Goal: Information Seeking & Learning: Learn about a topic

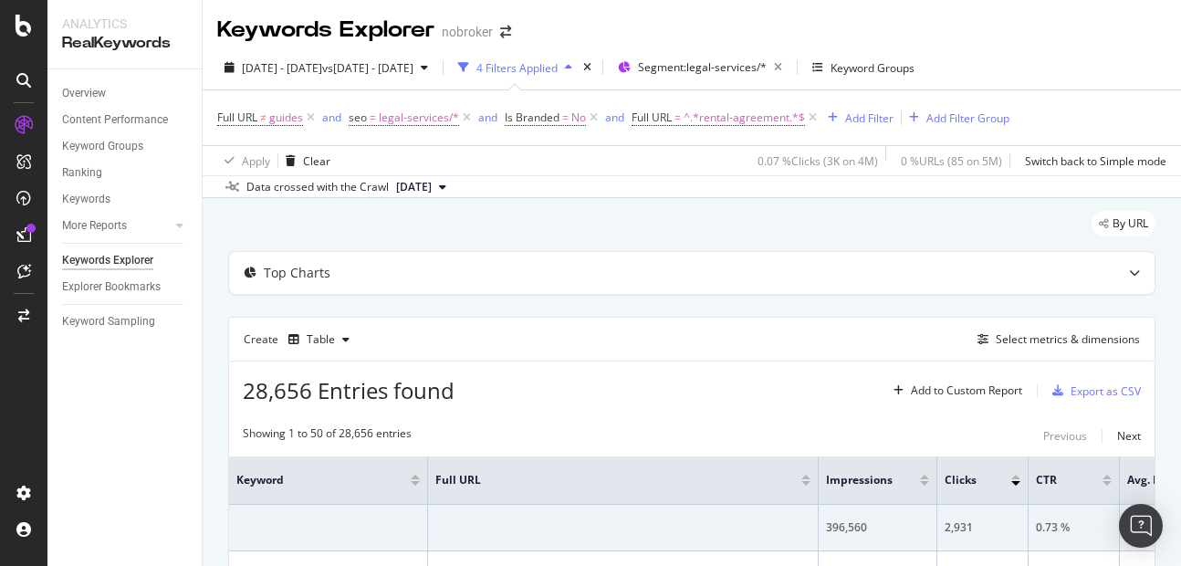
scroll to position [0, 100]
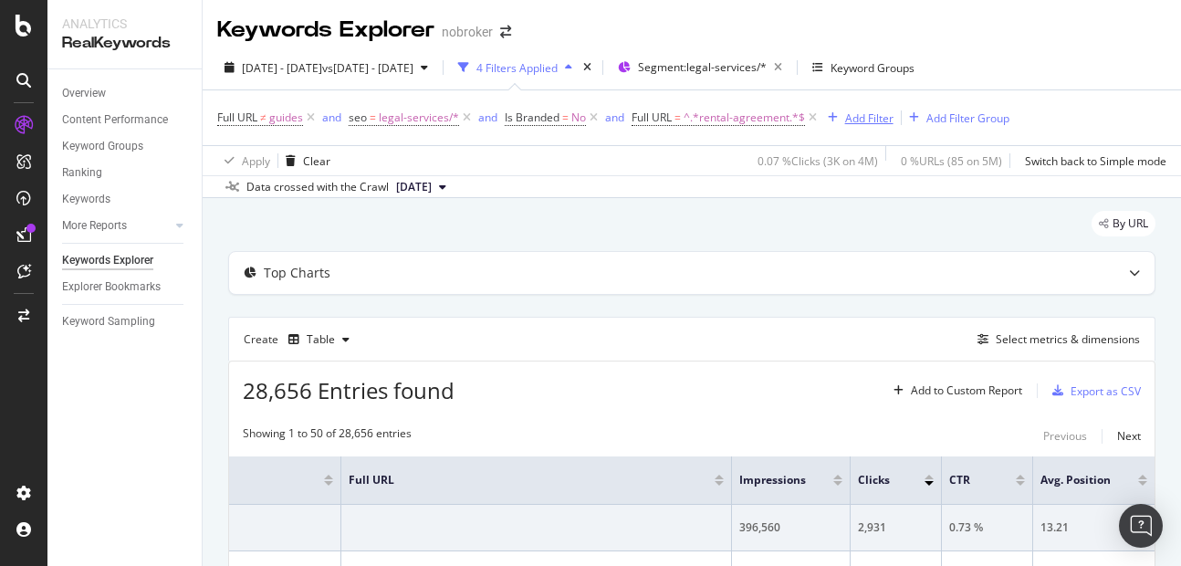
click at [862, 114] on div "Add Filter" at bounding box center [869, 118] width 48 height 16
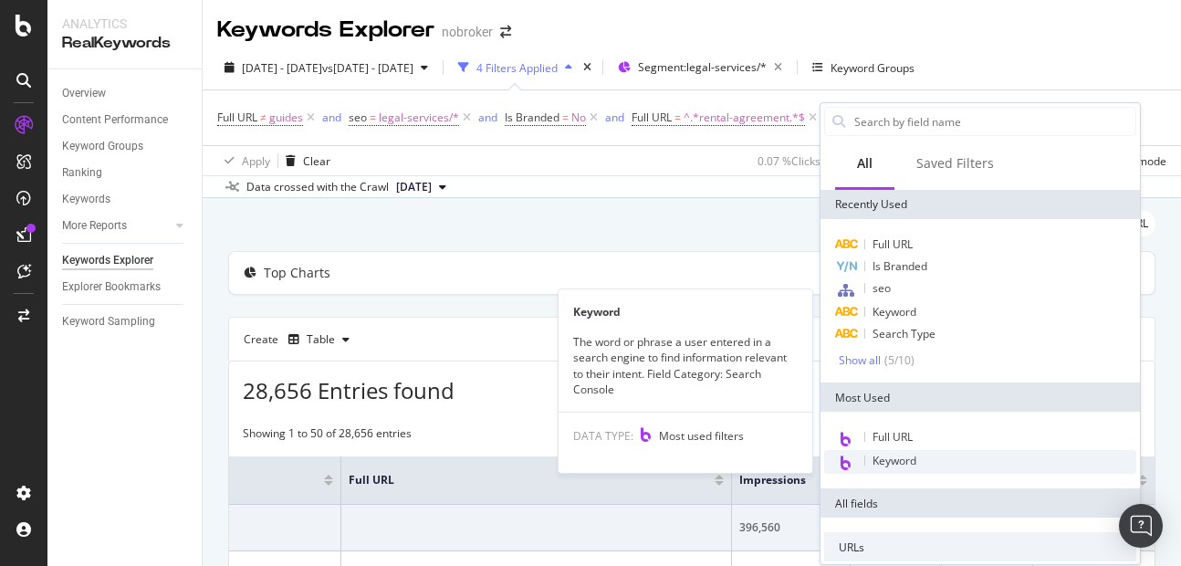
click at [908, 459] on span "Keyword" at bounding box center [894, 461] width 44 height 16
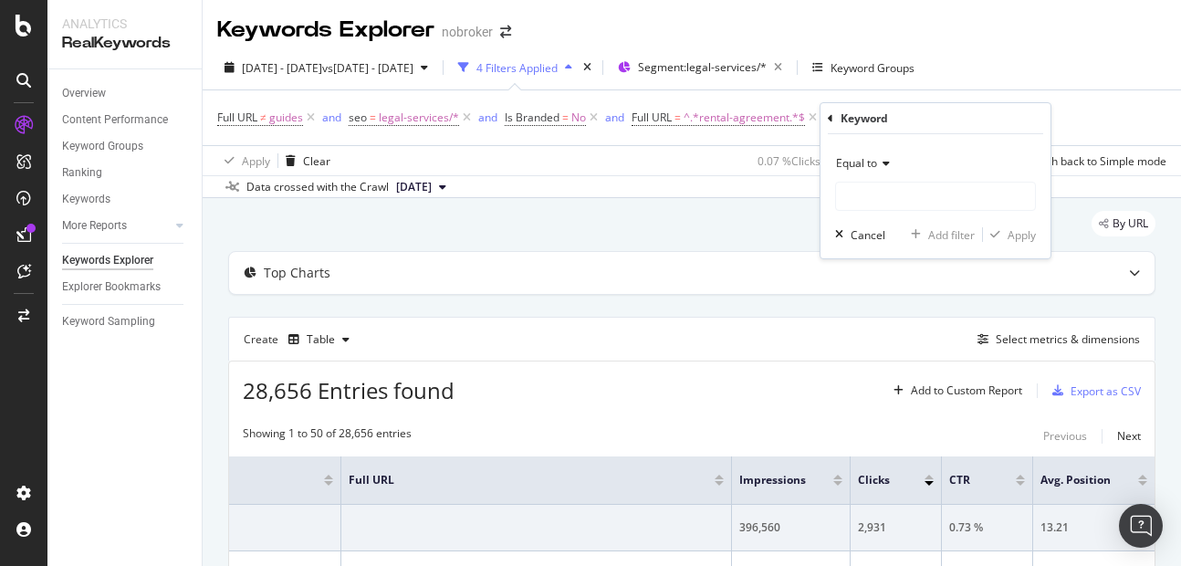
click at [862, 160] on span "Equal to" at bounding box center [856, 163] width 41 height 16
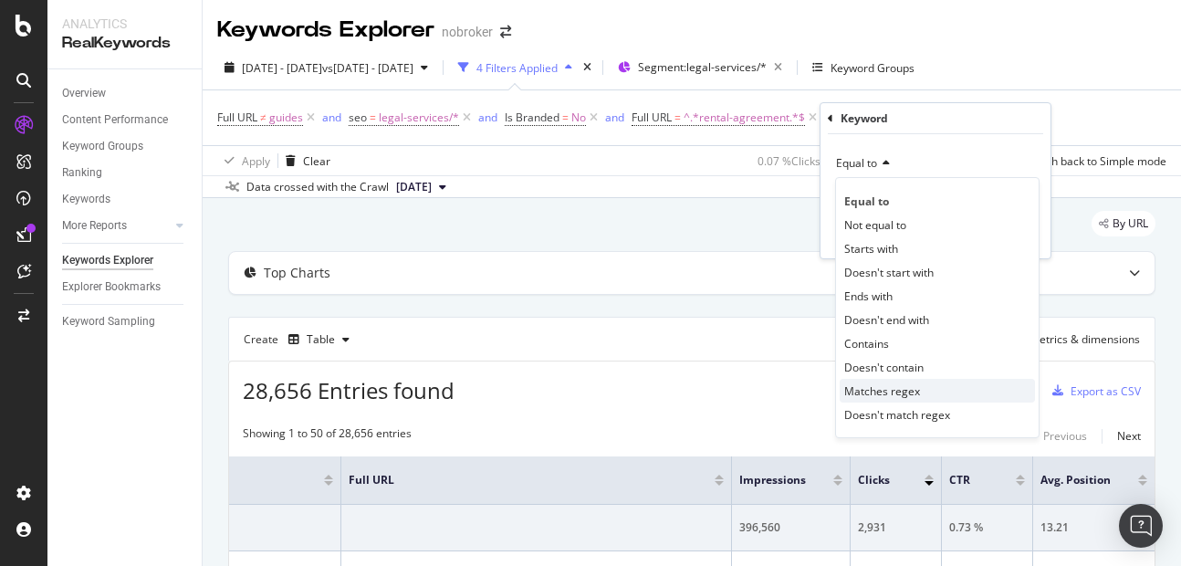
click at [875, 389] on span "Matches regex" at bounding box center [882, 391] width 76 height 16
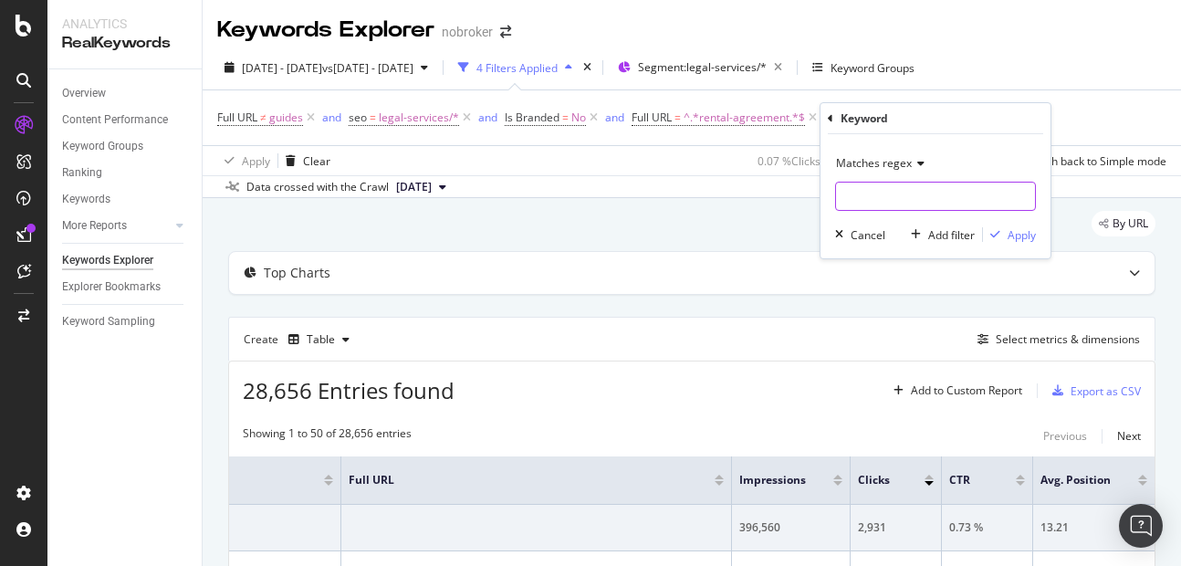
click at [870, 203] on input "text" at bounding box center [935, 196] width 199 height 29
type input "rental agreement"
click at [1007, 234] on div "Apply" at bounding box center [1021, 235] width 28 height 16
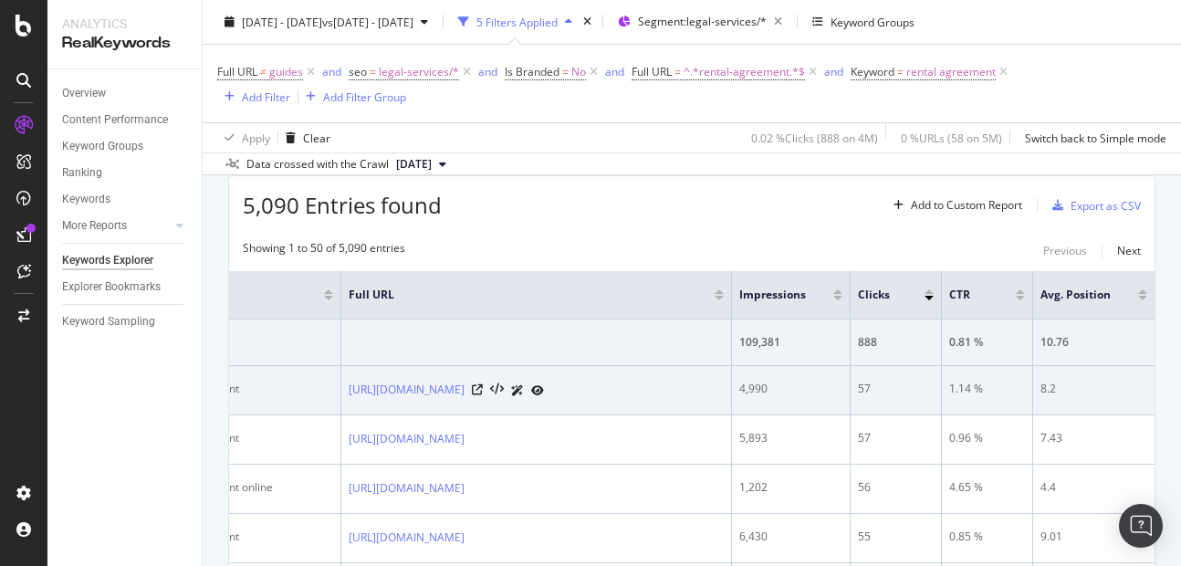
scroll to position [48, 0]
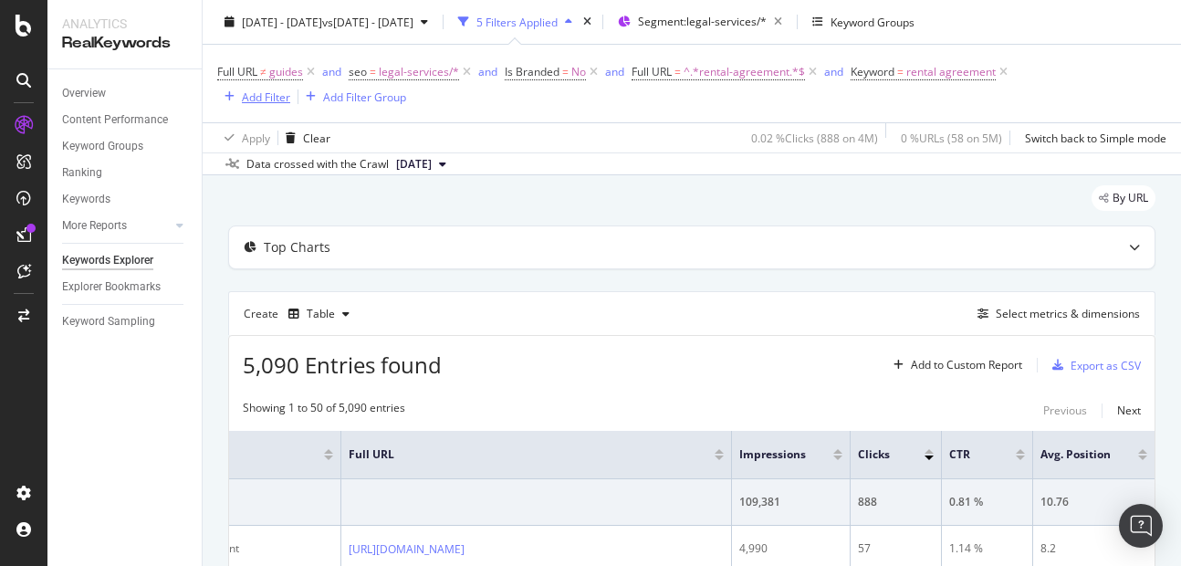
click at [260, 103] on div "Add Filter" at bounding box center [266, 97] width 48 height 16
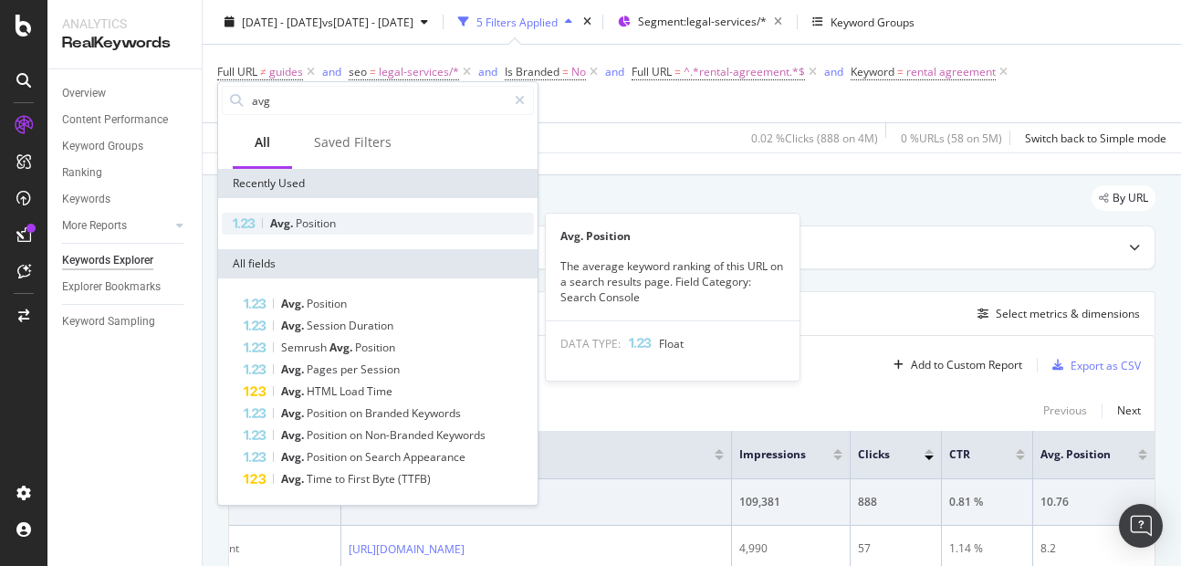
type input "avg"
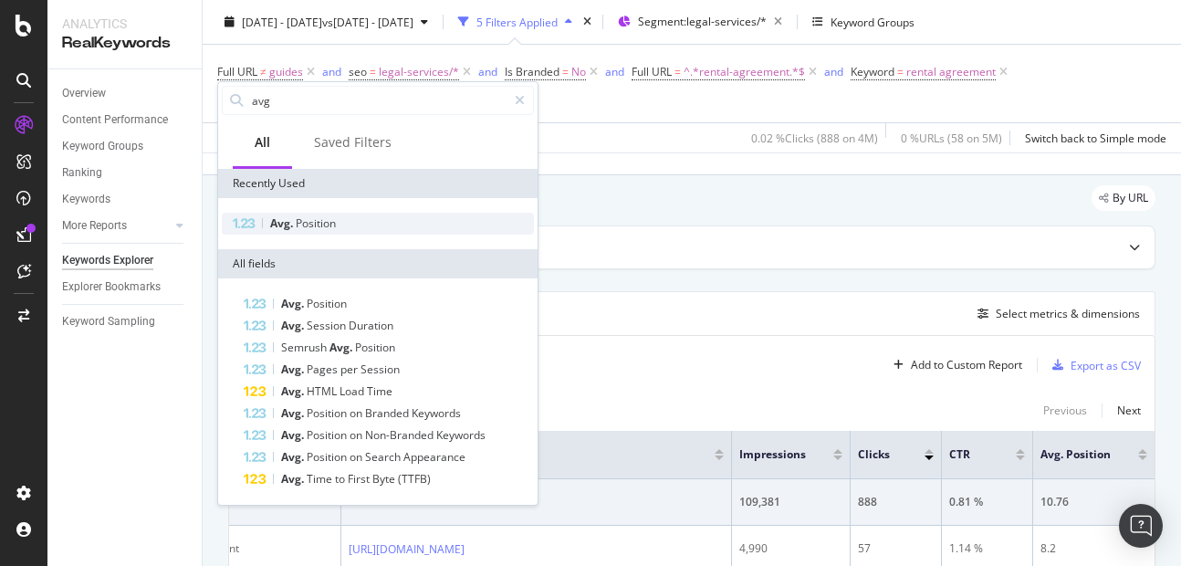
click at [299, 222] on span "Position" at bounding box center [316, 223] width 40 height 16
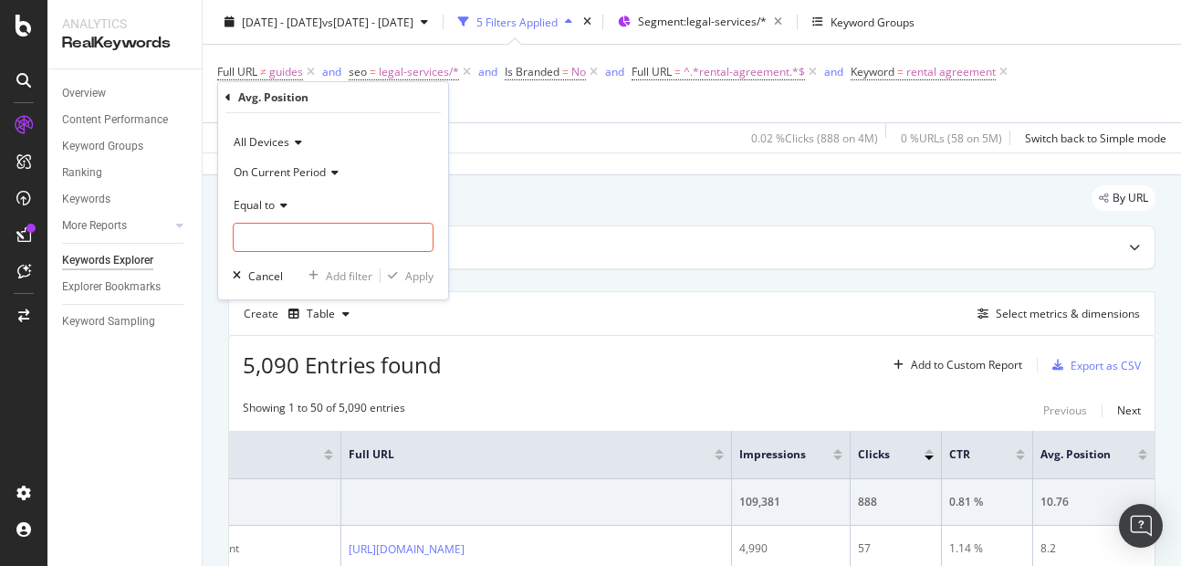
click at [266, 203] on span "Equal to" at bounding box center [254, 205] width 41 height 16
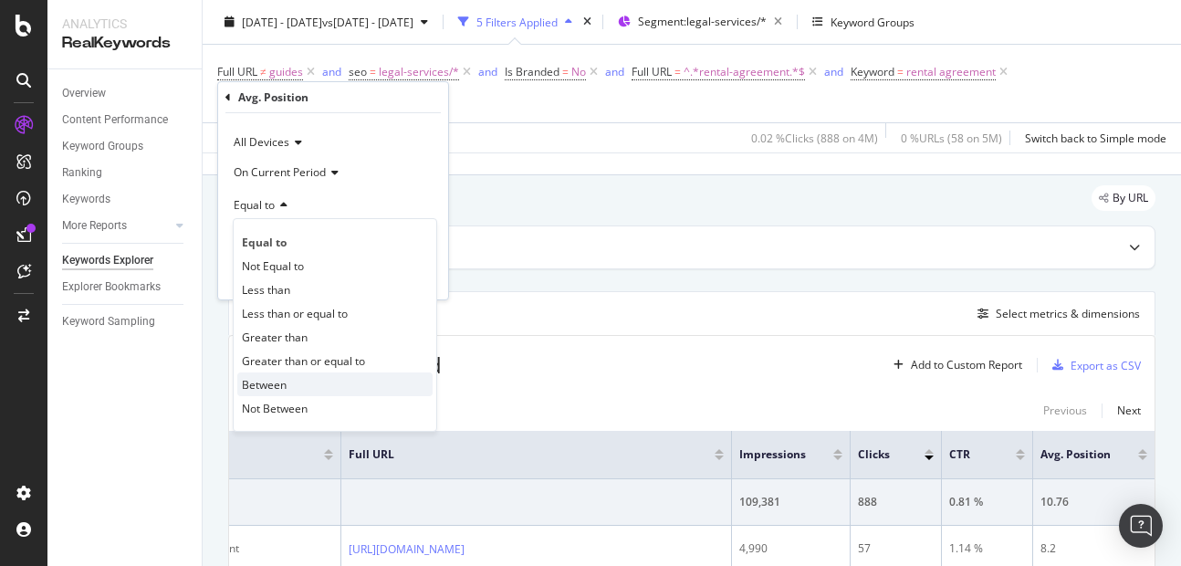
click at [258, 379] on span "Between" at bounding box center [264, 385] width 45 height 16
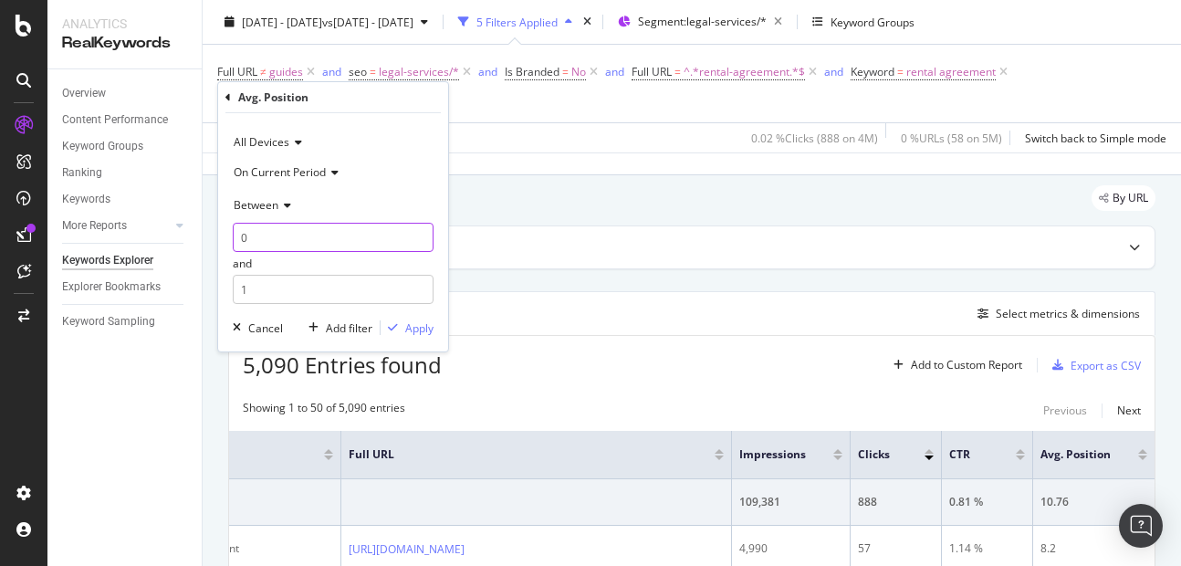
click at [267, 235] on input "0" at bounding box center [333, 237] width 201 height 29
type input "4"
click at [268, 290] on input "1" at bounding box center [333, 289] width 201 height 29
type input "7"
click at [414, 328] on div "Apply" at bounding box center [419, 328] width 28 height 16
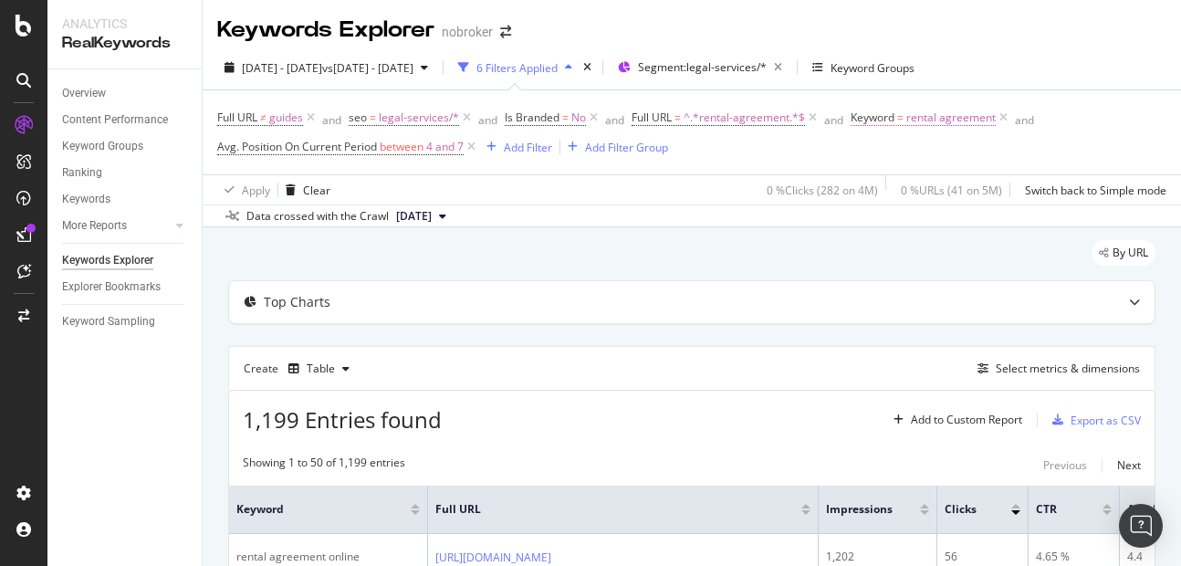
click at [920, 123] on span "rental agreement" at bounding box center [950, 118] width 89 height 26
click at [697, 137] on div "Full URL ≠ guides and seo = legal-services/* and Is Branded = No and Full URL =…" at bounding box center [691, 132] width 949 height 55
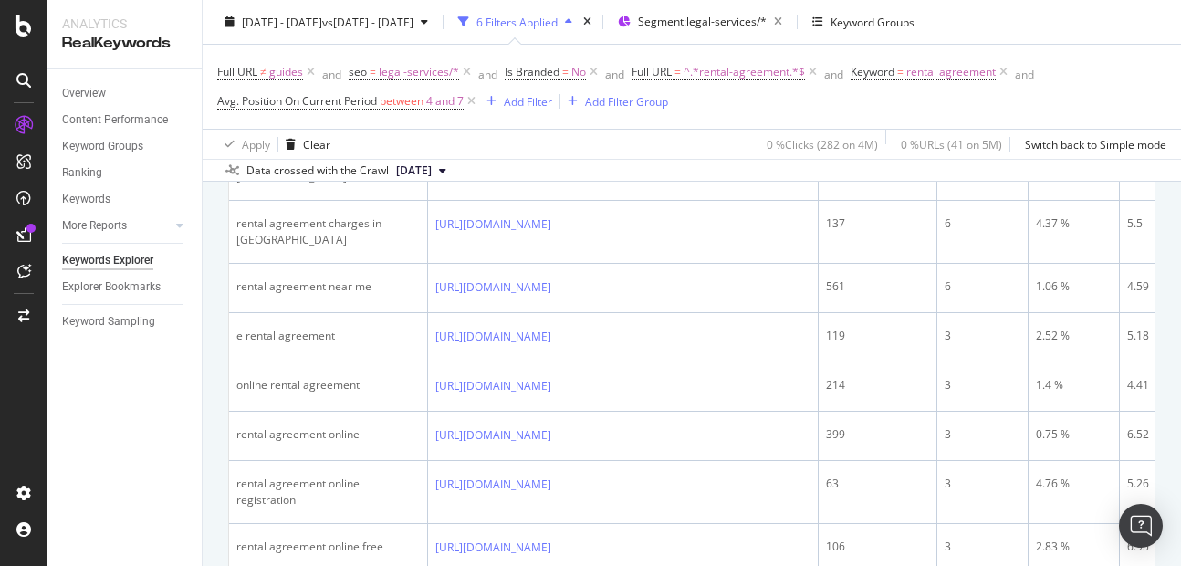
scroll to position [587, 0]
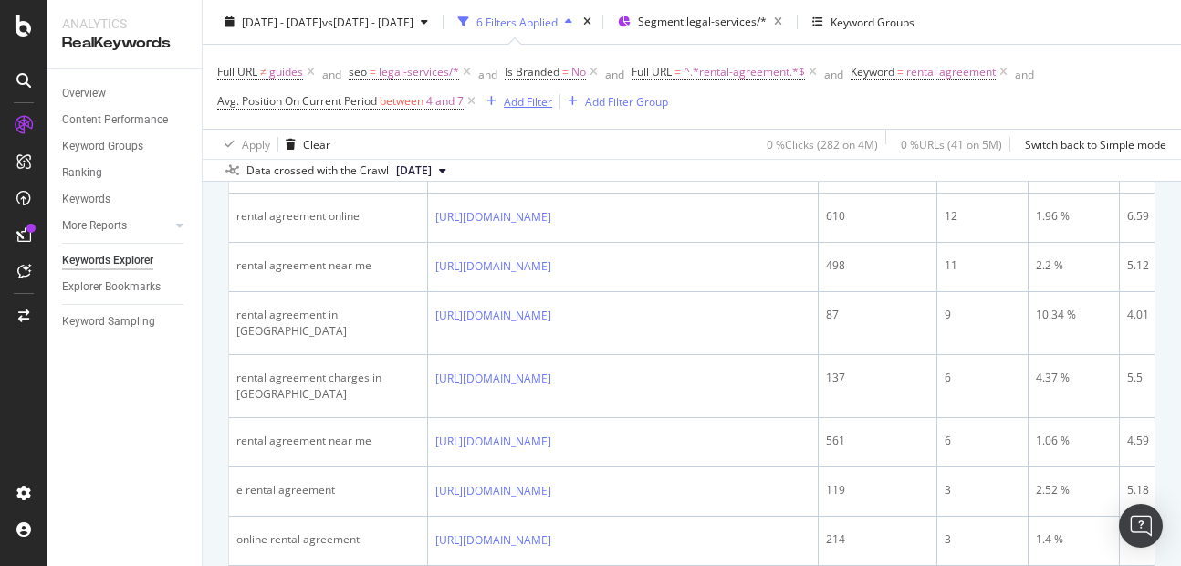
click at [525, 103] on div "Add Filter" at bounding box center [528, 101] width 48 height 16
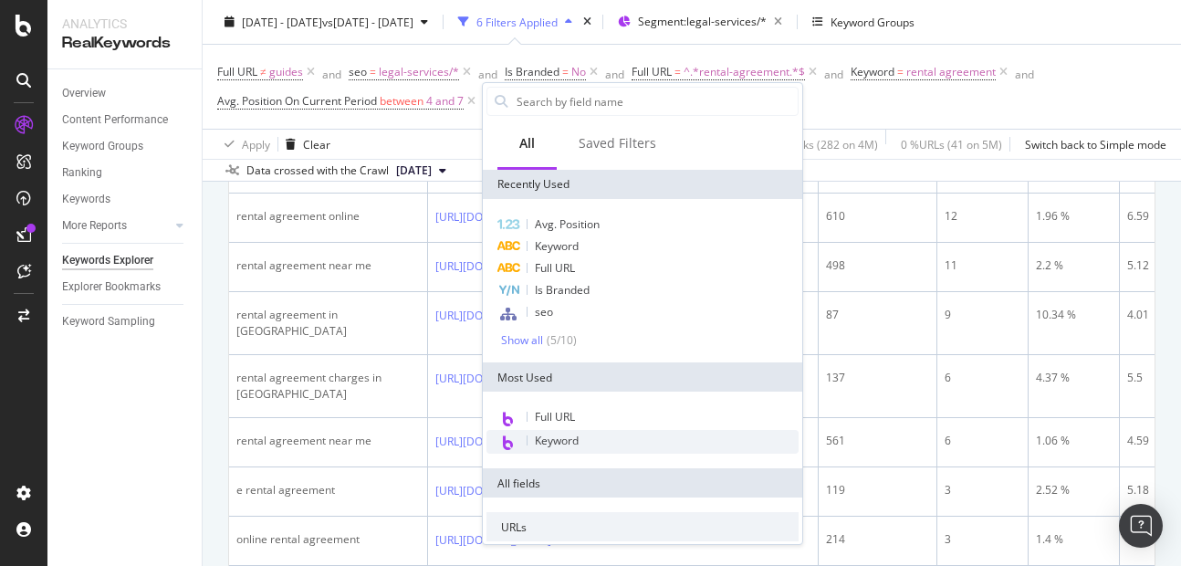
click at [560, 441] on span "Keyword" at bounding box center [557, 440] width 44 height 16
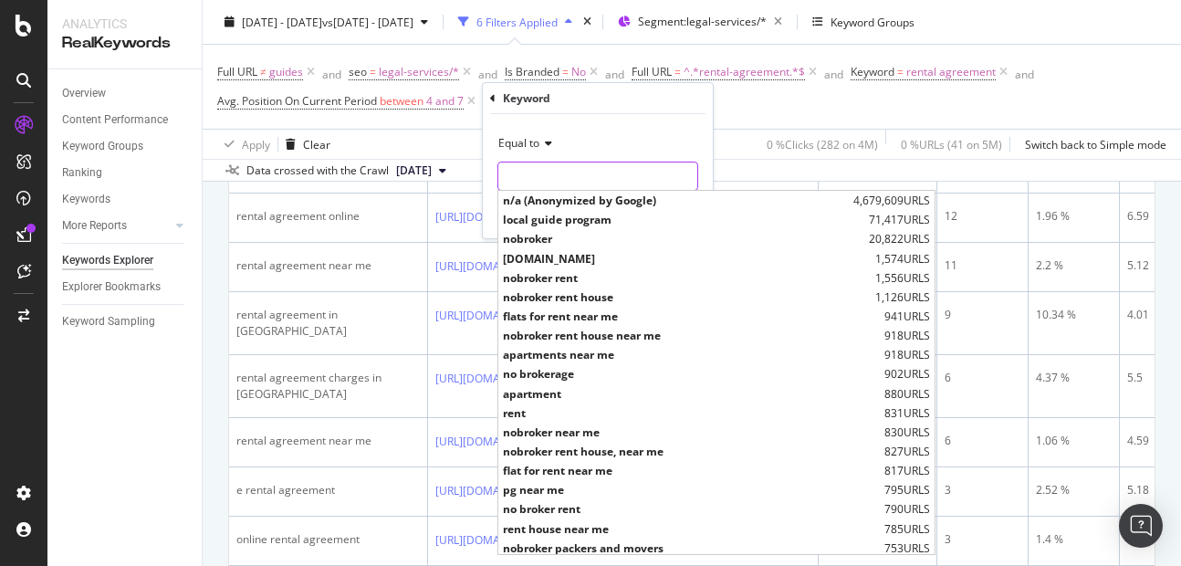
click at [560, 181] on input "text" at bounding box center [597, 175] width 199 height 29
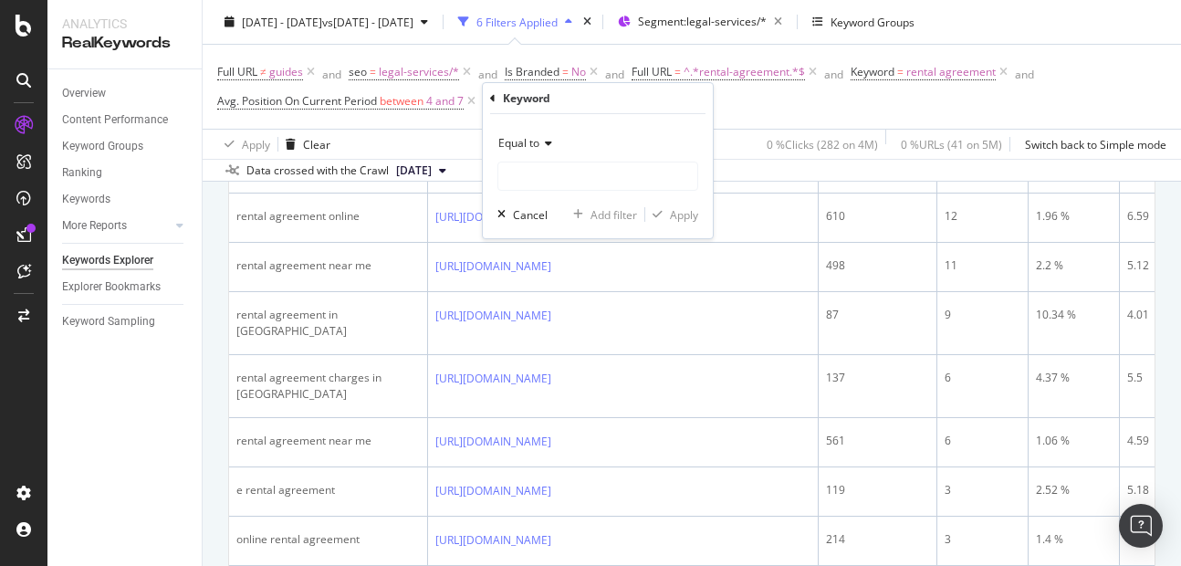
click at [537, 145] on span "Equal to" at bounding box center [518, 143] width 41 height 16
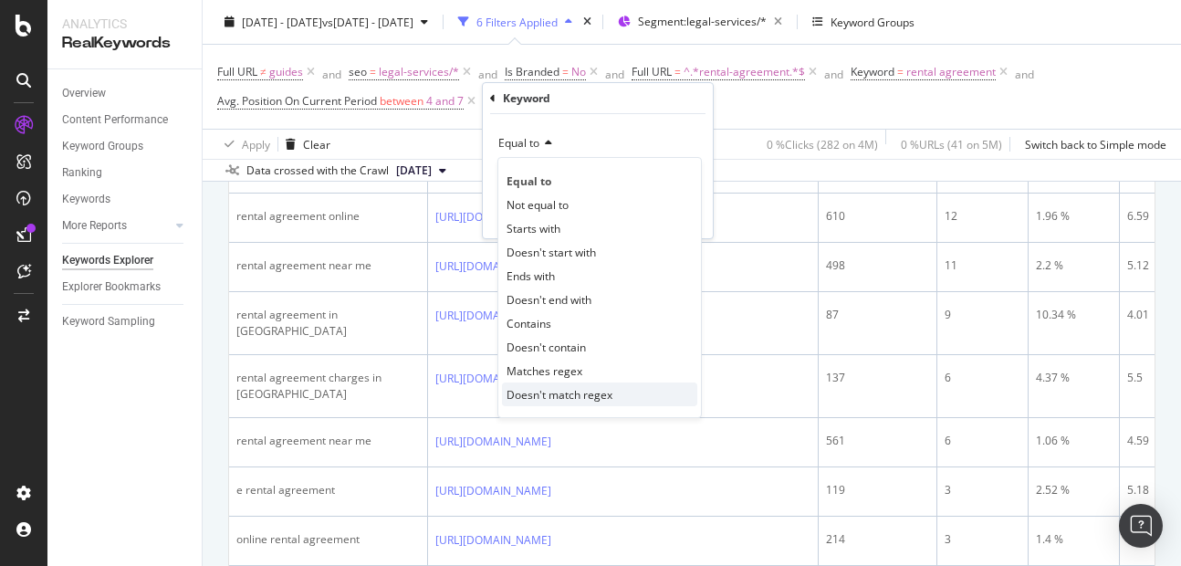
click at [513, 389] on span "Doesn't match regex" at bounding box center [559, 395] width 106 height 16
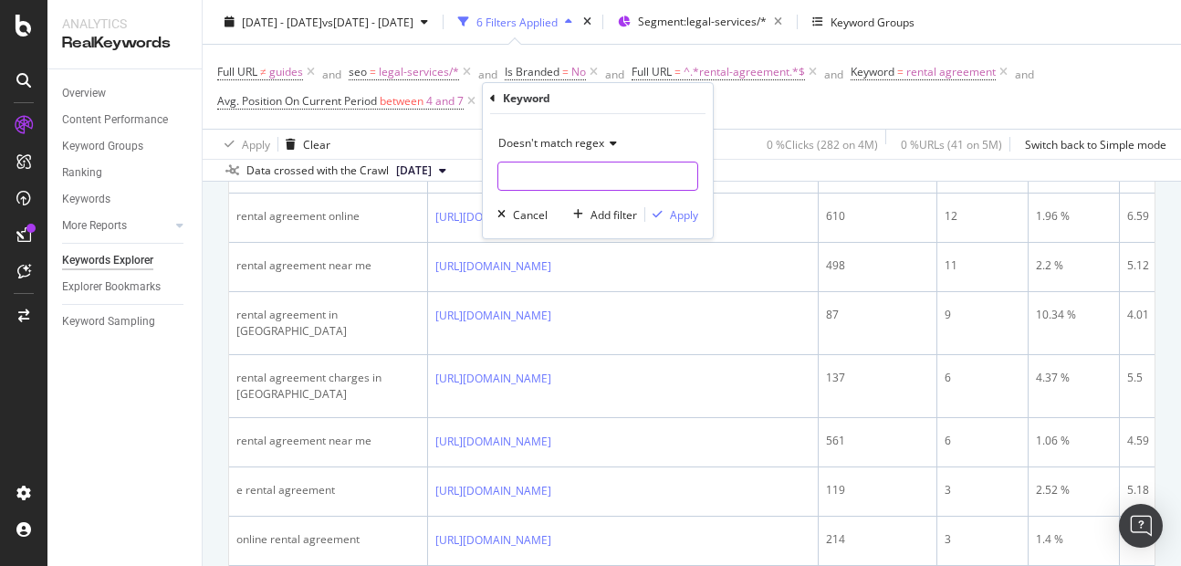
click at [529, 174] on input "text" at bounding box center [597, 175] width 199 height 29
type input "how|where|what|can|which|why|get"
click at [678, 221] on div "Apply" at bounding box center [684, 215] width 28 height 16
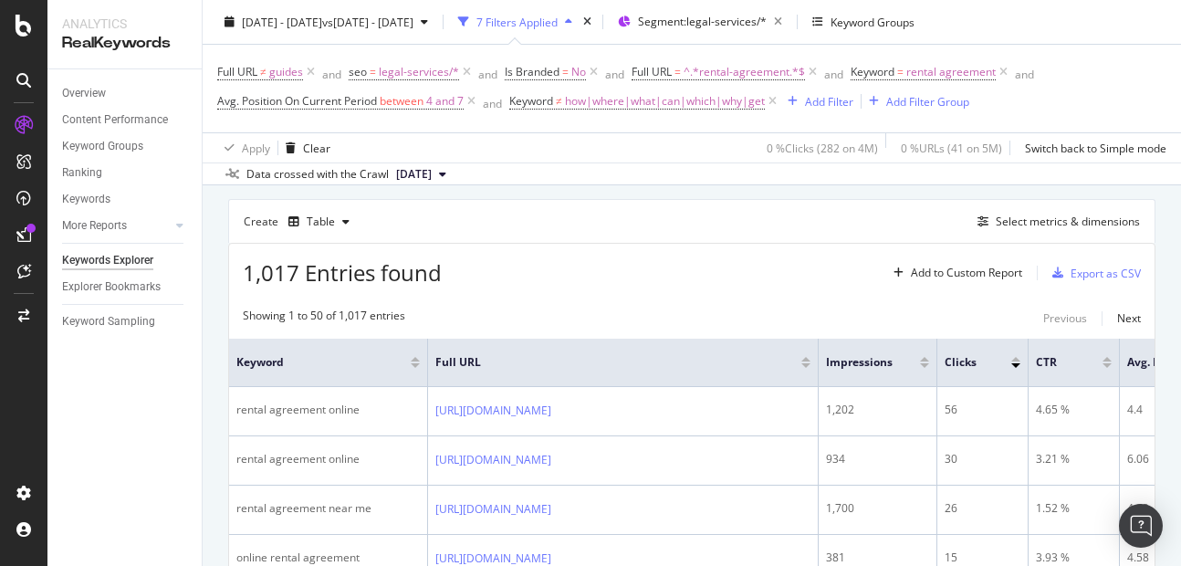
scroll to position [144, 0]
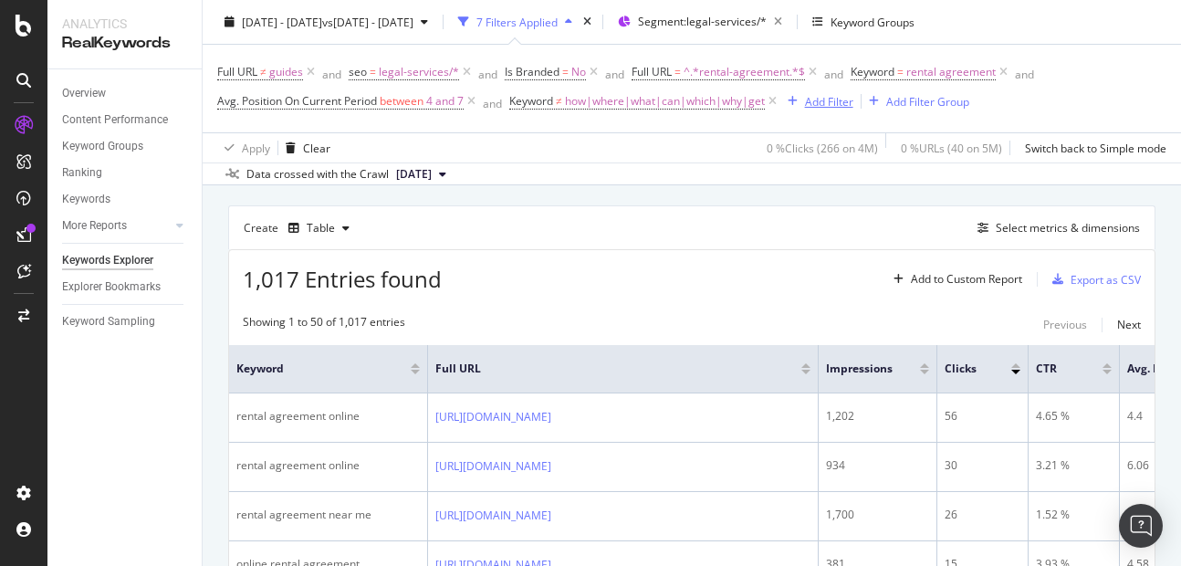
click at [841, 96] on div "Add Filter" at bounding box center [829, 101] width 48 height 16
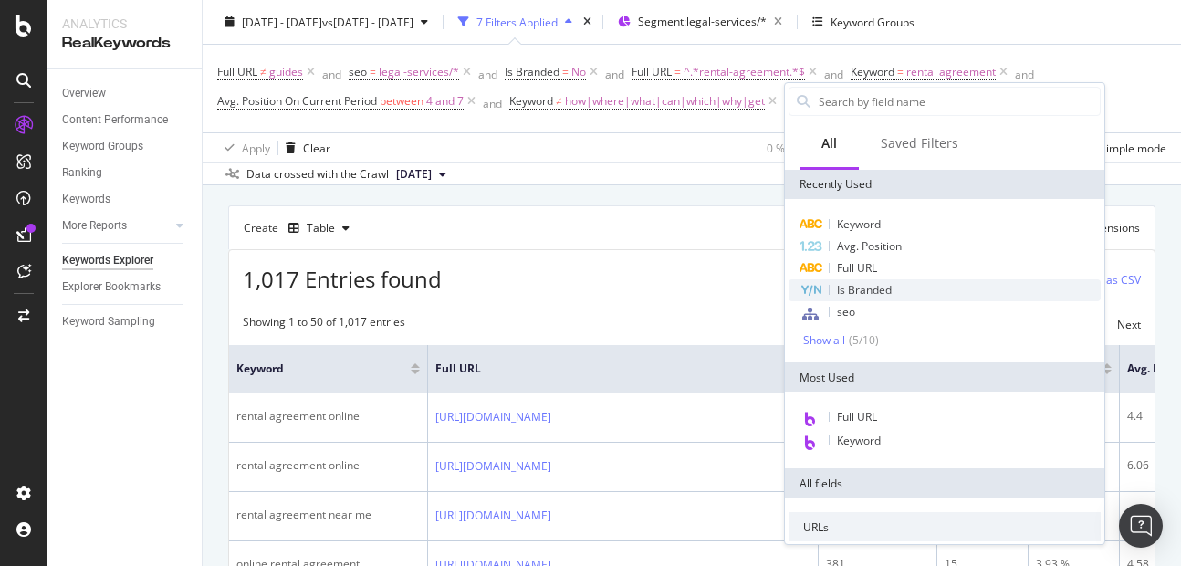
click at [862, 297] on div "Is Branded" at bounding box center [944, 290] width 312 height 22
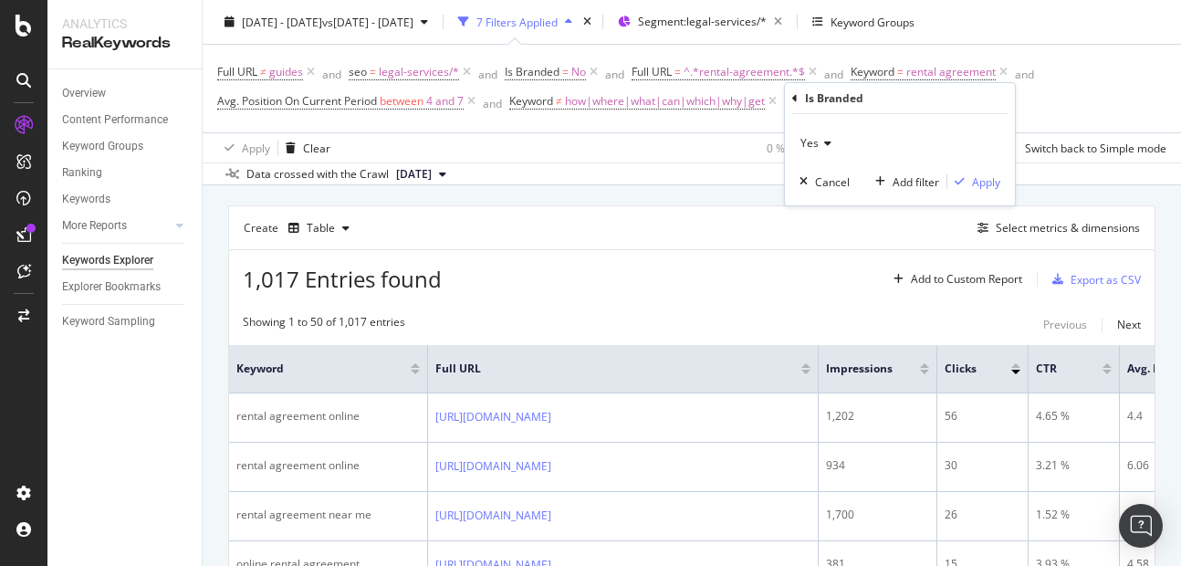
click at [830, 149] on div "Yes" at bounding box center [899, 143] width 201 height 29
click at [820, 203] on span "No" at bounding box center [815, 205] width 15 height 16
click at [979, 187] on div "Apply" at bounding box center [986, 182] width 28 height 16
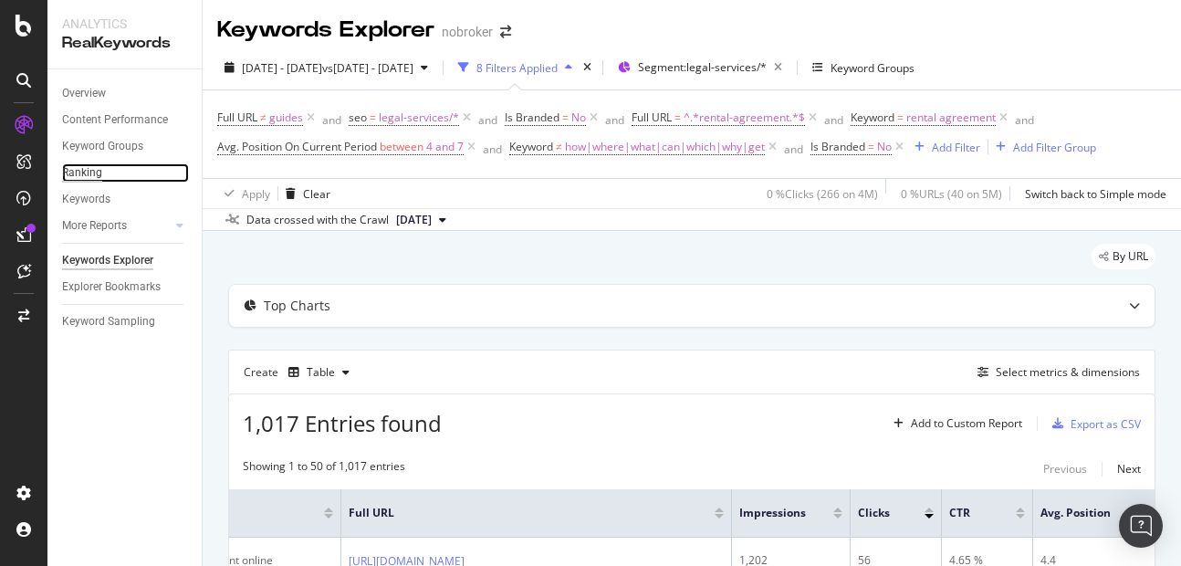
click at [86, 177] on div "Ranking" at bounding box center [82, 172] width 40 height 19
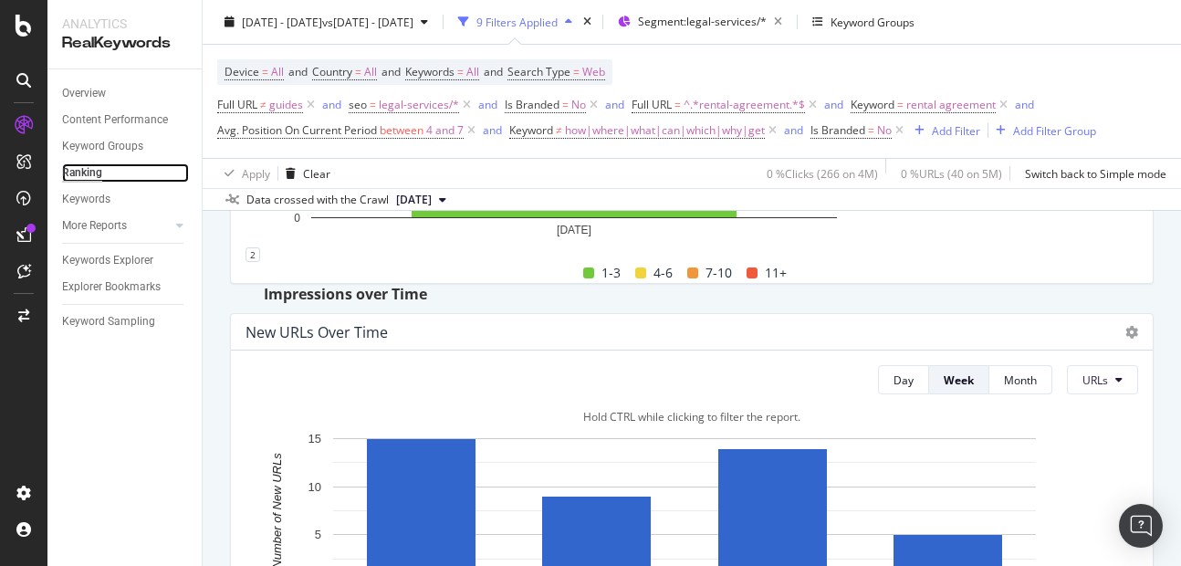
scroll to position [335, 0]
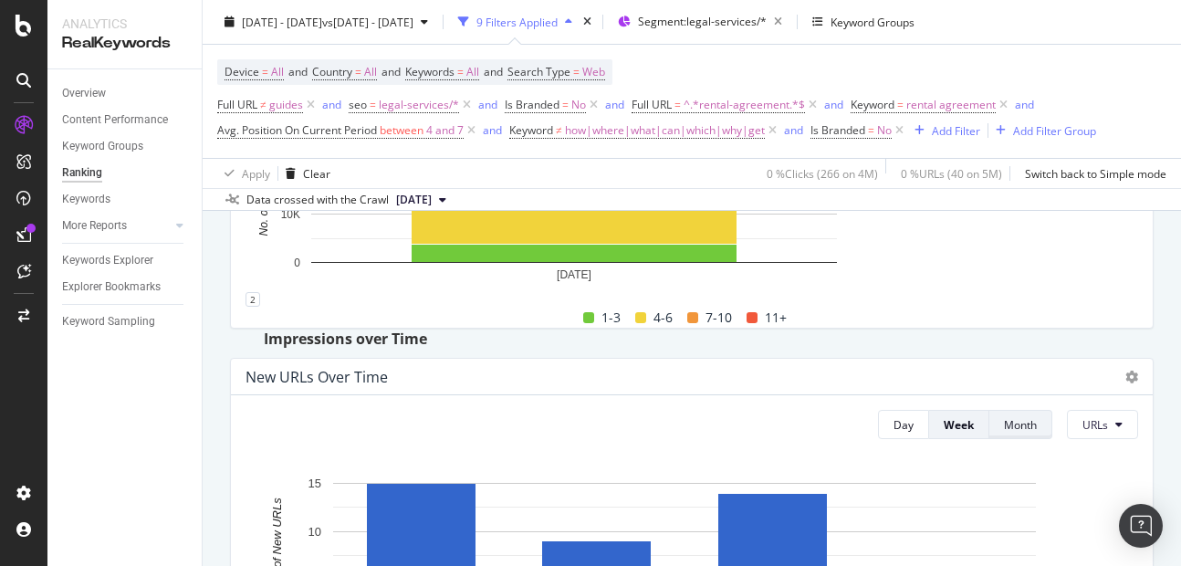
click at [1010, 432] on div "Month" at bounding box center [1020, 425] width 33 height 16
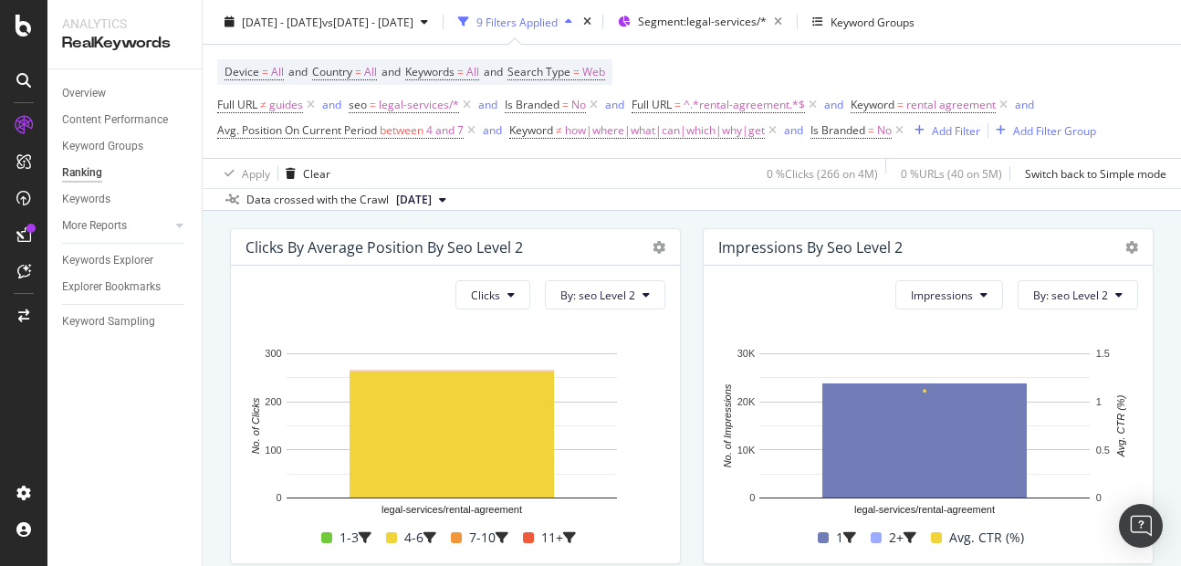
scroll to position [832, 0]
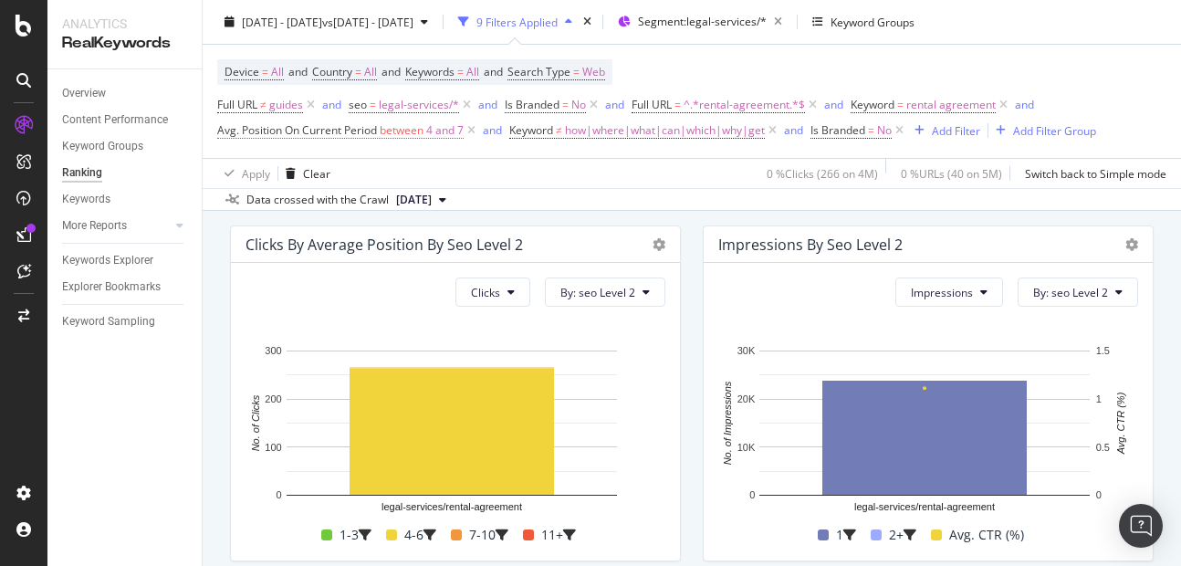
click at [438, 124] on span "4 and 7" at bounding box center [444, 131] width 37 height 26
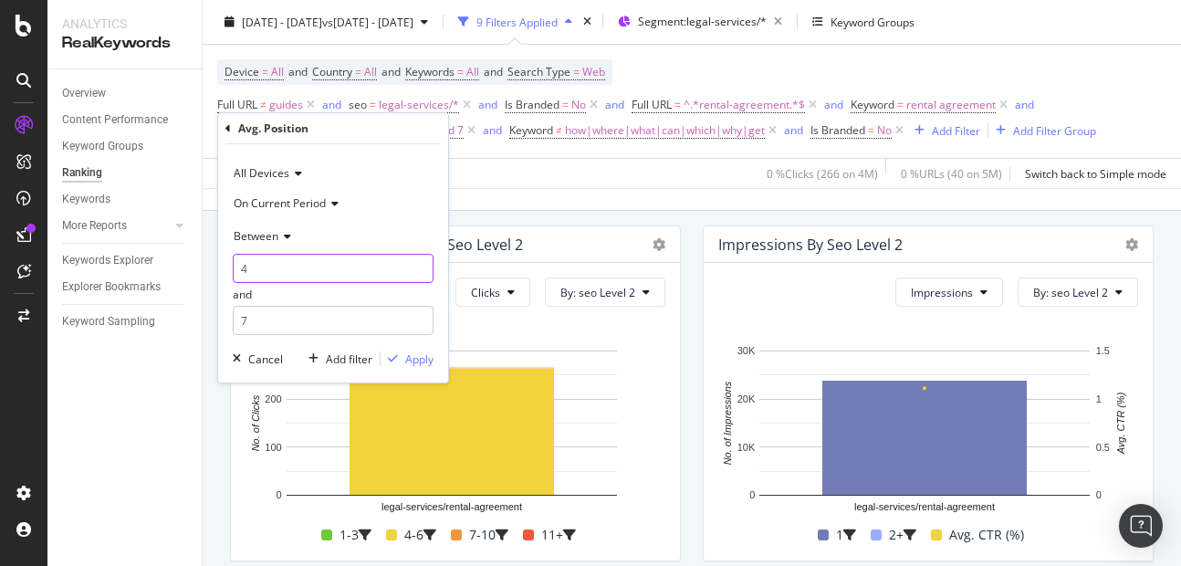
click at [316, 269] on input "4" at bounding box center [333, 268] width 201 height 29
type input "2"
click at [287, 328] on input "7" at bounding box center [333, 320] width 201 height 29
type input "3"
click at [267, 242] on span "Between" at bounding box center [256, 236] width 45 height 16
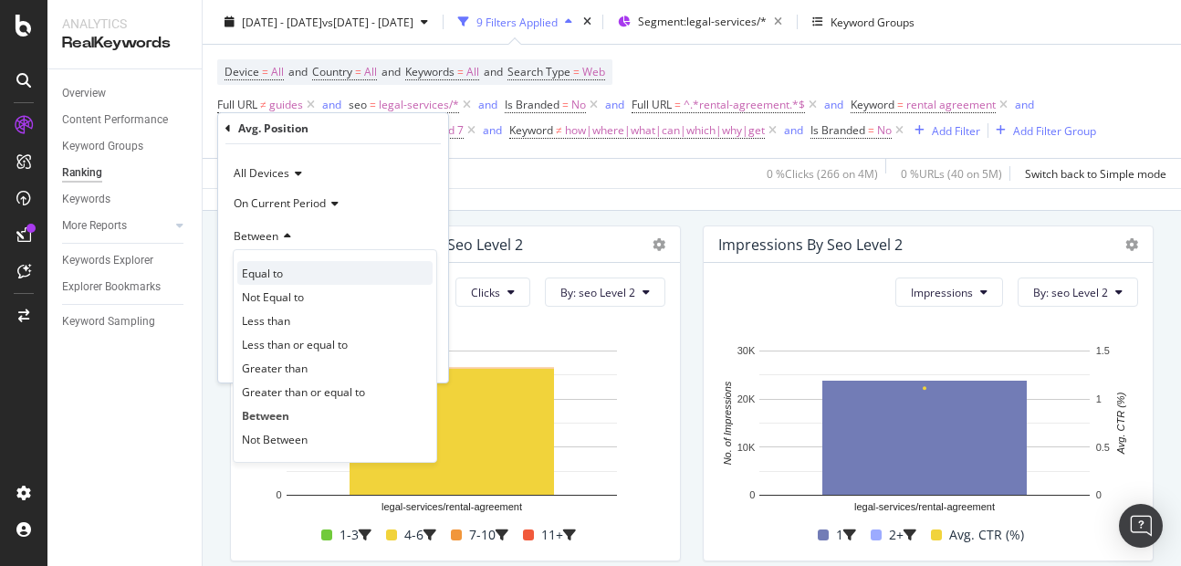
click at [252, 269] on span "Equal to" at bounding box center [262, 274] width 41 height 16
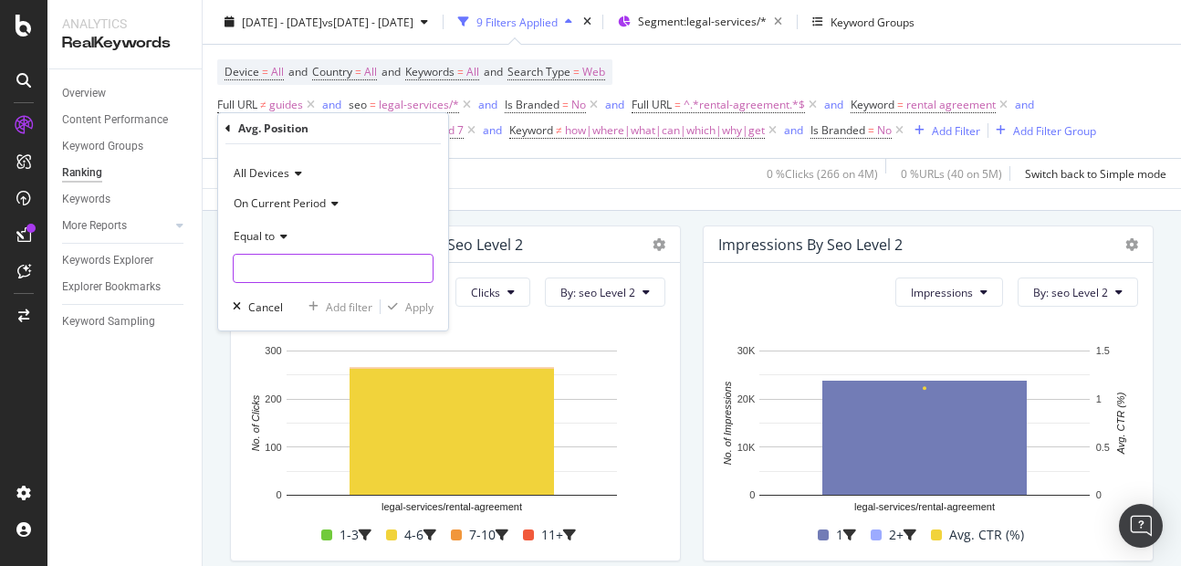
click at [259, 255] on input "number" at bounding box center [333, 268] width 201 height 29
type input "3"
click at [408, 314] on div "Apply" at bounding box center [419, 307] width 28 height 16
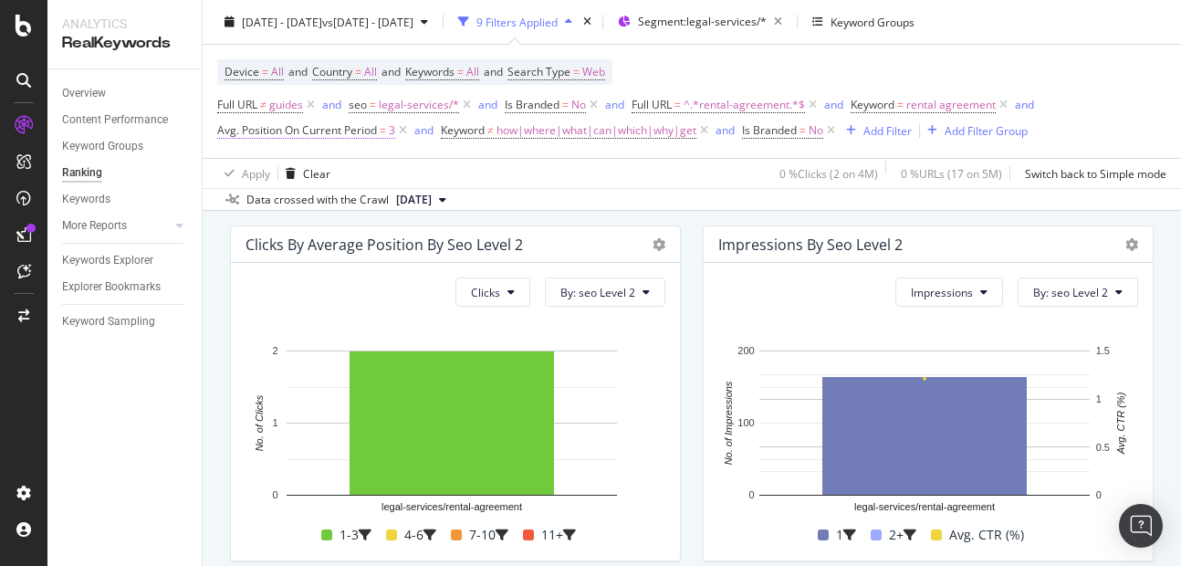
click at [377, 123] on span "Avg. Position On Current Period" at bounding box center [297, 130] width 160 height 16
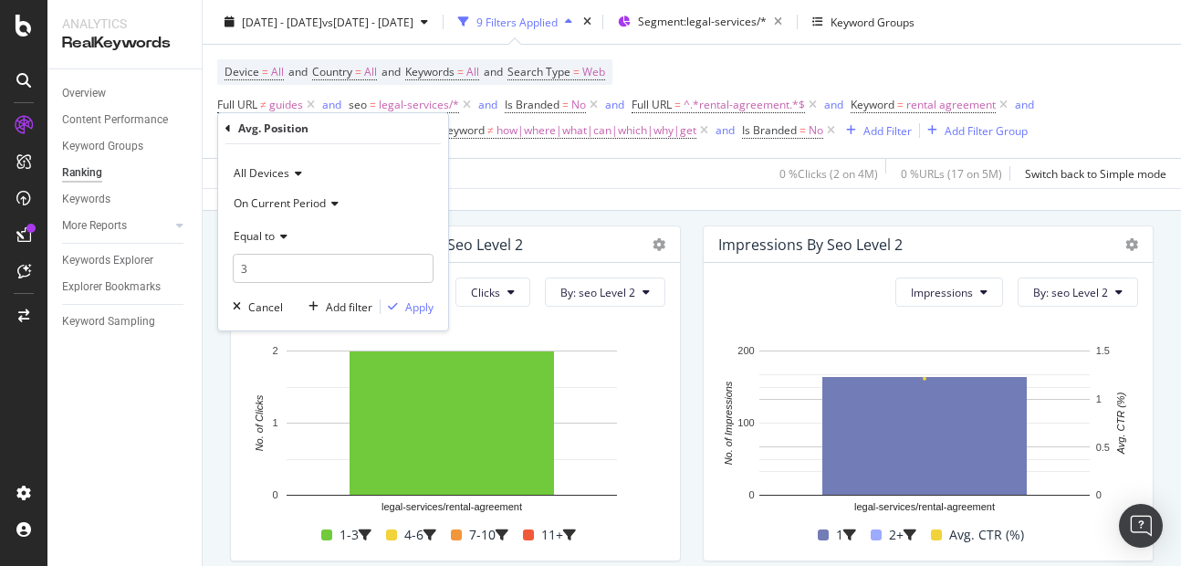
click at [276, 235] on icon at bounding box center [281, 236] width 13 height 11
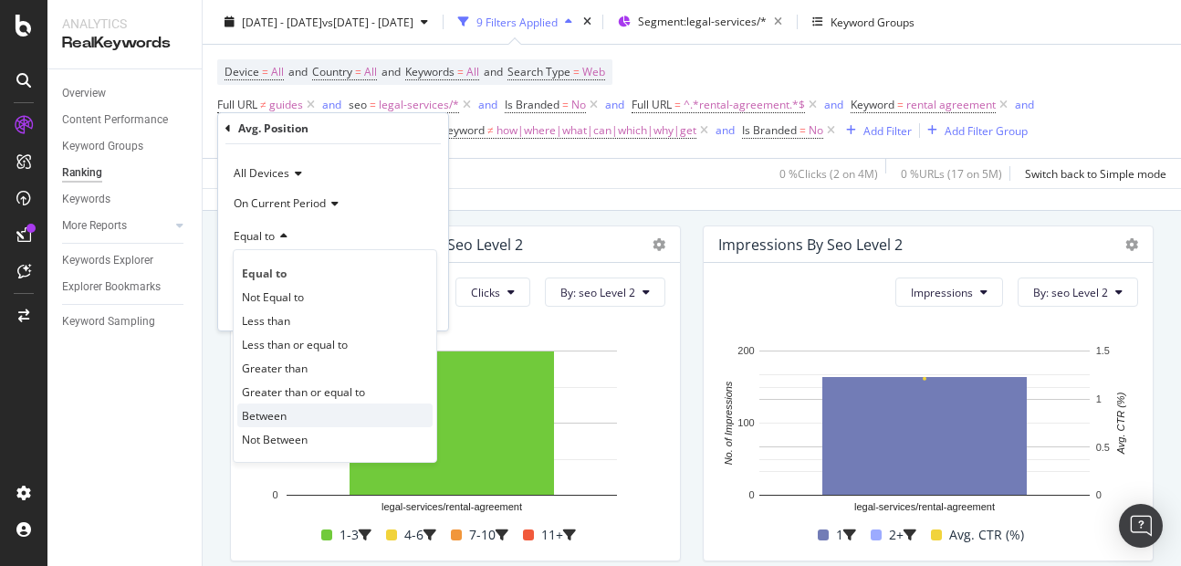
click at [259, 411] on span "Between" at bounding box center [264, 416] width 45 height 16
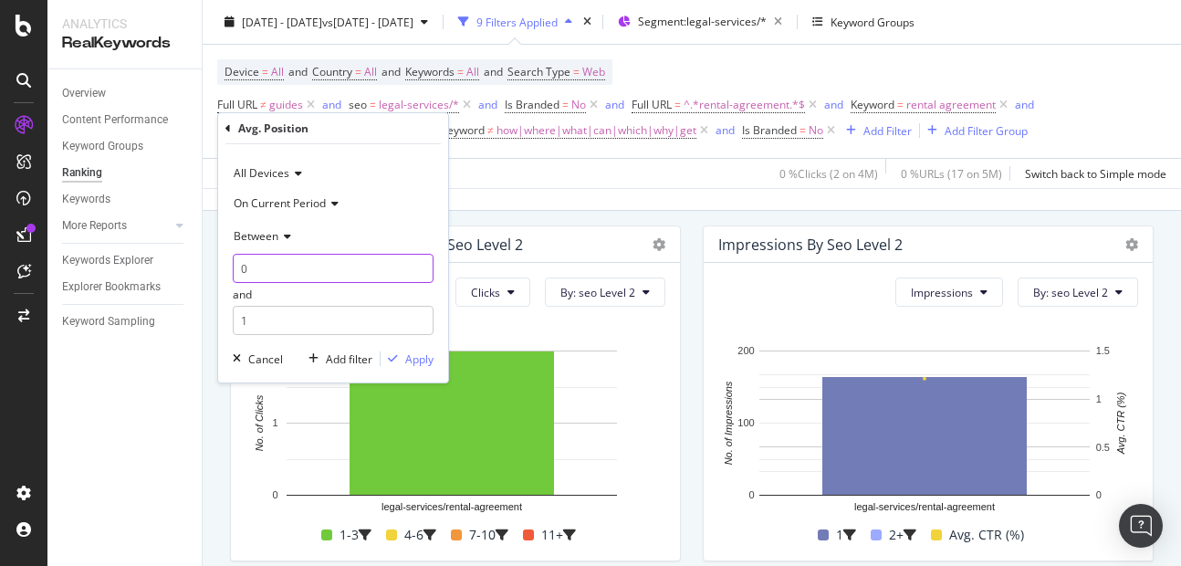
click at [266, 276] on input "0" at bounding box center [333, 268] width 201 height 29
type input "0"
type input "2"
click at [269, 330] on input "1" at bounding box center [333, 320] width 201 height 29
type input "3"
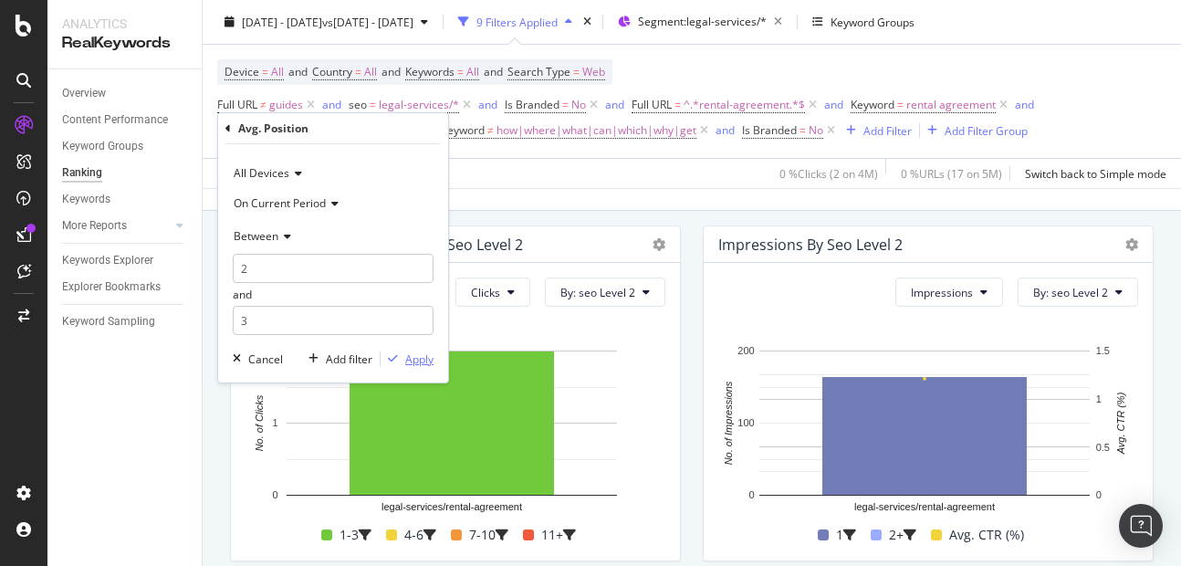
click at [407, 368] on button "Apply" at bounding box center [406, 358] width 53 height 18
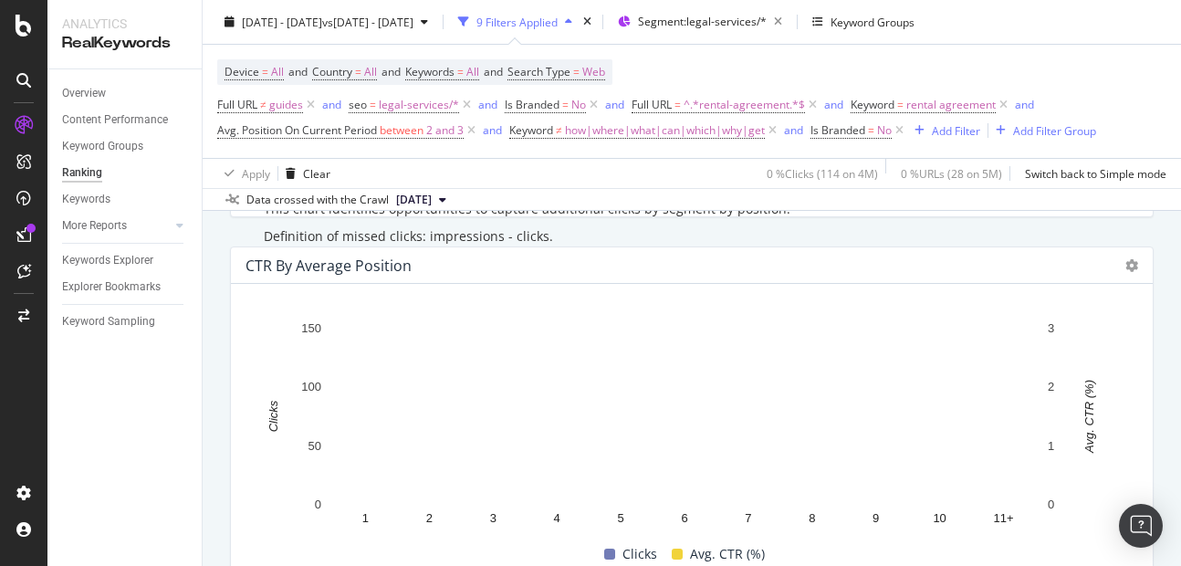
scroll to position [2015, 0]
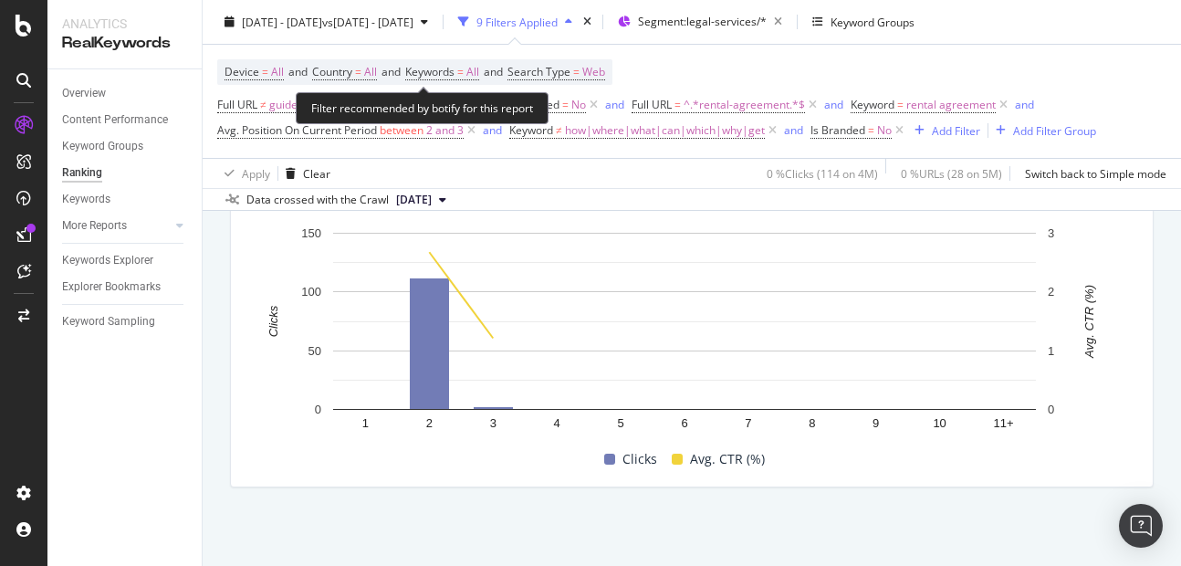
click at [448, 120] on div "Filter recommended by botify for this report" at bounding box center [422, 108] width 253 height 32
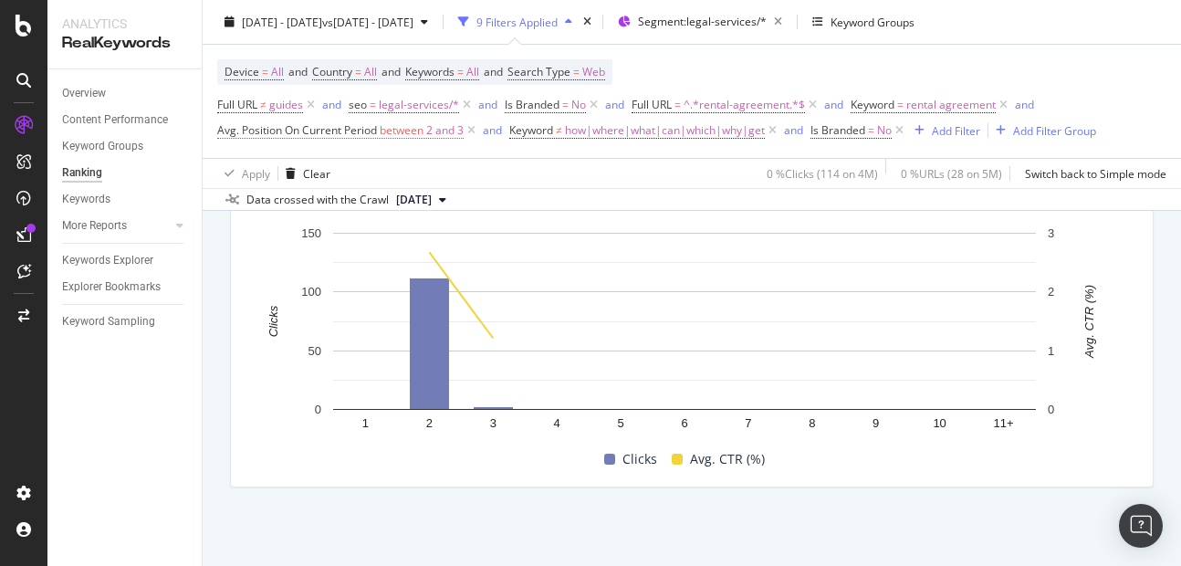
click at [423, 135] on span "between" at bounding box center [402, 130] width 44 height 16
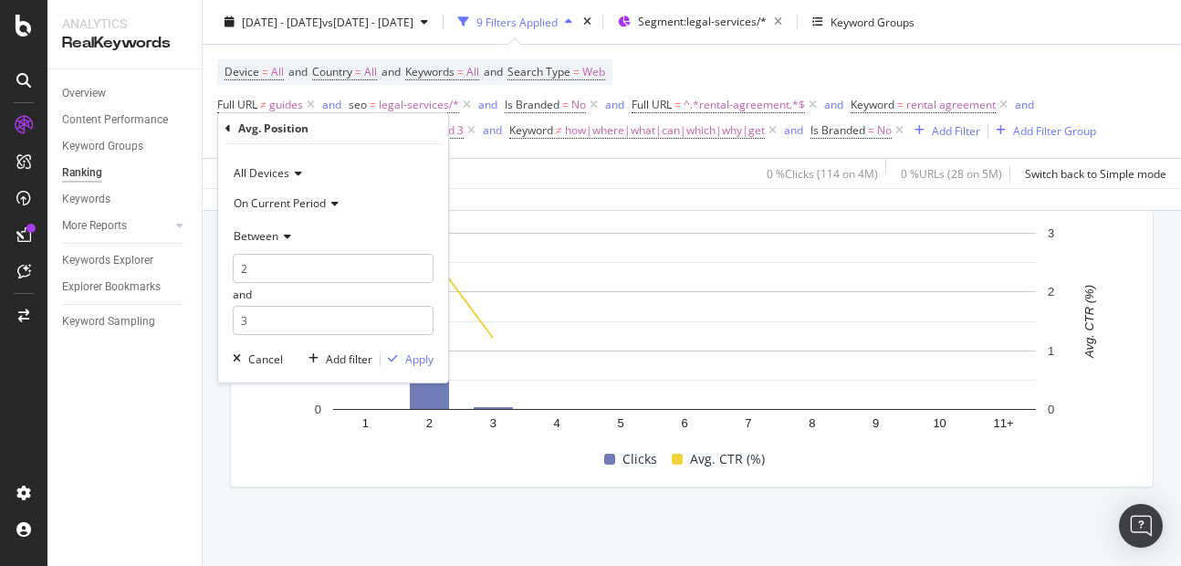
click at [280, 243] on div "Between" at bounding box center [333, 235] width 201 height 29
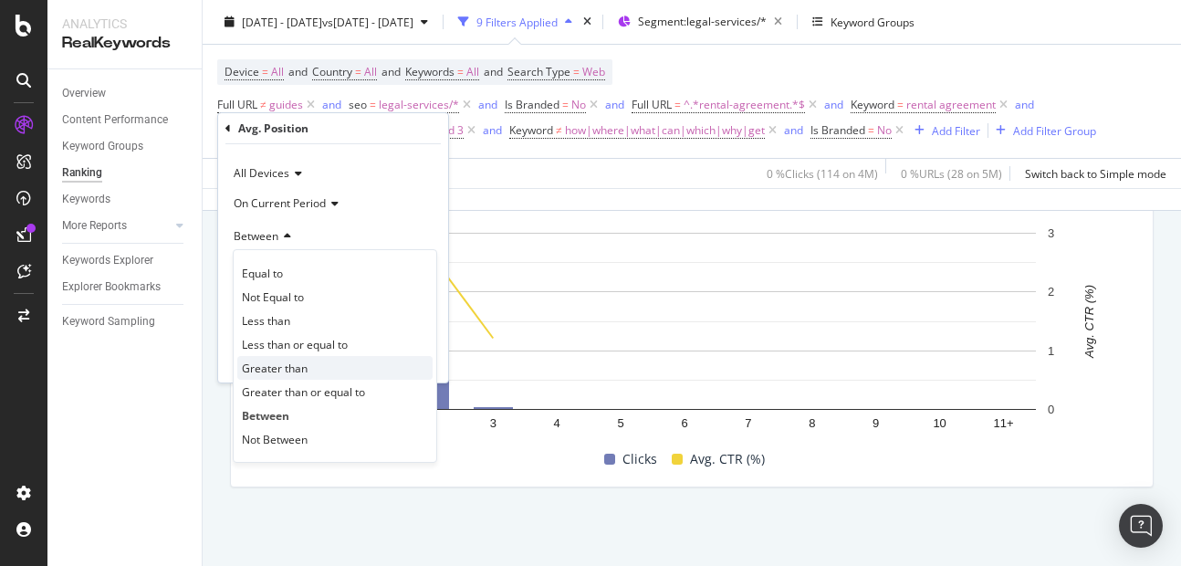
click at [271, 365] on span "Greater than" at bounding box center [275, 368] width 66 height 16
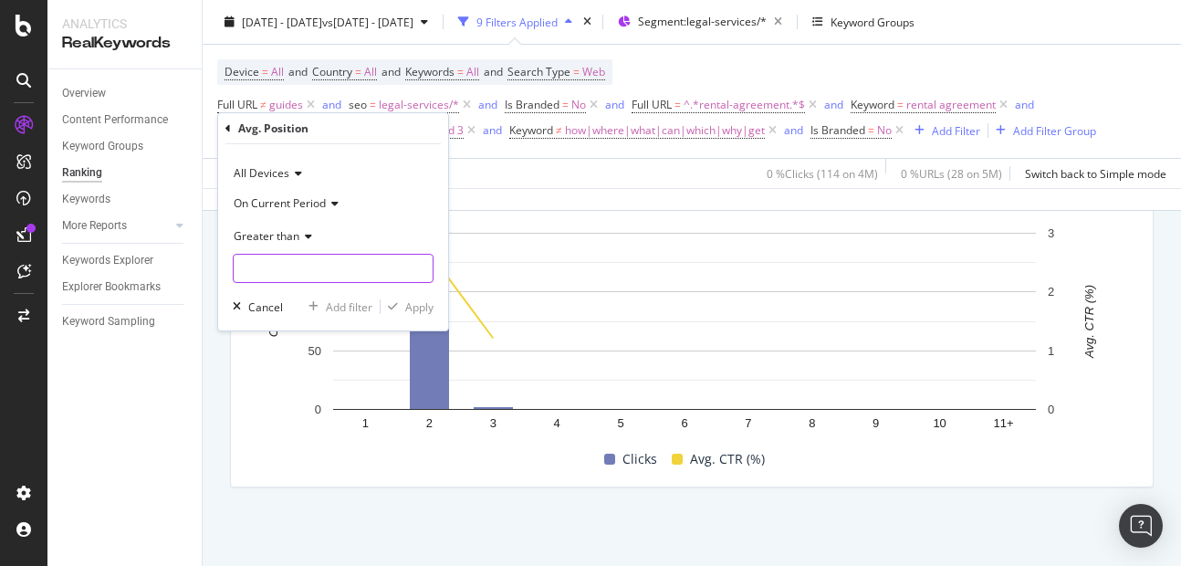
click at [260, 266] on input "number" at bounding box center [333, 268] width 201 height 29
type input "8"
click at [279, 230] on span "Greater than" at bounding box center [267, 236] width 66 height 16
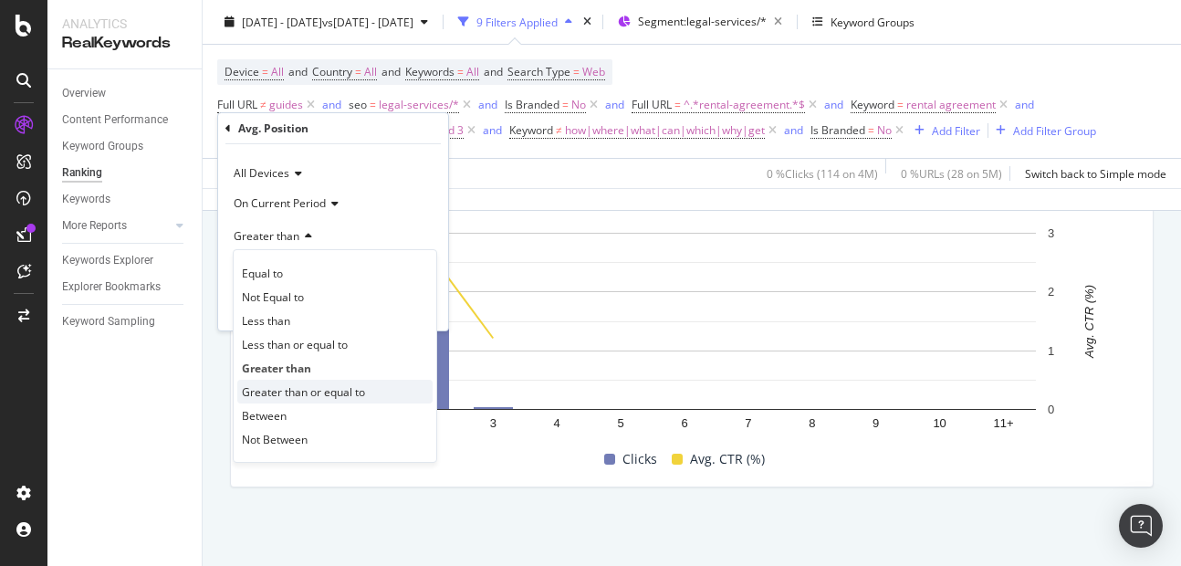
click at [286, 390] on span "Greater than or equal to" at bounding box center [303, 392] width 123 height 16
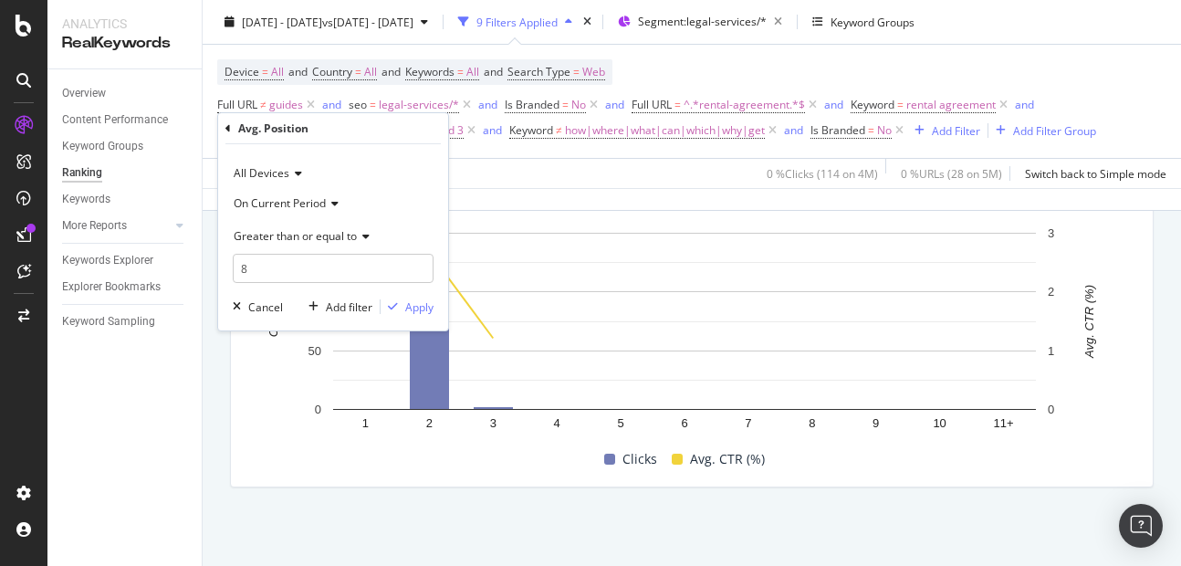
click at [298, 233] on span "Greater than or equal to" at bounding box center [295, 236] width 123 height 16
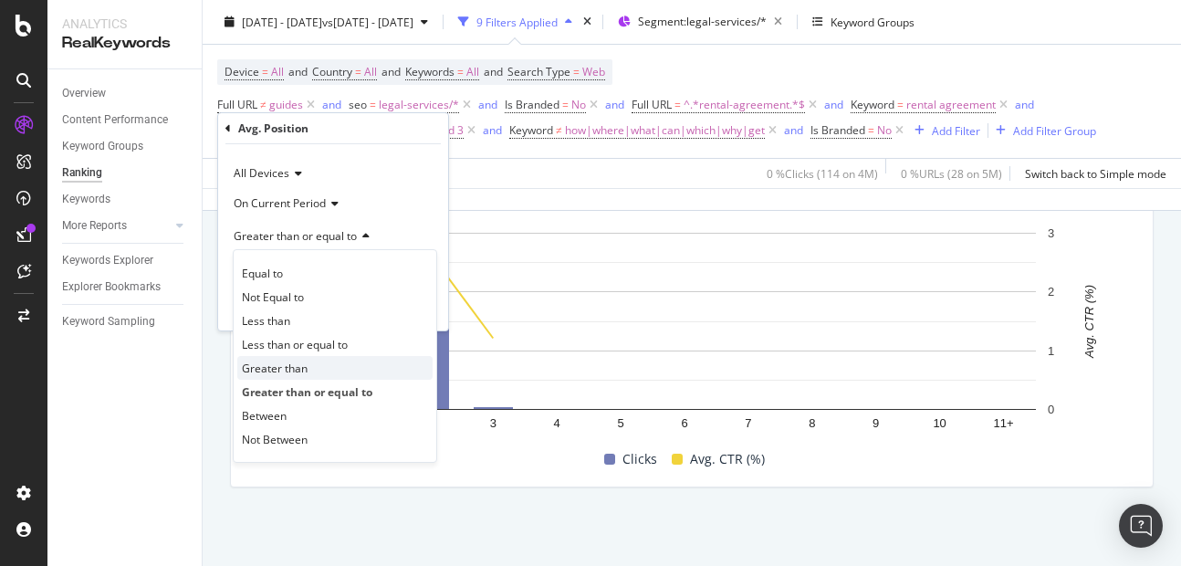
click at [267, 357] on div "Greater than" at bounding box center [334, 368] width 195 height 24
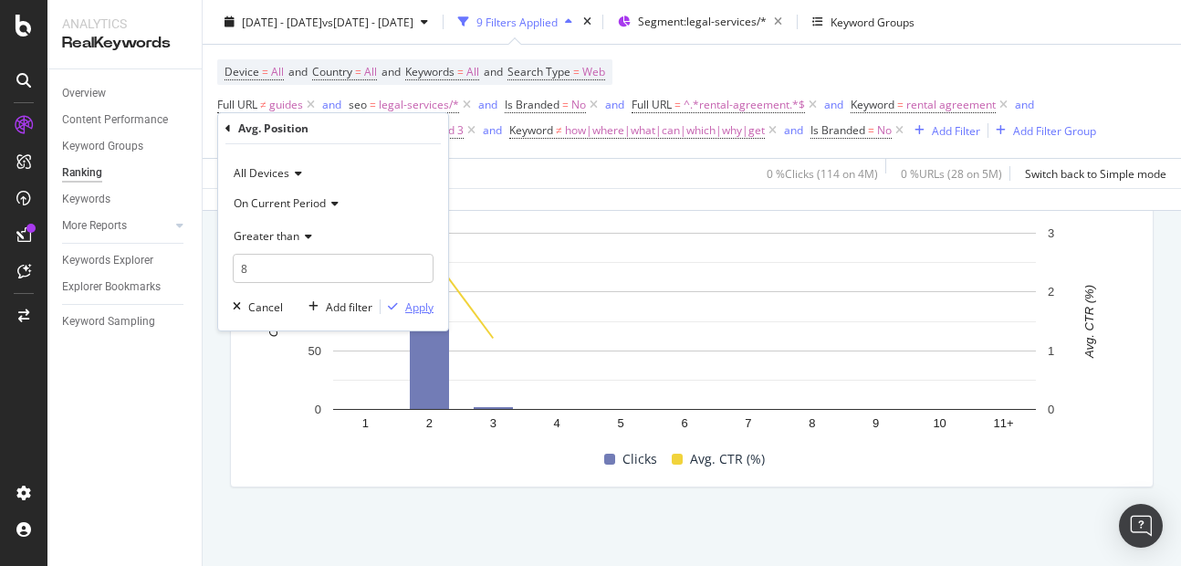
click at [411, 297] on button "Apply" at bounding box center [406, 306] width 53 height 18
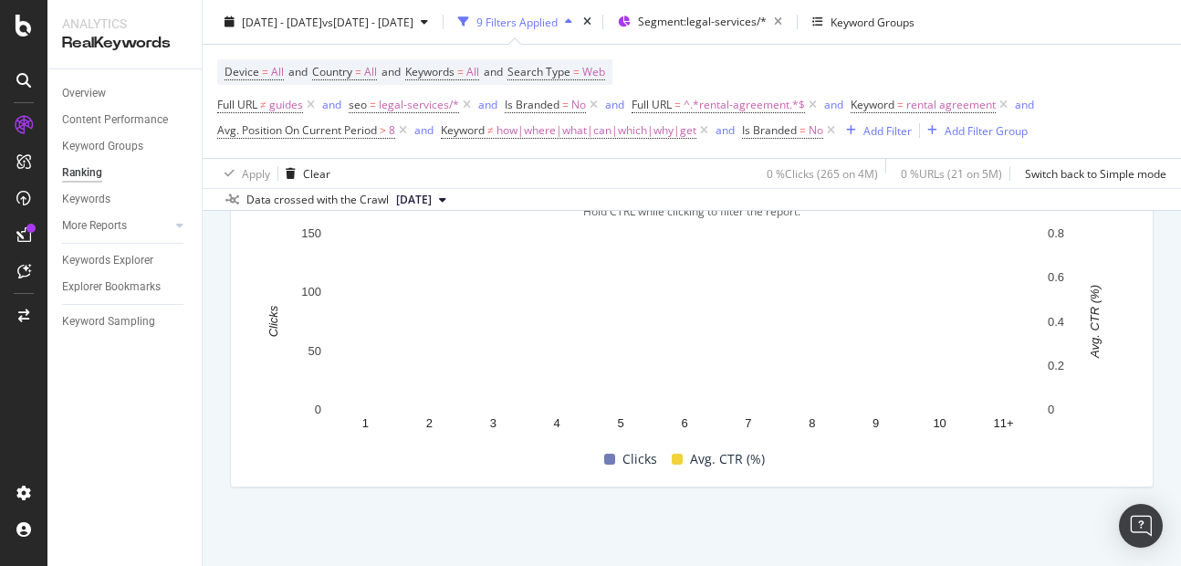
scroll to position [2003, 0]
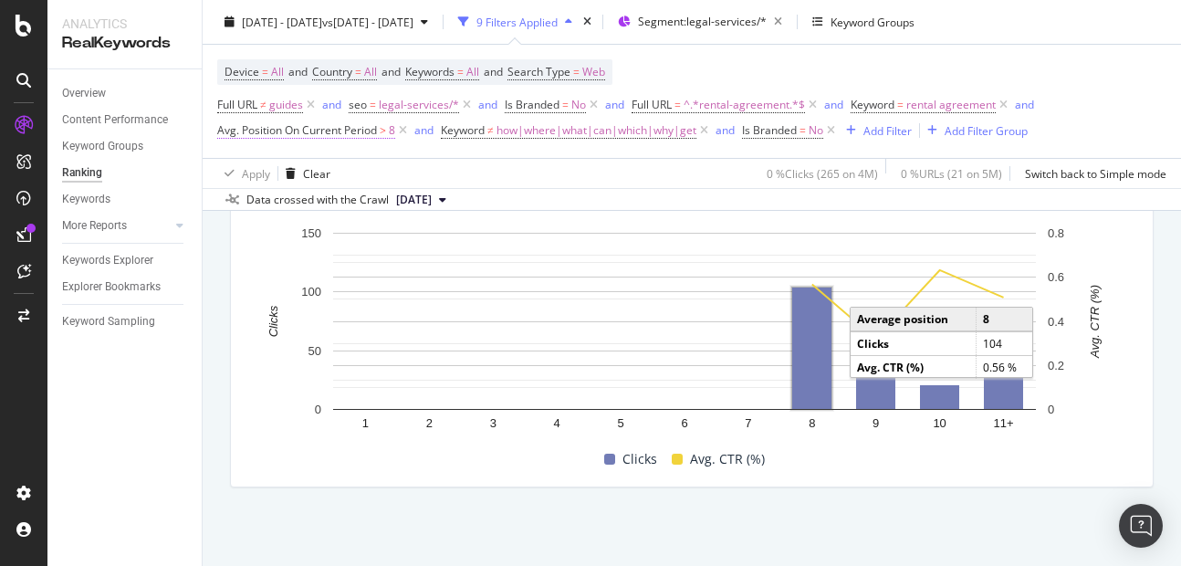
click at [361, 127] on span "Avg. Position On Current Period" at bounding box center [297, 130] width 160 height 16
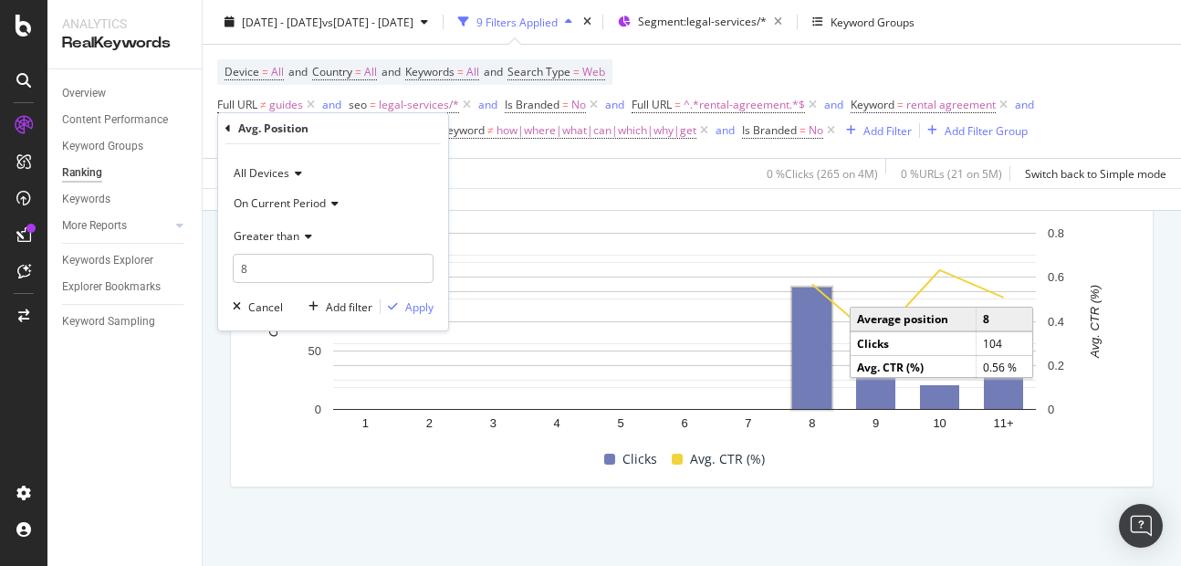
click at [281, 230] on span "Greater than" at bounding box center [267, 236] width 66 height 16
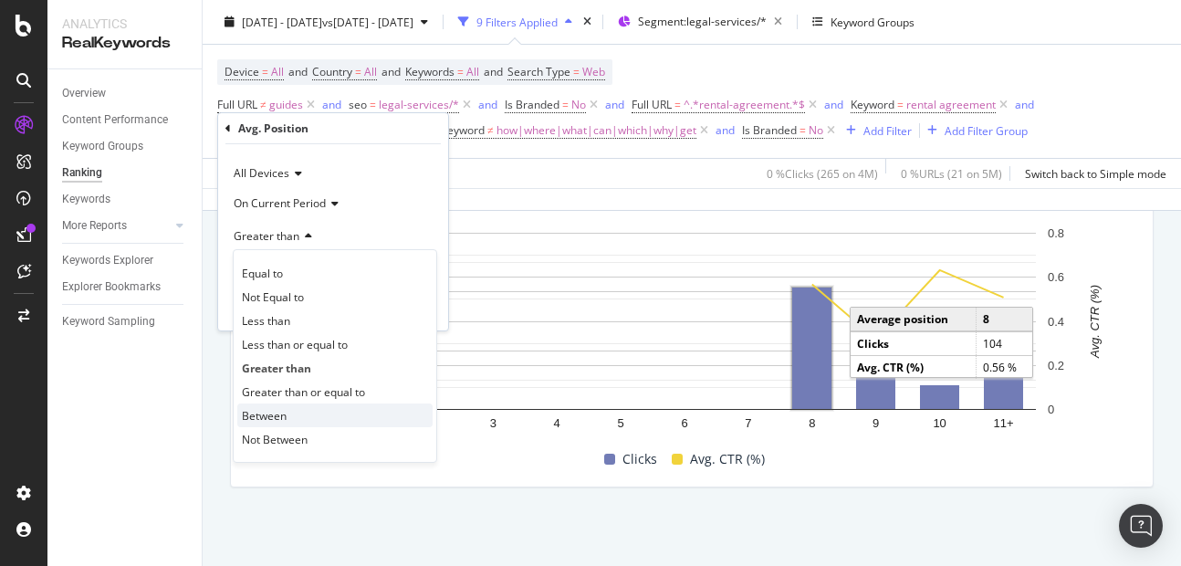
click at [287, 411] on div "Between" at bounding box center [334, 415] width 195 height 24
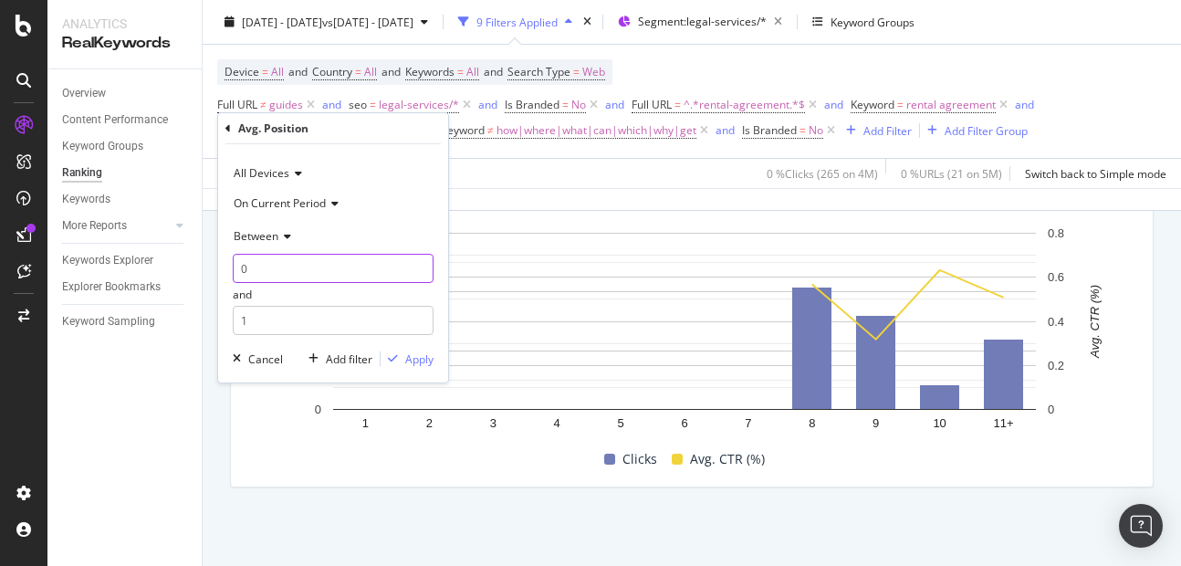
click at [259, 276] on input "0" at bounding box center [333, 268] width 201 height 29
type input "1"
click at [262, 321] on input "1" at bounding box center [333, 320] width 201 height 29
click at [276, 266] on input "1" at bounding box center [333, 268] width 201 height 29
type input "2"
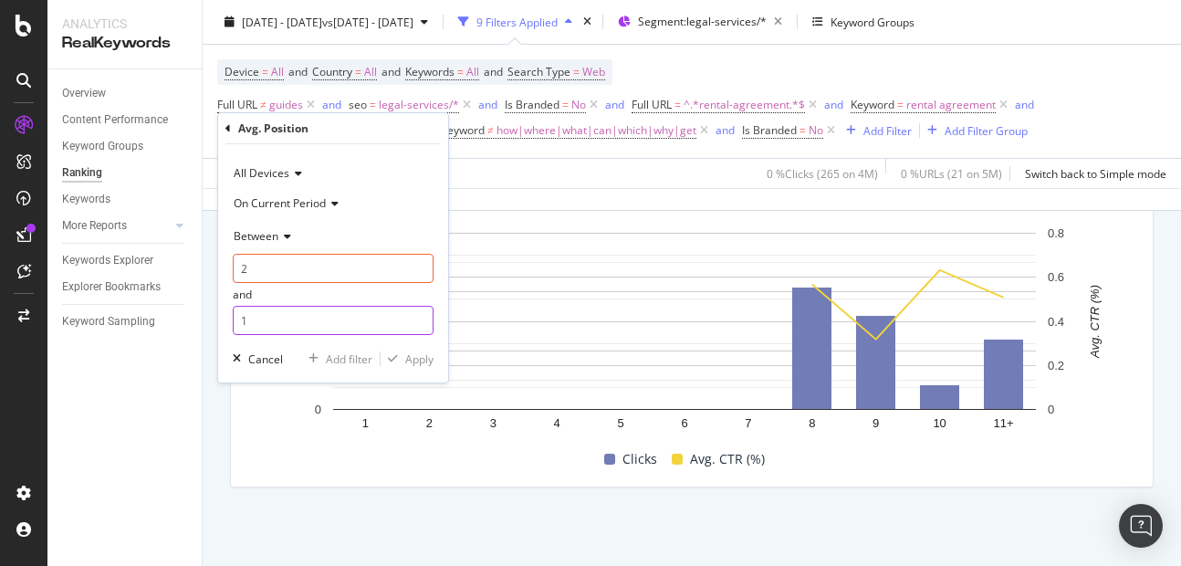
click at [282, 321] on input "1" at bounding box center [333, 320] width 201 height 29
type input "3"
click at [432, 367] on div "Apply" at bounding box center [406, 358] width 53 height 16
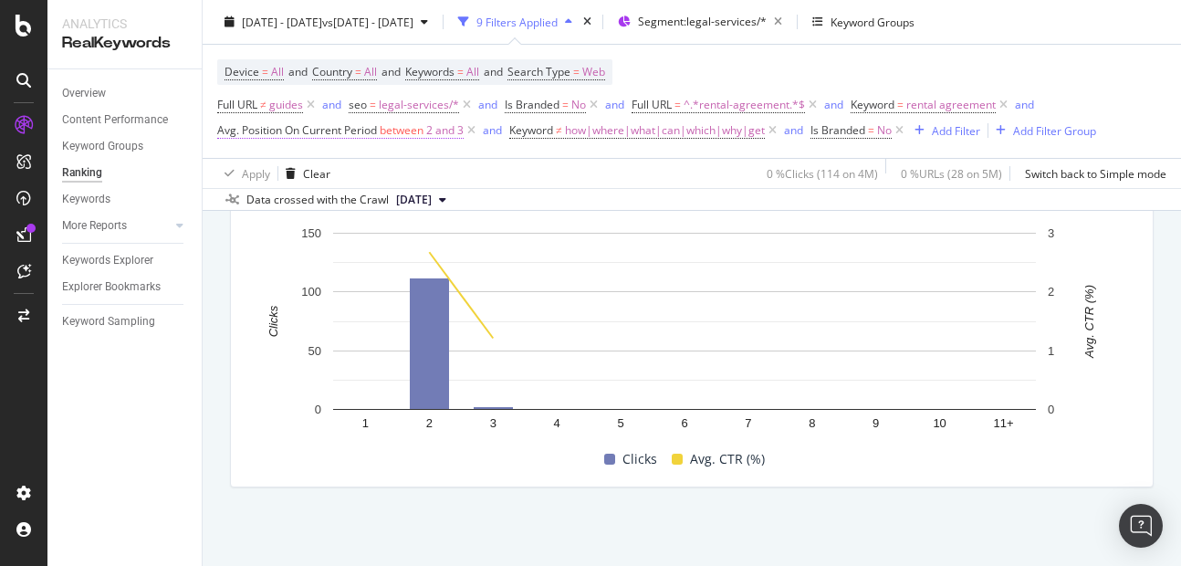
click at [291, 123] on span "Avg. Position On Current Period" at bounding box center [297, 130] width 160 height 16
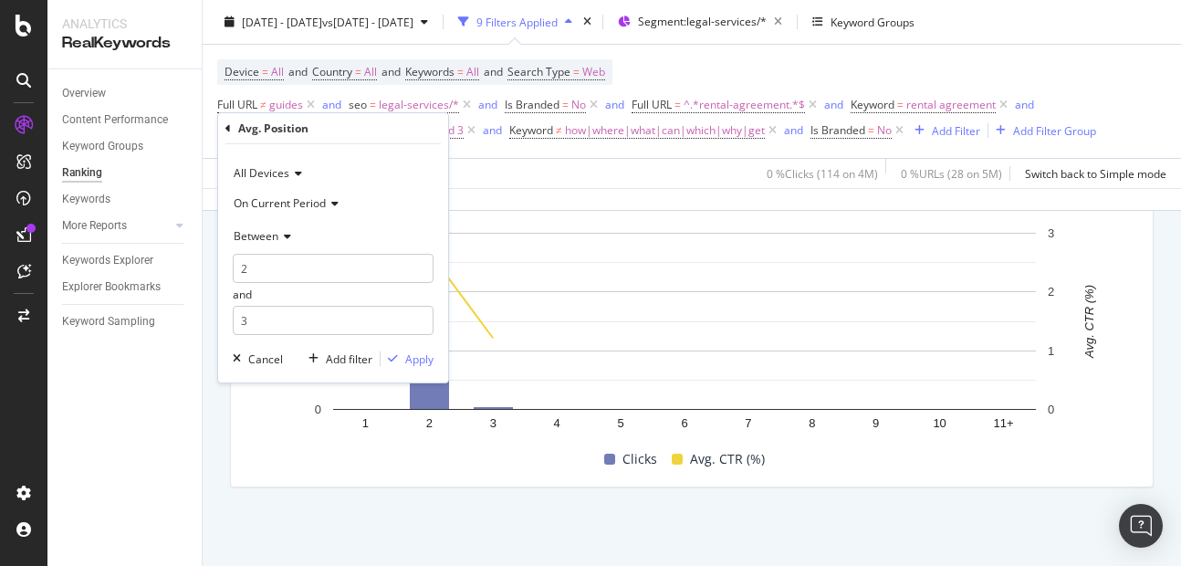
click at [276, 244] on div "Between" at bounding box center [333, 235] width 201 height 29
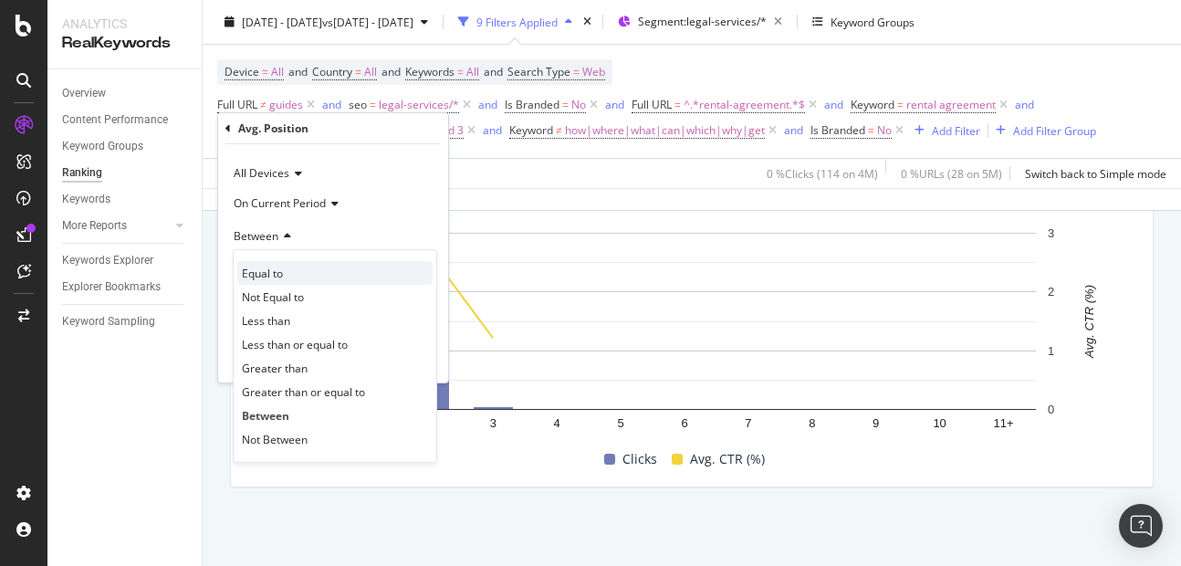
click at [277, 281] on div "Equal to" at bounding box center [334, 273] width 195 height 24
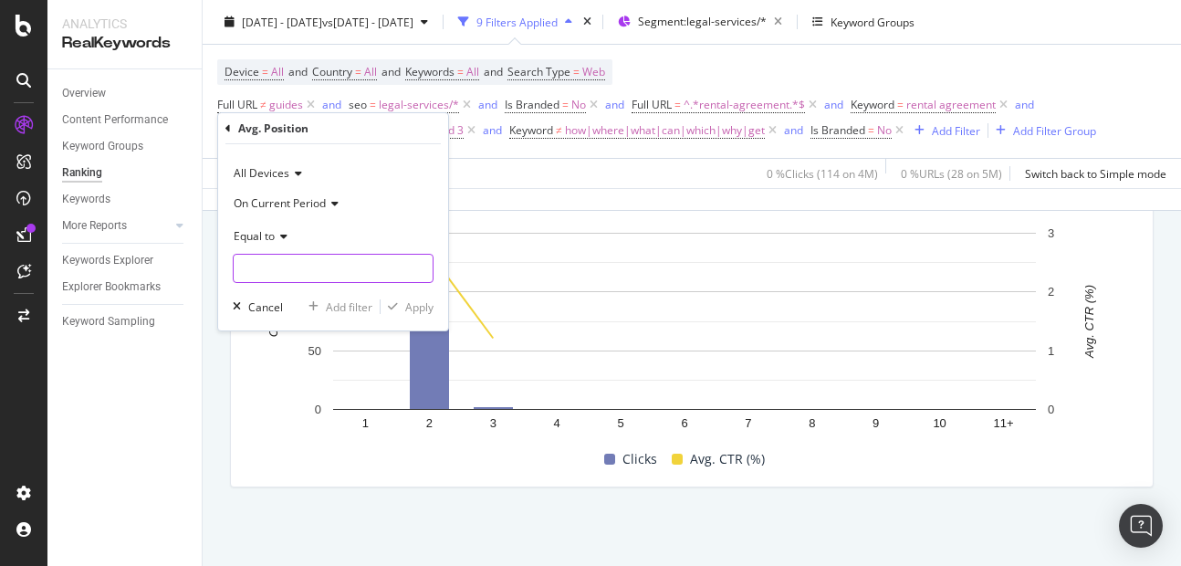
click at [275, 267] on input "number" at bounding box center [333, 268] width 201 height 29
type input "1"
click at [413, 311] on div "Apply" at bounding box center [419, 307] width 28 height 16
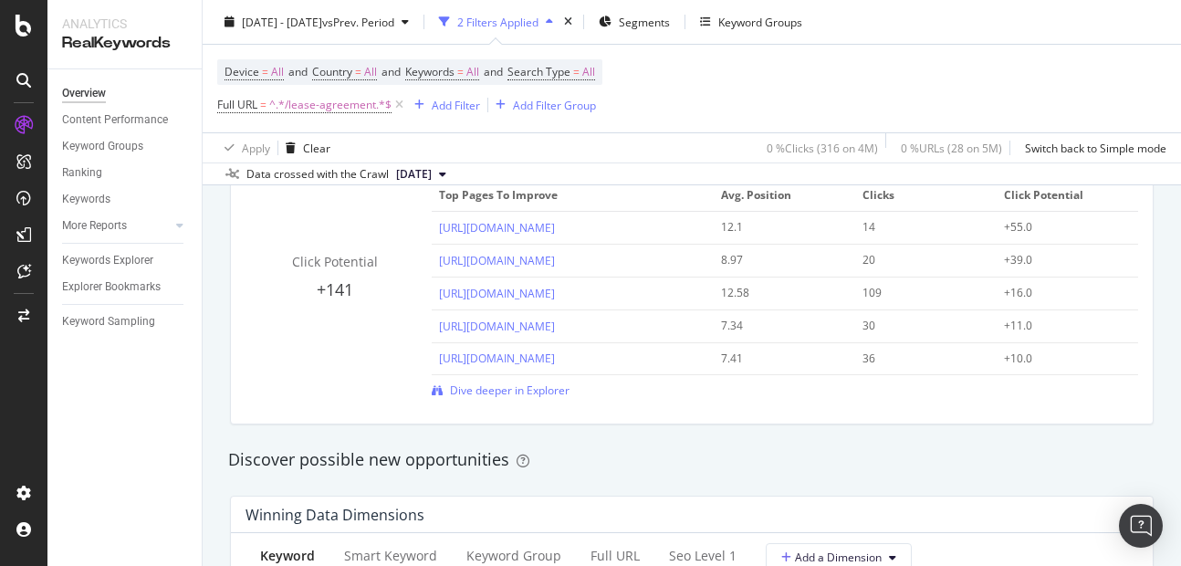
scroll to position [1344, 0]
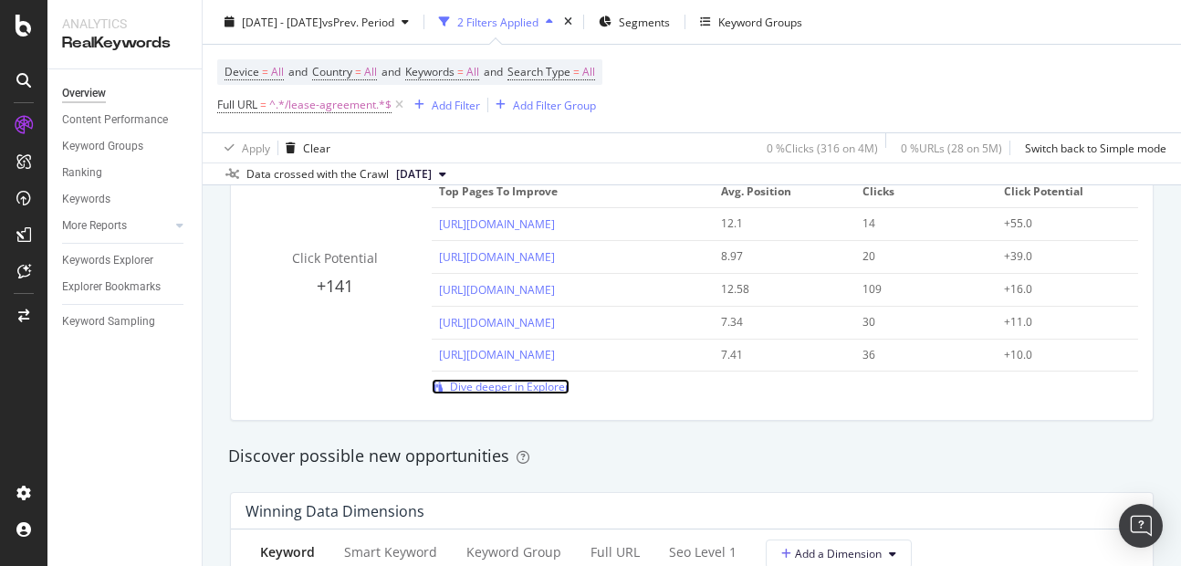
click at [509, 380] on span "Dive deeper in Explorer" at bounding box center [510, 387] width 120 height 16
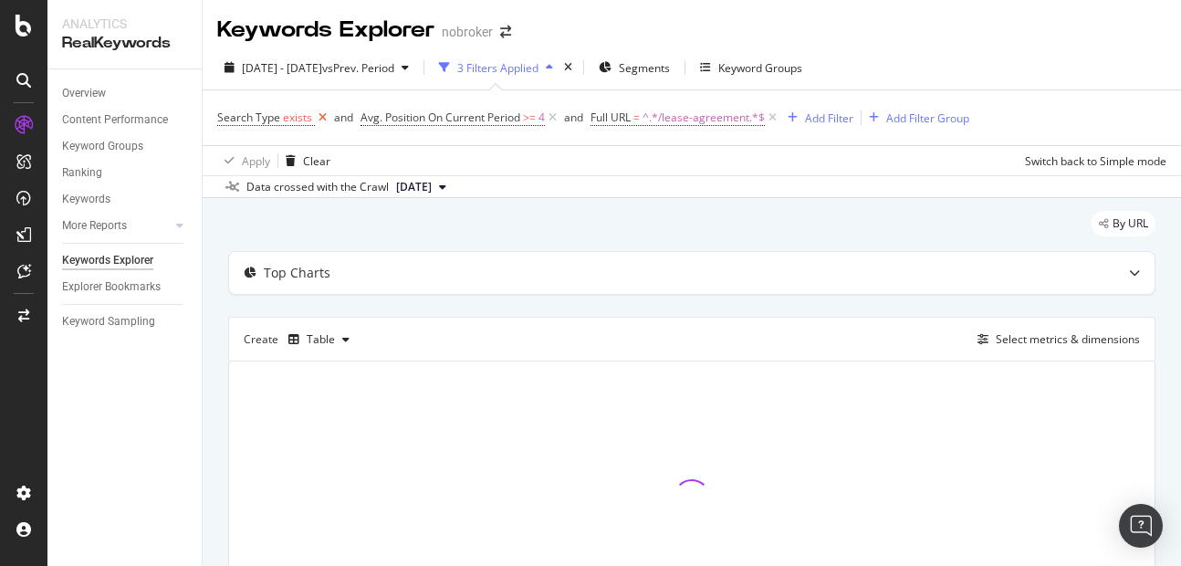
click at [324, 117] on icon at bounding box center [323, 118] width 16 height 18
click at [407, 117] on icon at bounding box center [409, 118] width 16 height 18
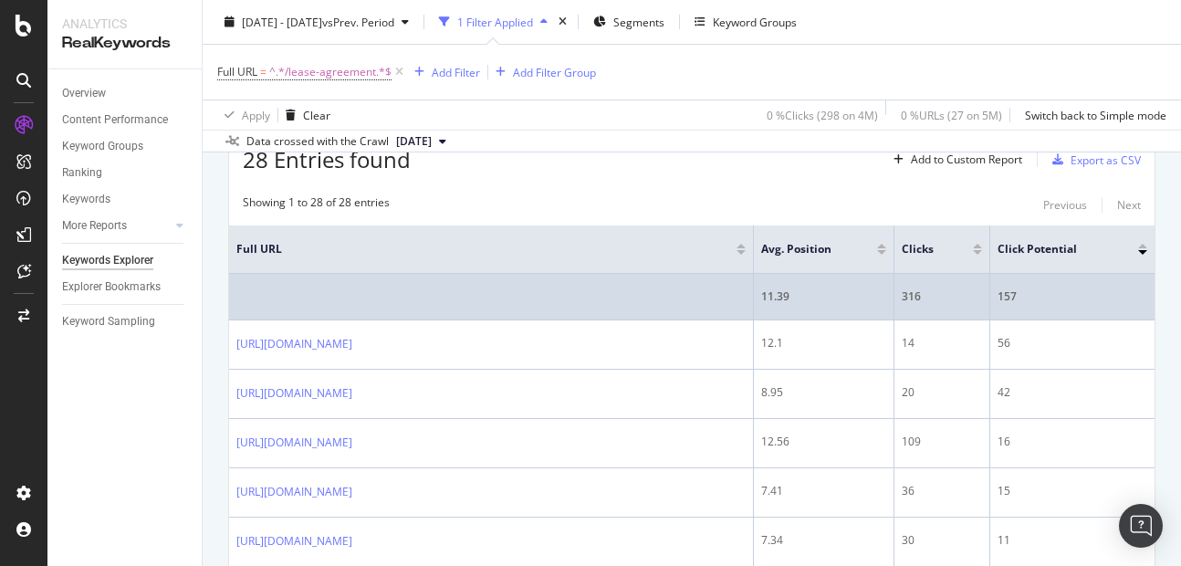
scroll to position [224, 0]
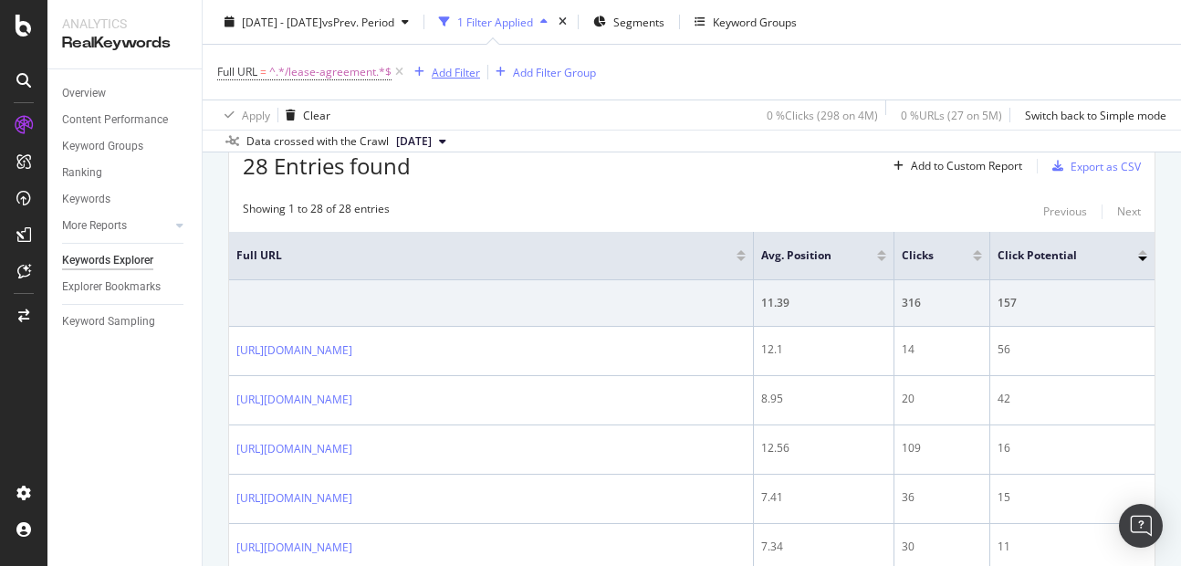
click at [432, 70] on div "Add Filter" at bounding box center [456, 72] width 48 height 16
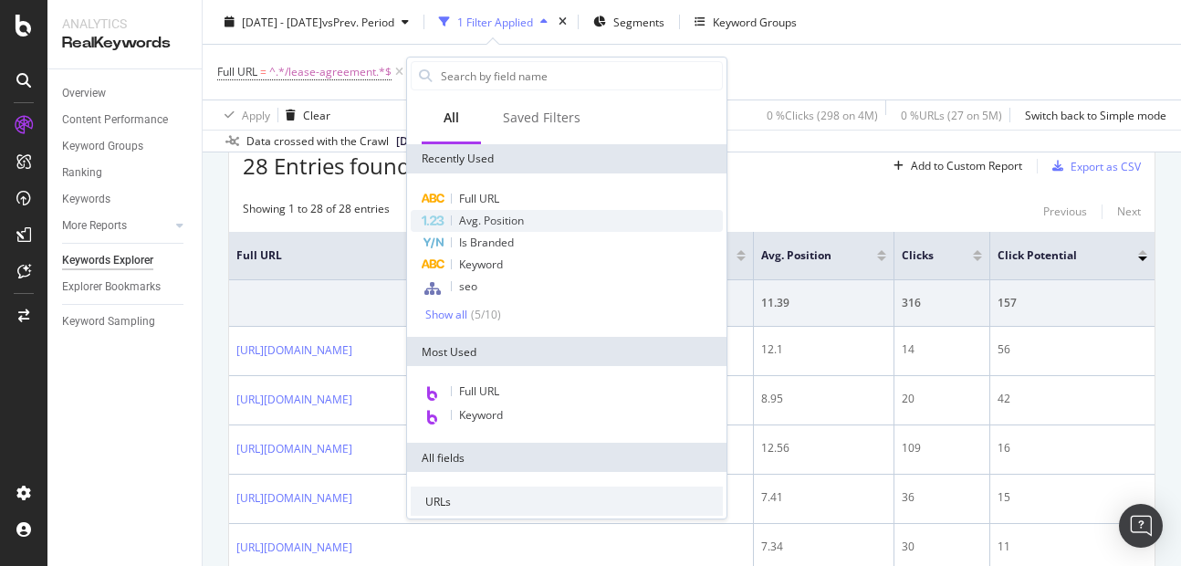
click at [478, 224] on span "Avg. Position" at bounding box center [491, 221] width 65 height 16
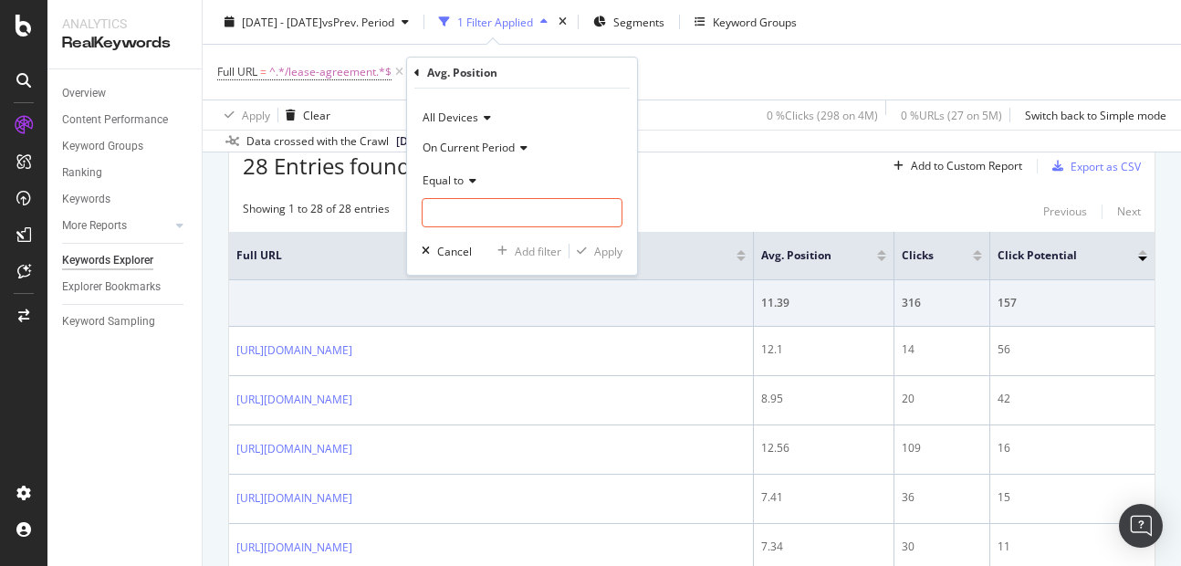
click at [440, 183] on span "Equal to" at bounding box center [442, 180] width 41 height 16
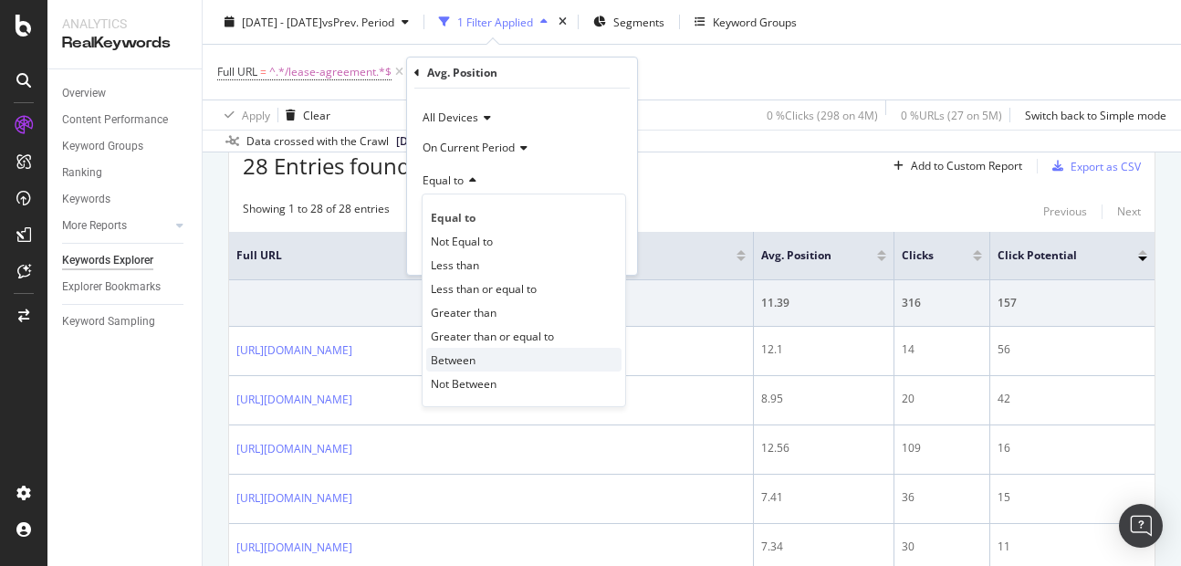
click at [448, 359] on span "Between" at bounding box center [453, 360] width 45 height 16
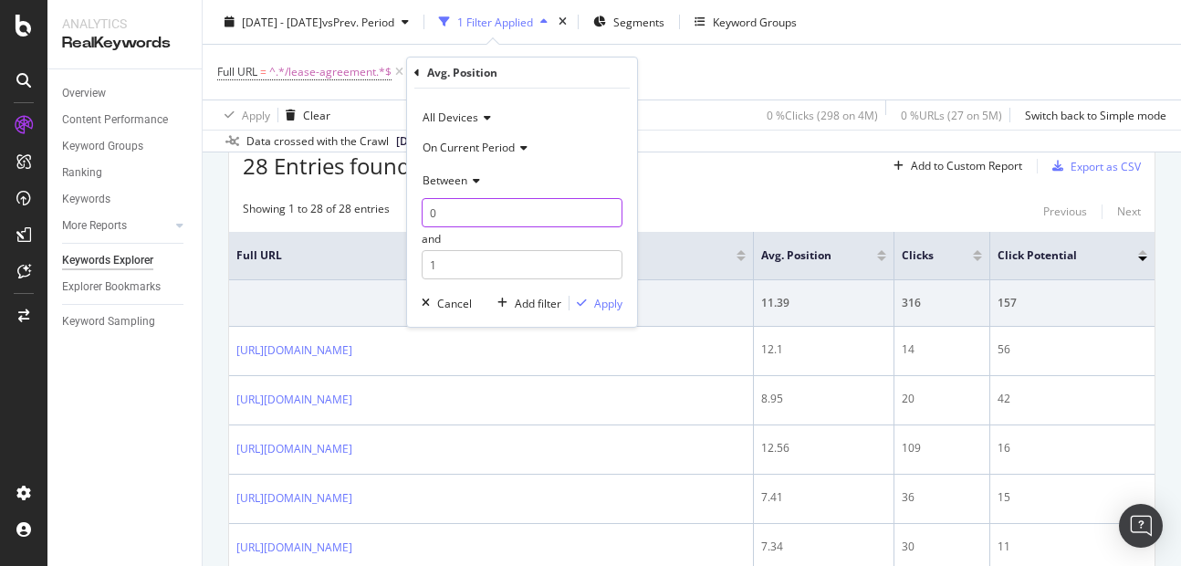
click at [444, 213] on input "0" at bounding box center [522, 212] width 201 height 29
type input "4"
click at [451, 271] on input "1" at bounding box center [522, 264] width 201 height 29
type input "7"
click at [605, 296] on div "Apply" at bounding box center [608, 304] width 28 height 16
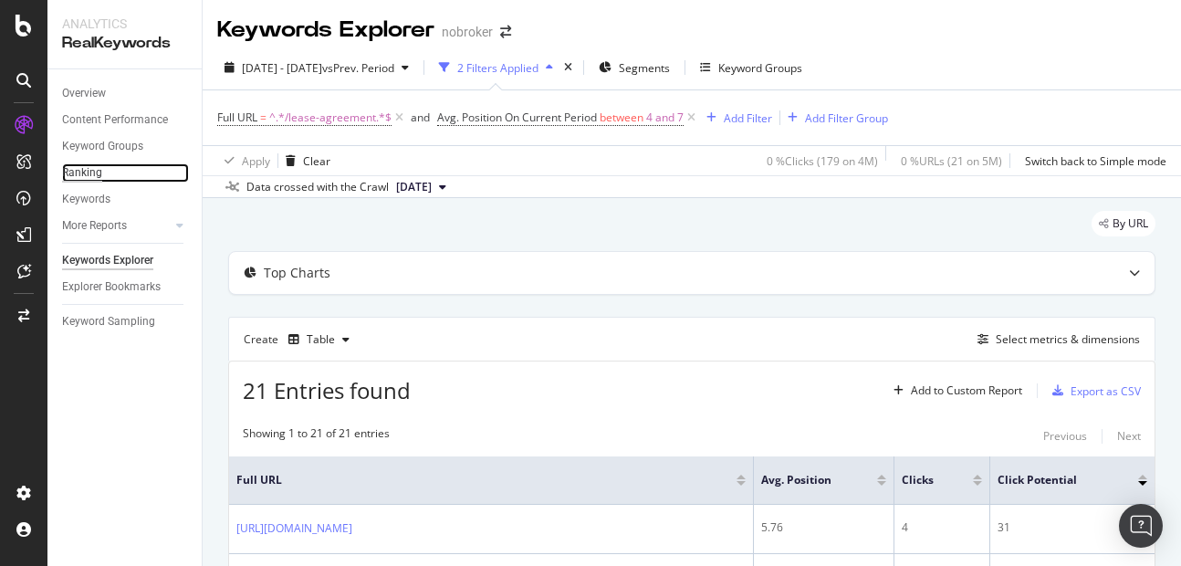
click at [92, 175] on div "Ranking" at bounding box center [82, 172] width 40 height 19
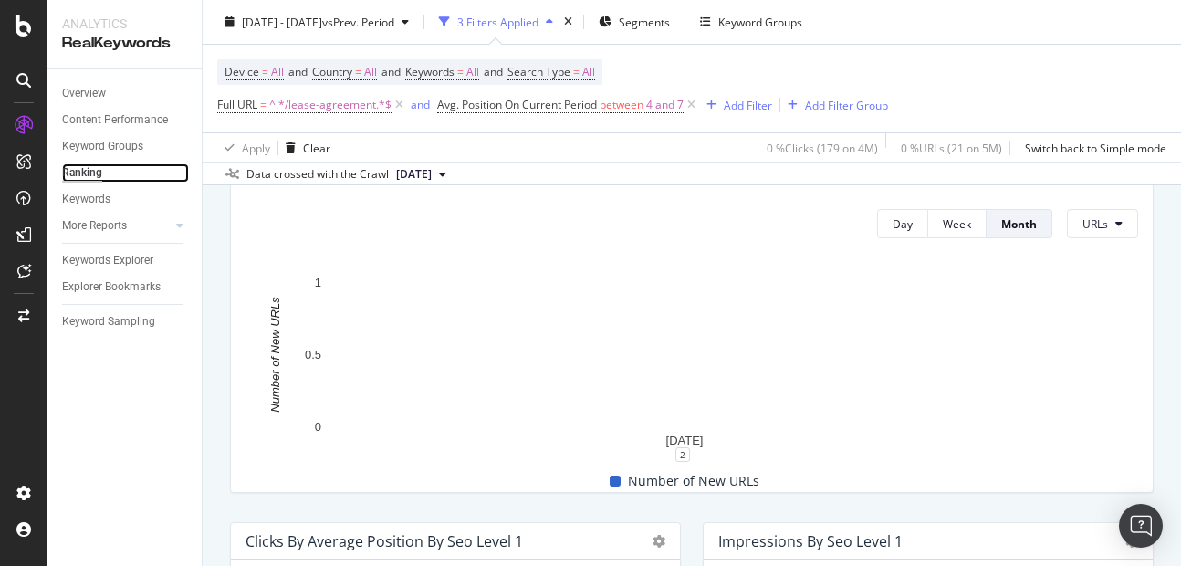
scroll to position [515, 0]
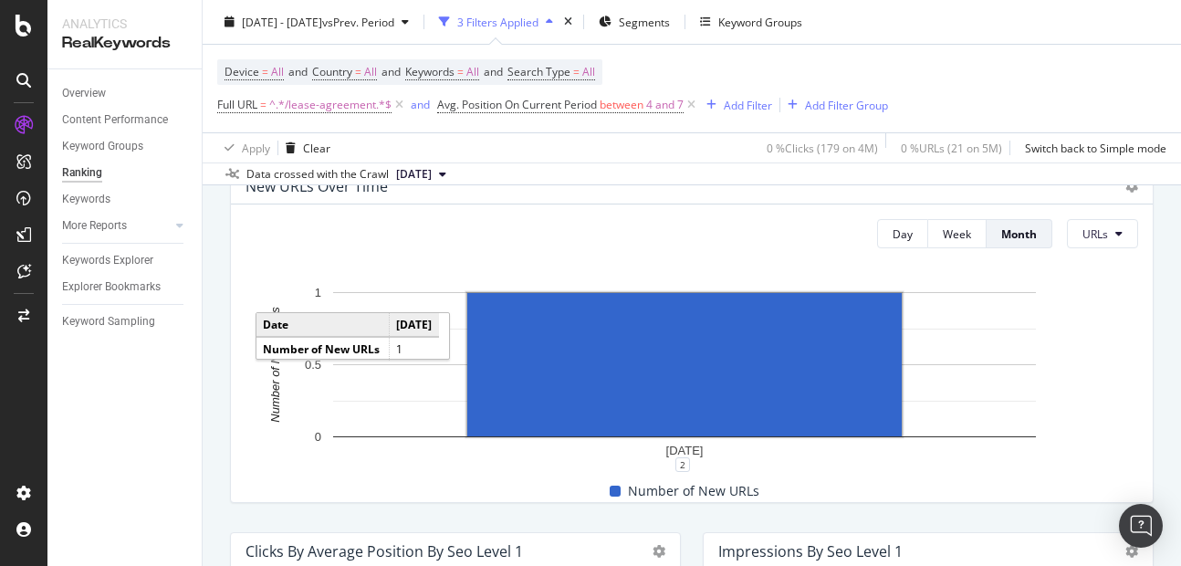
click at [595, 335] on rect "A chart." at bounding box center [684, 364] width 434 height 143
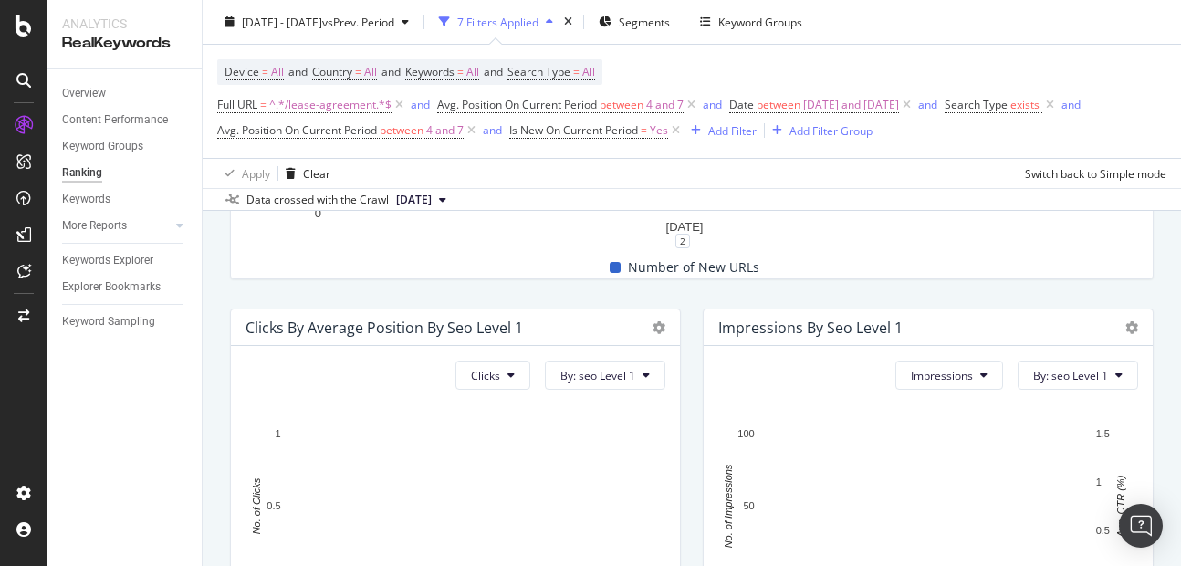
scroll to position [766, 0]
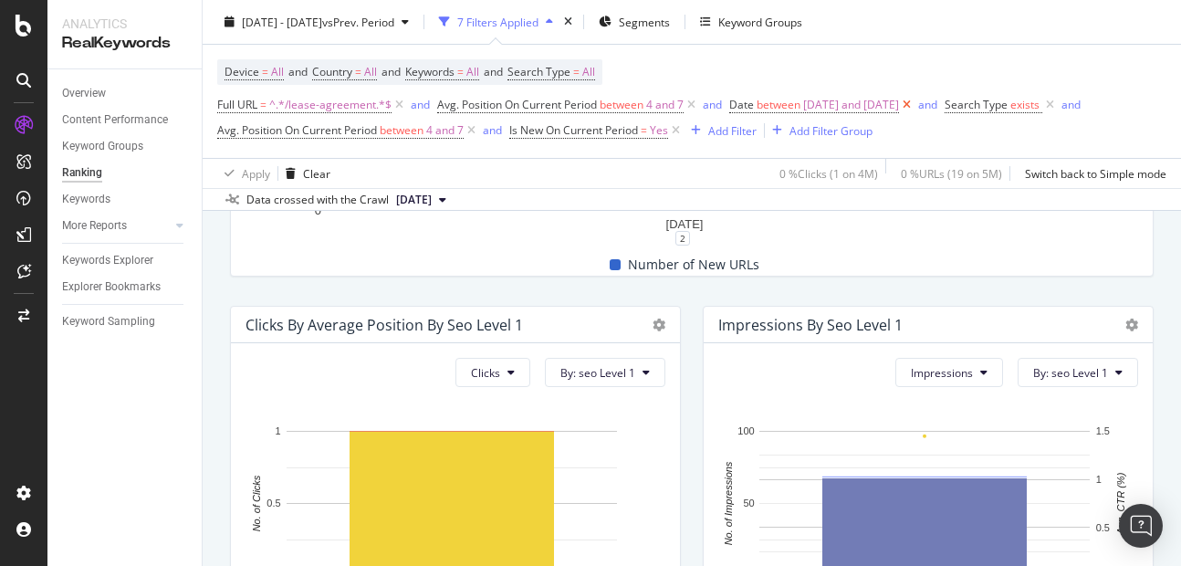
click at [914, 108] on icon at bounding box center [907, 105] width 16 height 18
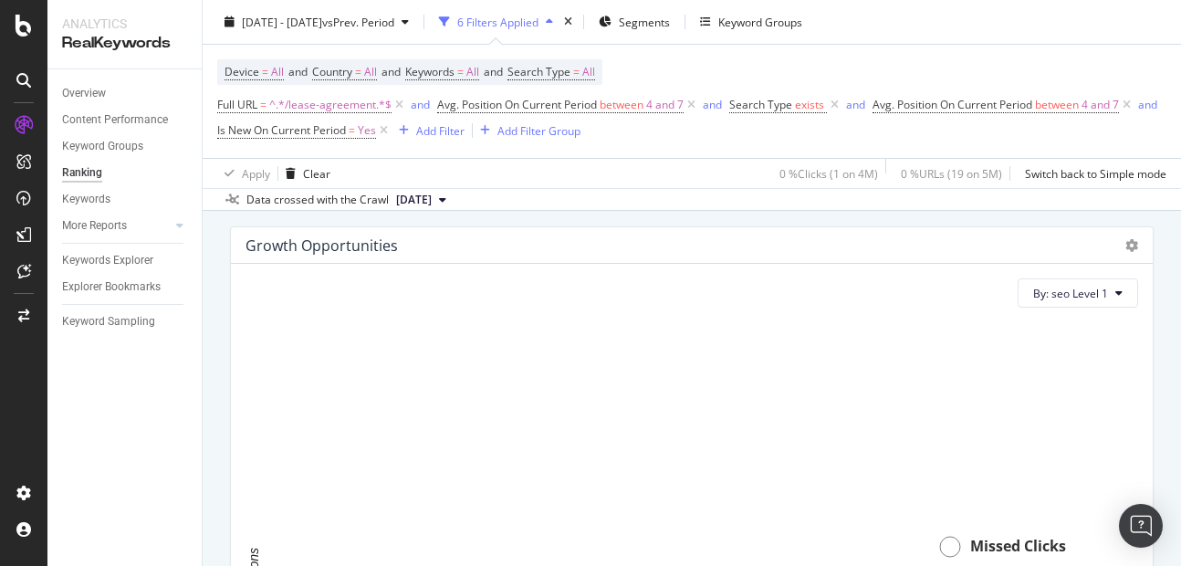
scroll to position [1201, 0]
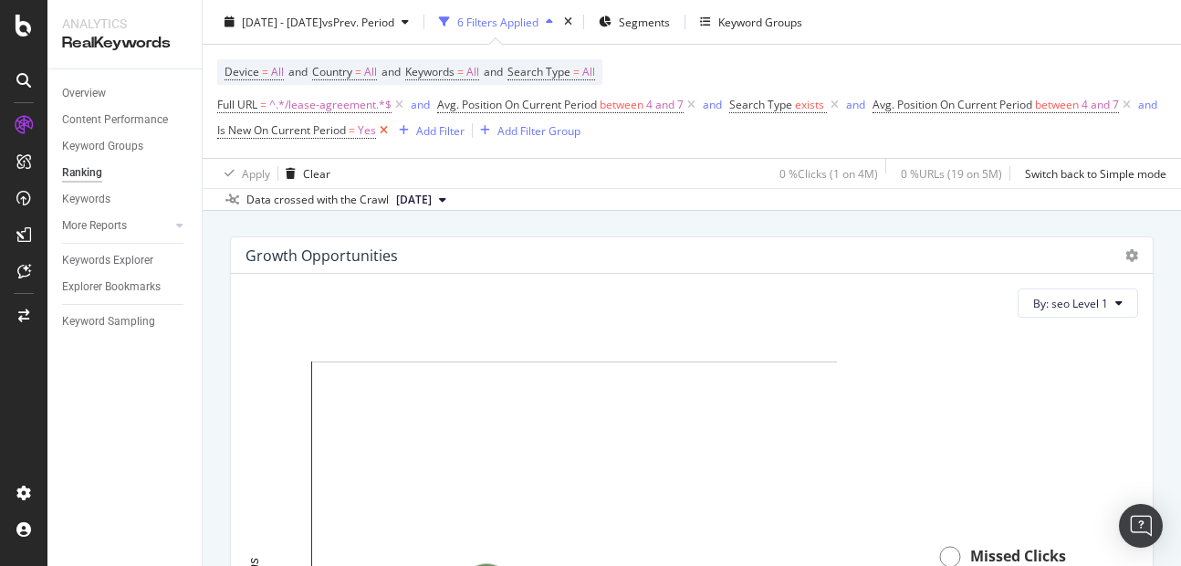
click at [391, 131] on icon at bounding box center [384, 130] width 16 height 18
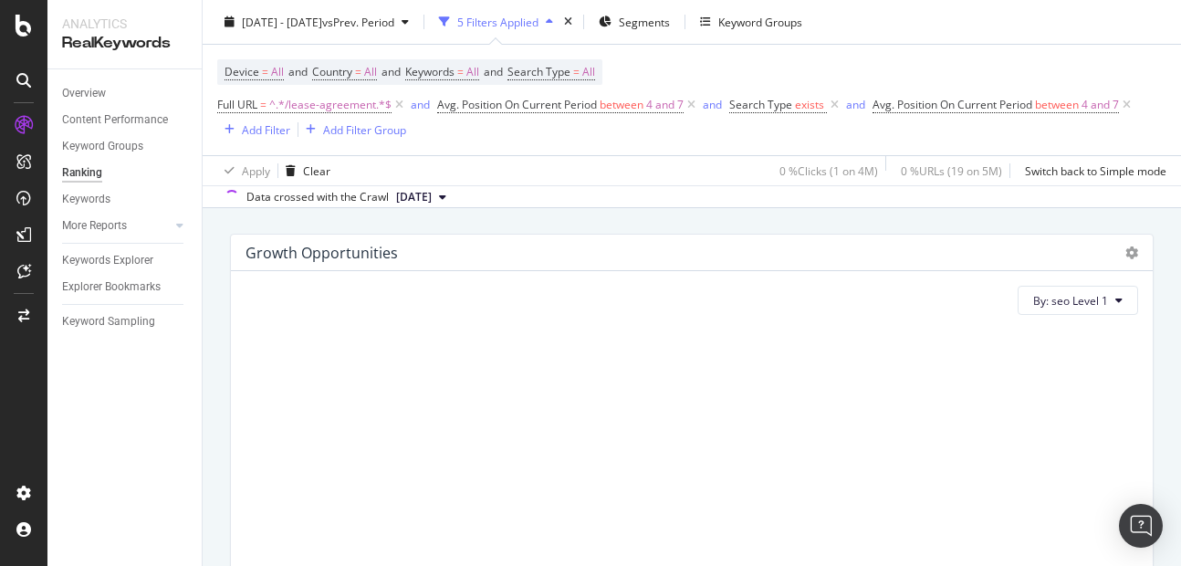
scroll to position [1198, 0]
click at [836, 101] on icon at bounding box center [835, 105] width 16 height 18
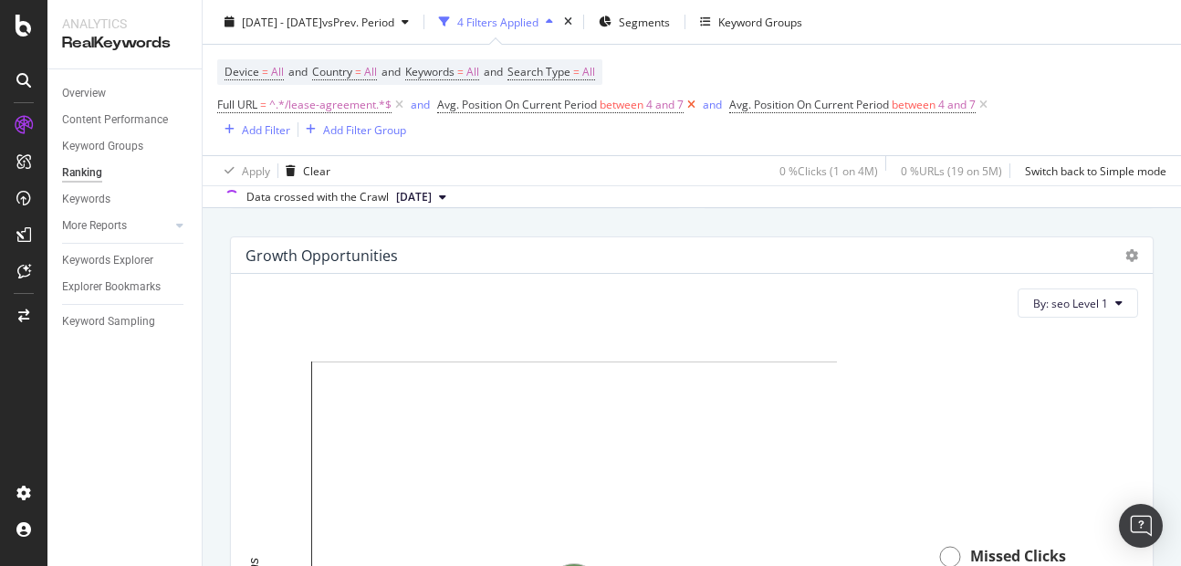
click at [692, 108] on icon at bounding box center [691, 105] width 16 height 18
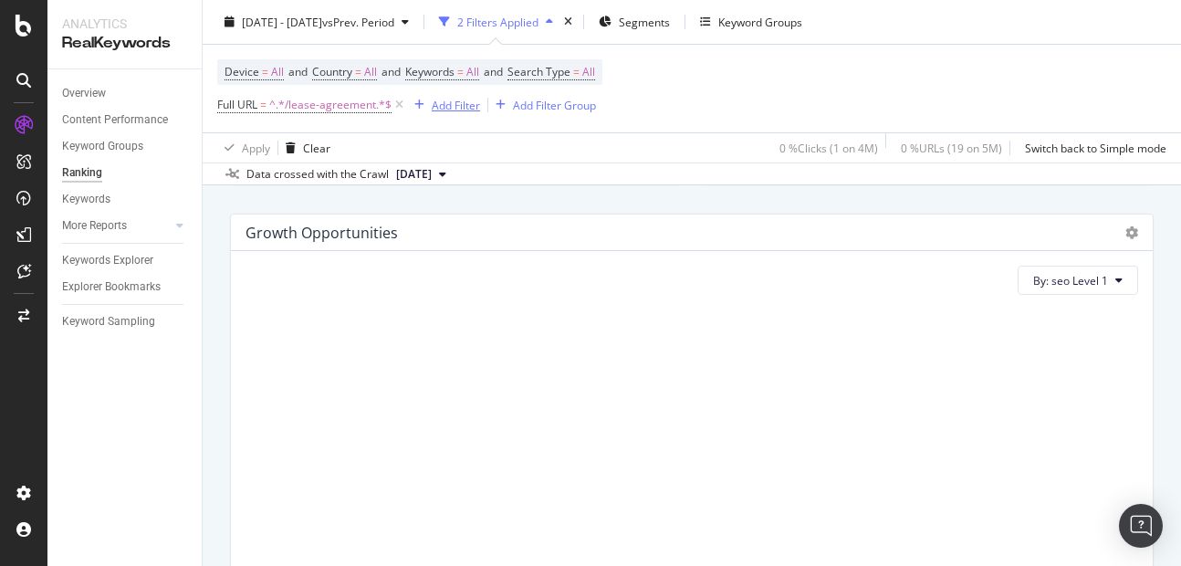
click at [455, 100] on div "Add Filter" at bounding box center [456, 105] width 48 height 16
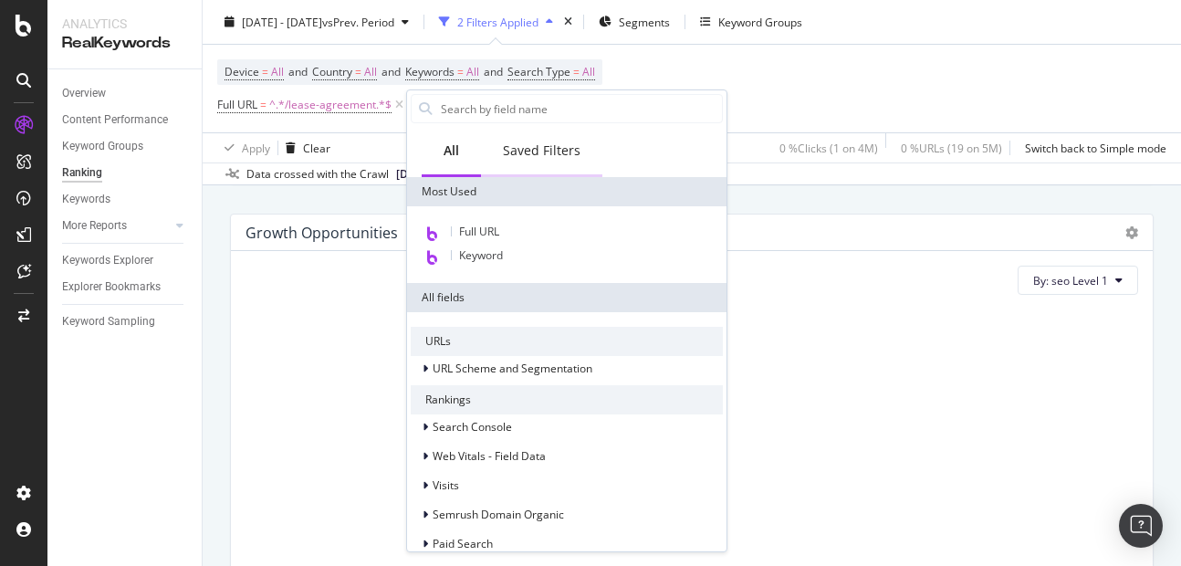
scroll to position [1175, 0]
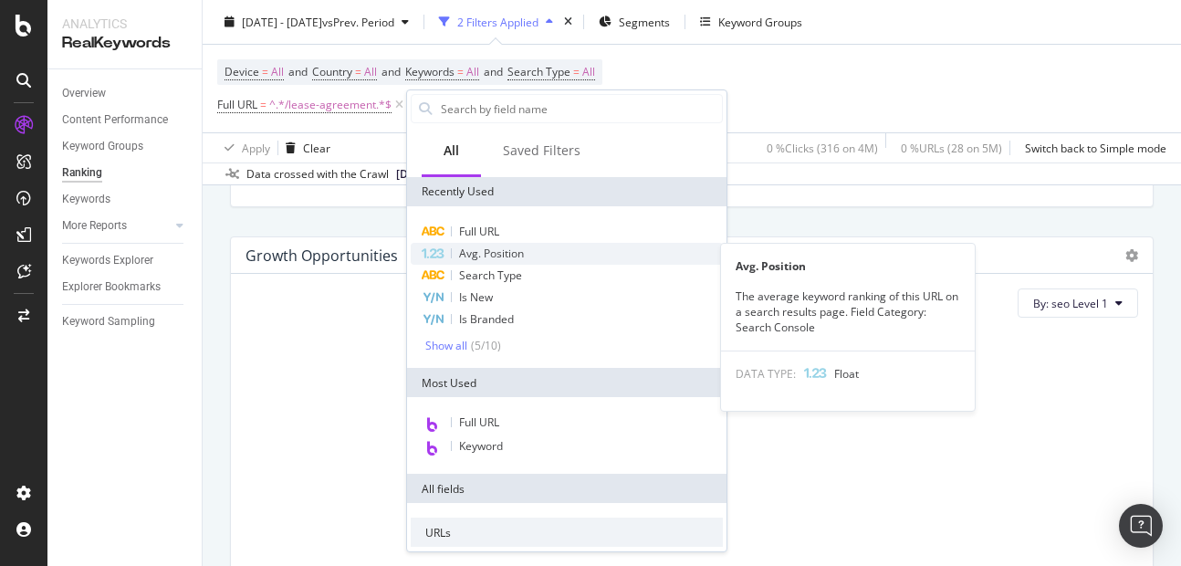
click at [492, 247] on span "Avg. Position" at bounding box center [491, 253] width 65 height 16
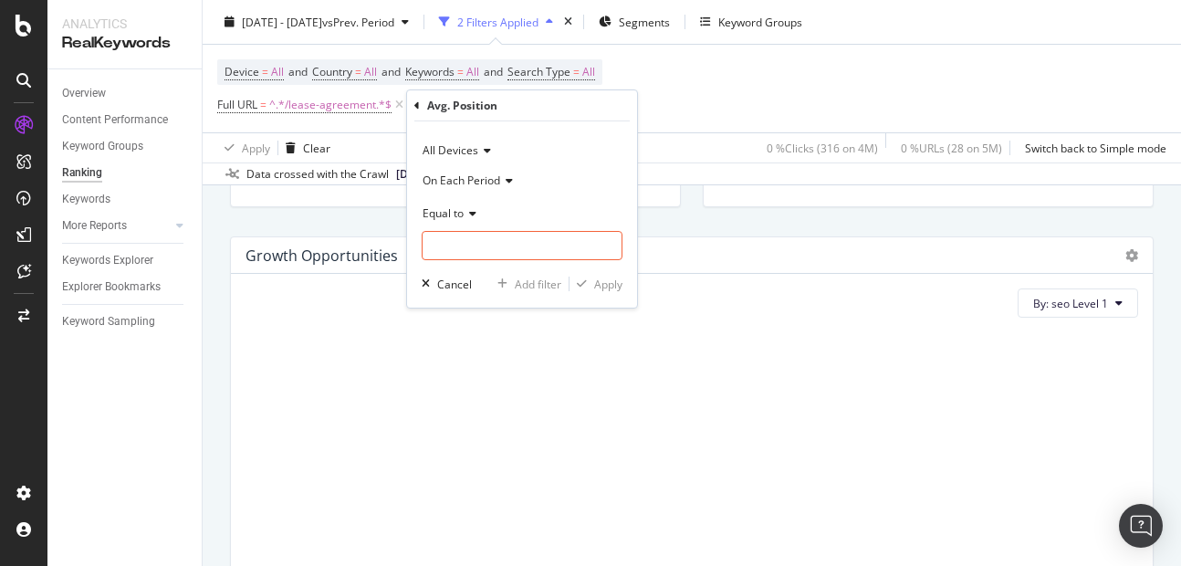
click at [443, 212] on span "Equal to" at bounding box center [442, 213] width 41 height 16
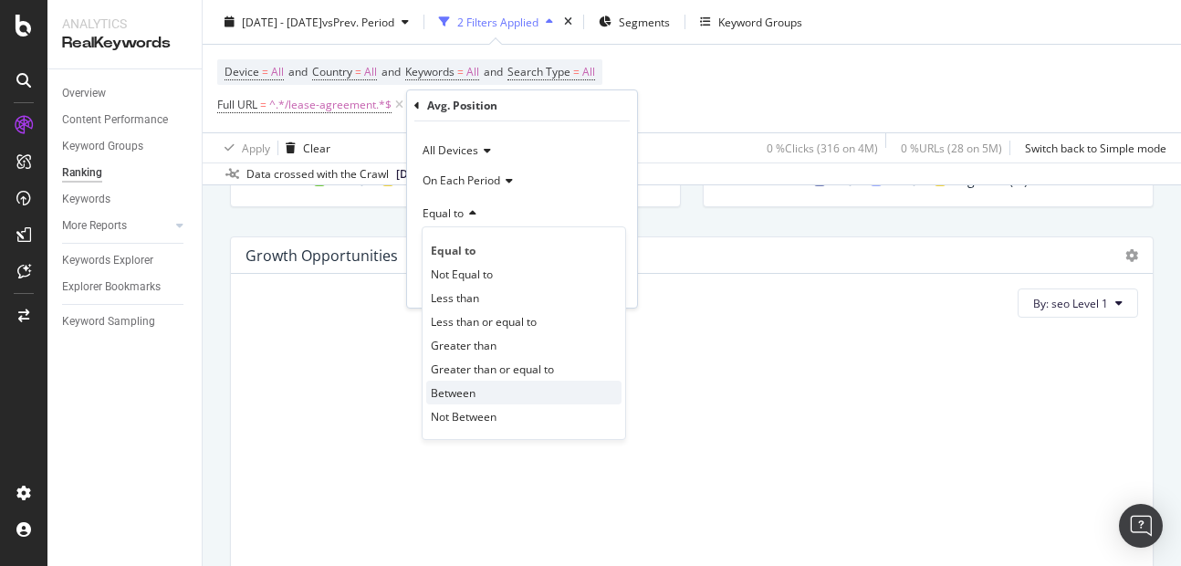
click at [448, 386] on span "Between" at bounding box center [453, 393] width 45 height 16
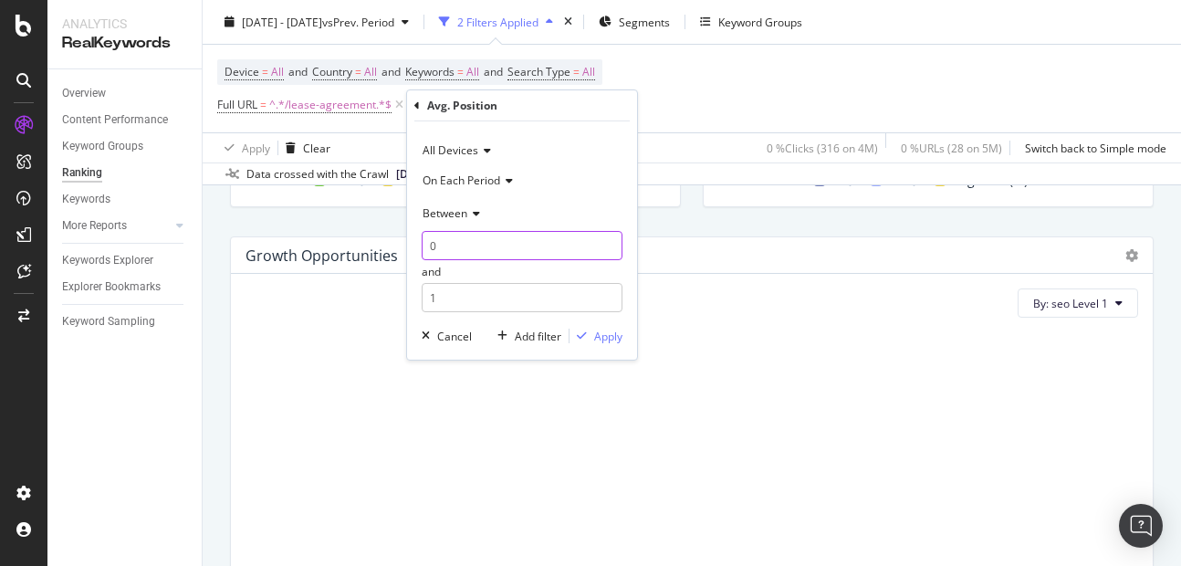
click at [453, 248] on input "0" at bounding box center [522, 245] width 201 height 29
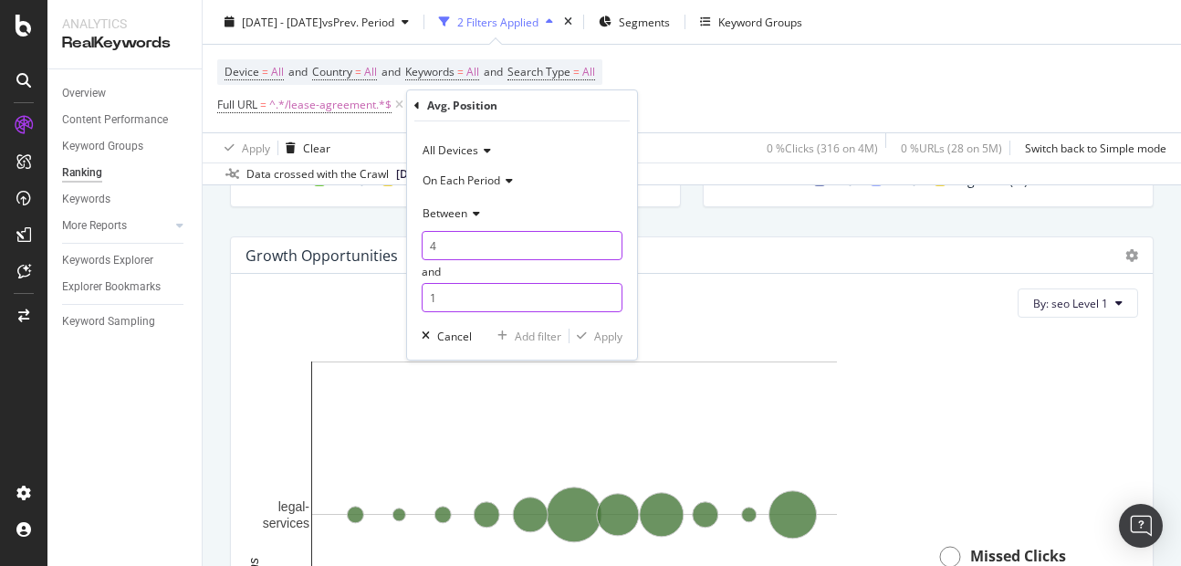
type input "4"
click at [453, 306] on input "1" at bounding box center [522, 297] width 201 height 29
type input "7"
click at [612, 346] on div "All Devices On Each Period Between 4 and 7 Cancel Add filter Apply" at bounding box center [522, 240] width 230 height 238
click at [612, 344] on div "Apply" at bounding box center [595, 336] width 53 height 16
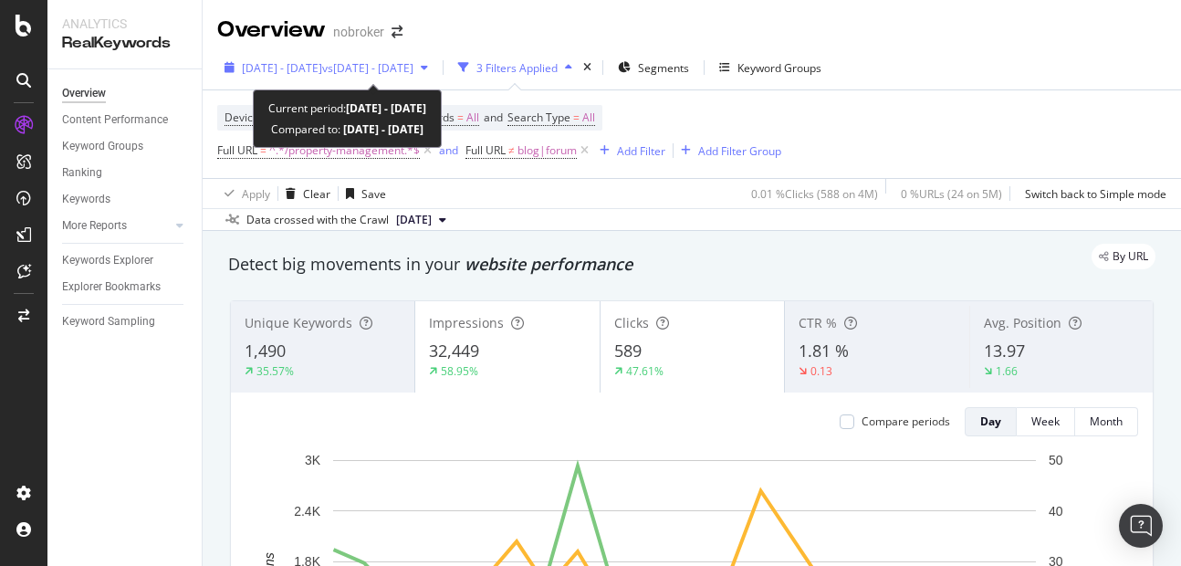
click at [366, 75] on span "vs 2025 Aug. 1st - Aug. 15th" at bounding box center [367, 68] width 91 height 16
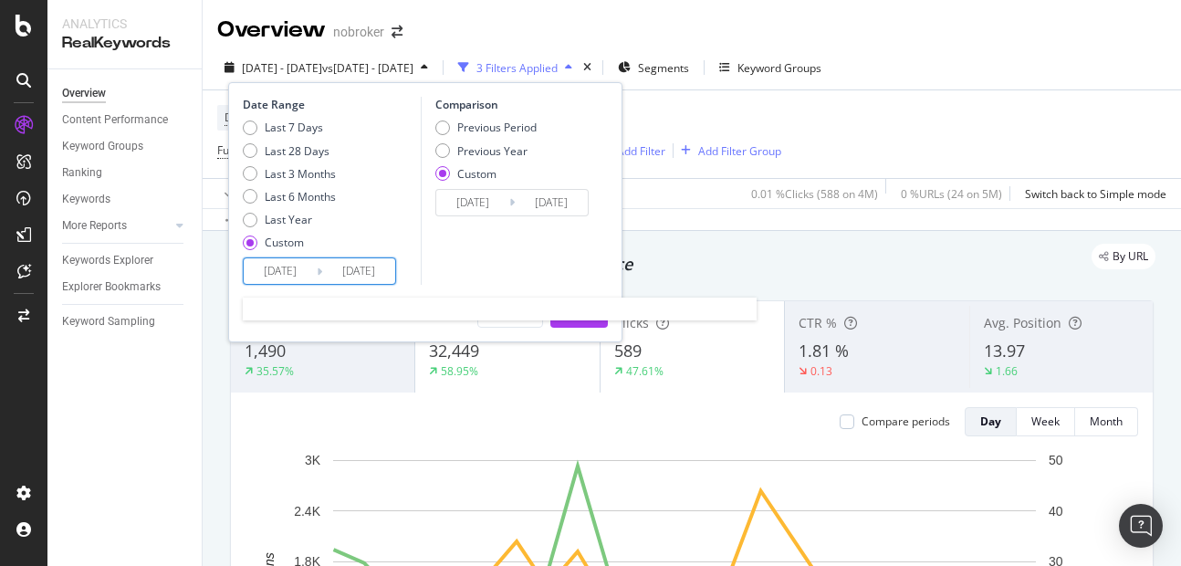
click at [295, 275] on input "2025/09/01" at bounding box center [280, 271] width 73 height 26
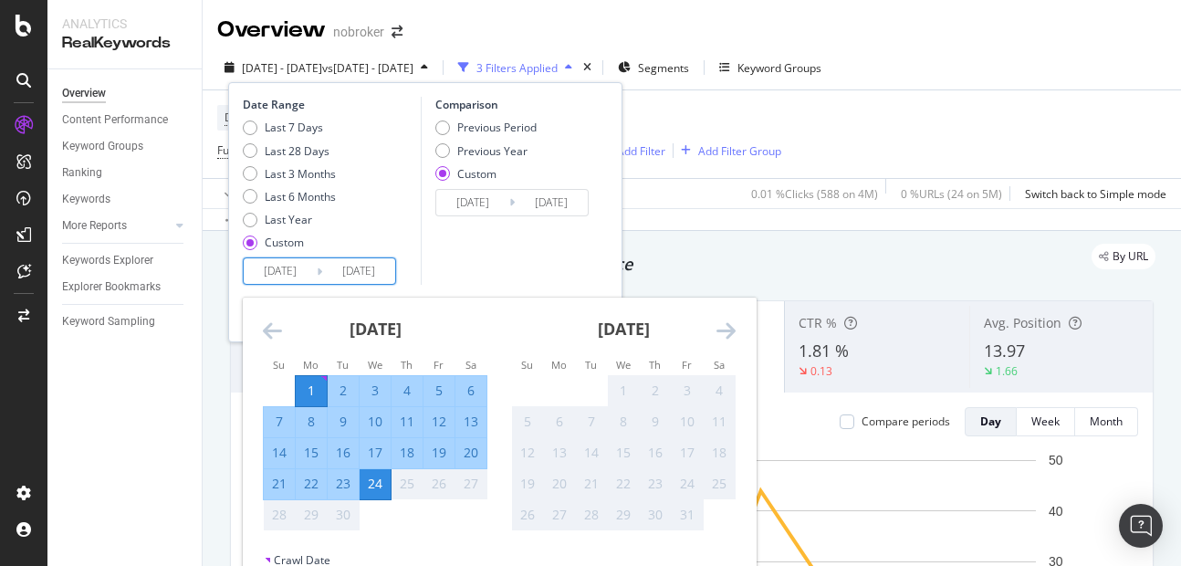
click at [274, 341] on icon "Move backward to switch to the previous month." at bounding box center [272, 330] width 19 height 22
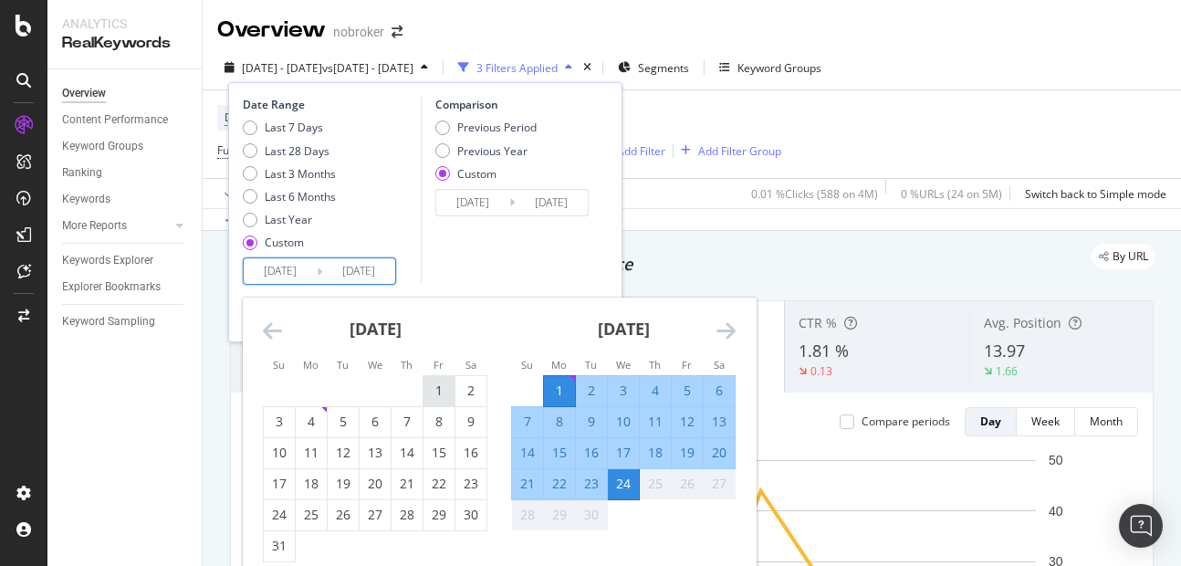
click at [432, 389] on div "1" at bounding box center [438, 390] width 31 height 18
type input "2025/08/01"
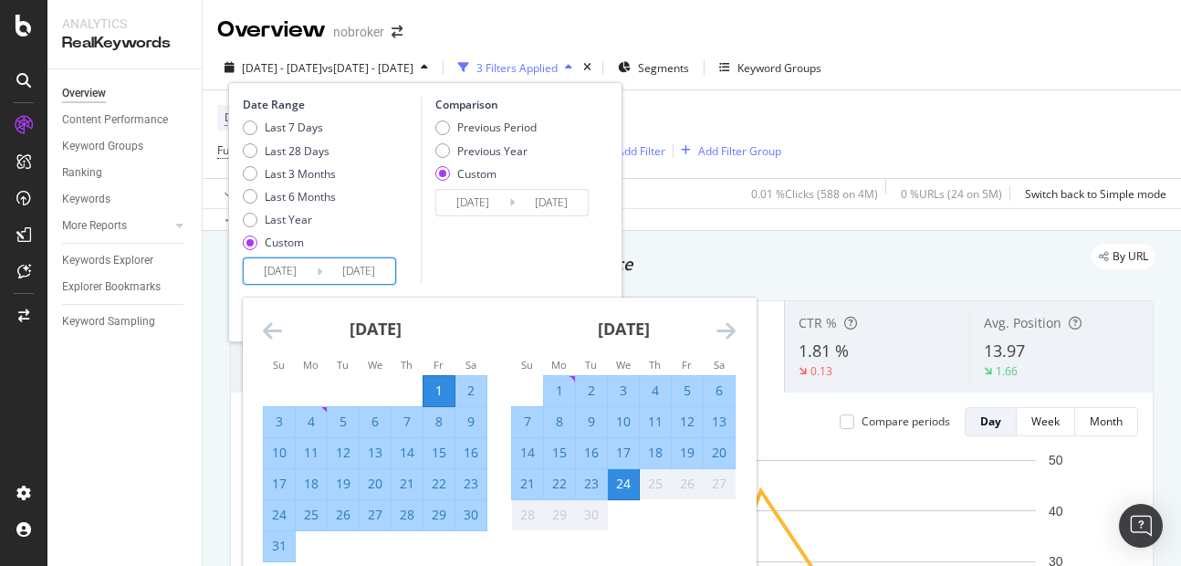
click at [282, 540] on div "31" at bounding box center [279, 545] width 31 height 18
type input "2025/08/31"
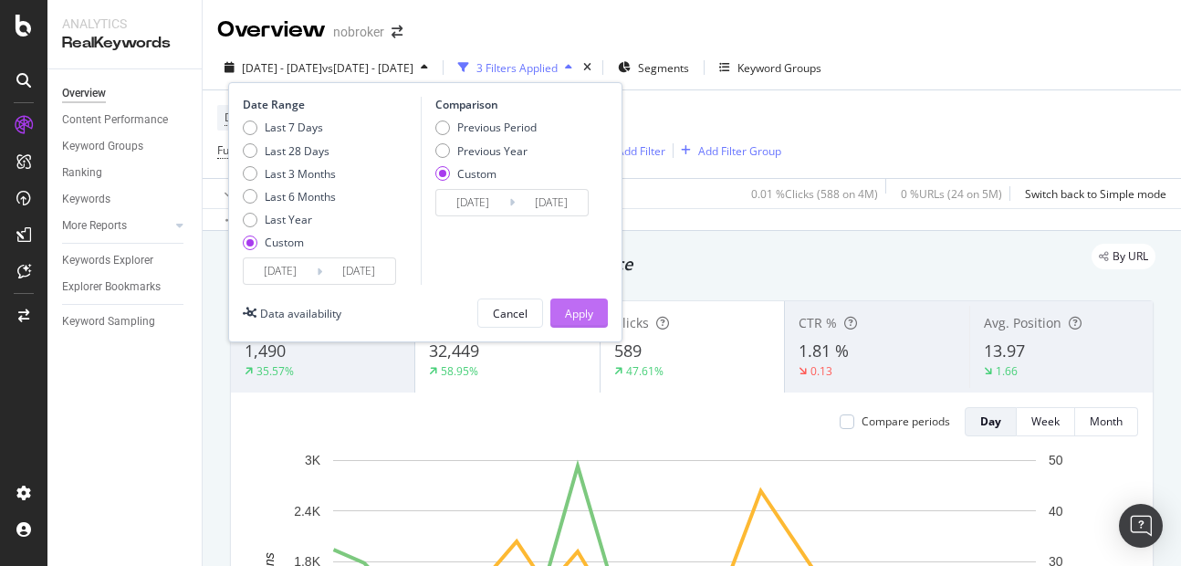
click at [557, 326] on button "Apply" at bounding box center [578, 312] width 57 height 29
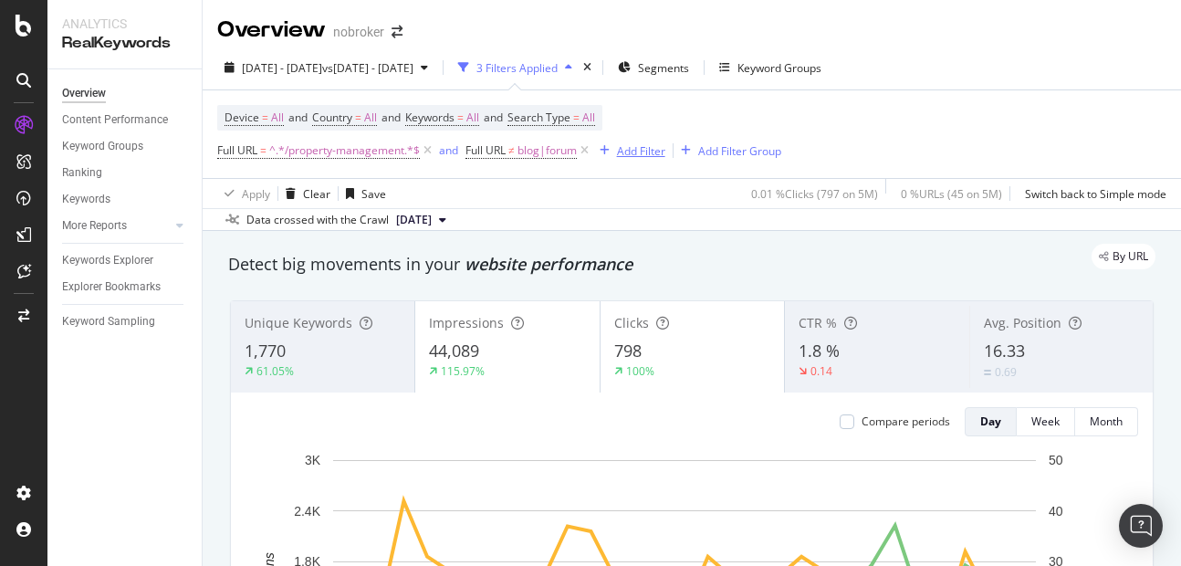
click at [639, 143] on div "Add Filter" at bounding box center [641, 151] width 48 height 16
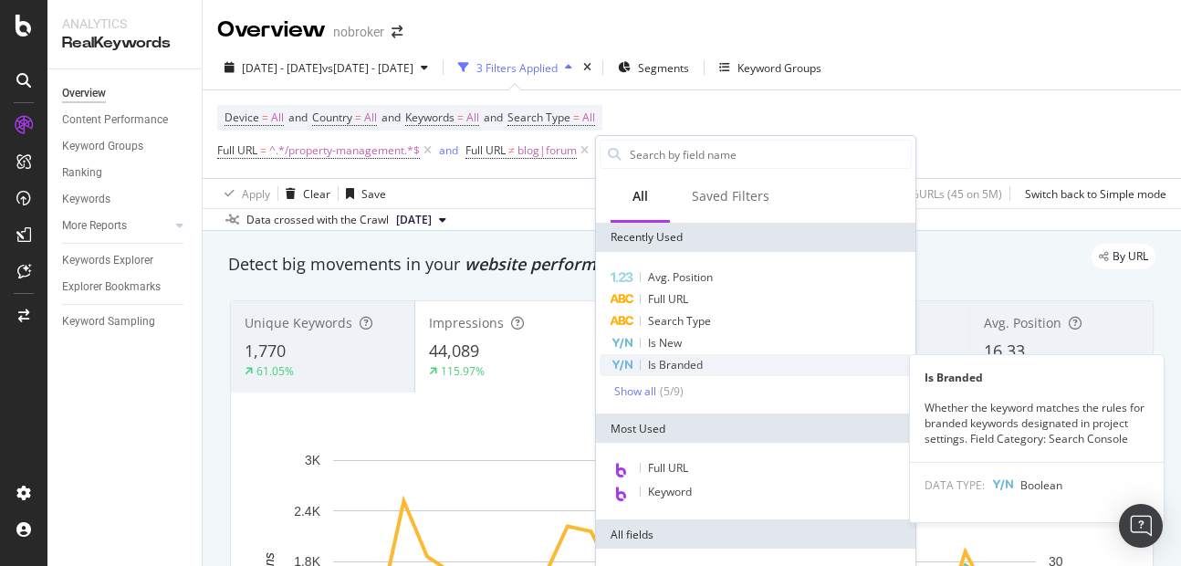
click at [653, 359] on span "Is Branded" at bounding box center [675, 365] width 55 height 16
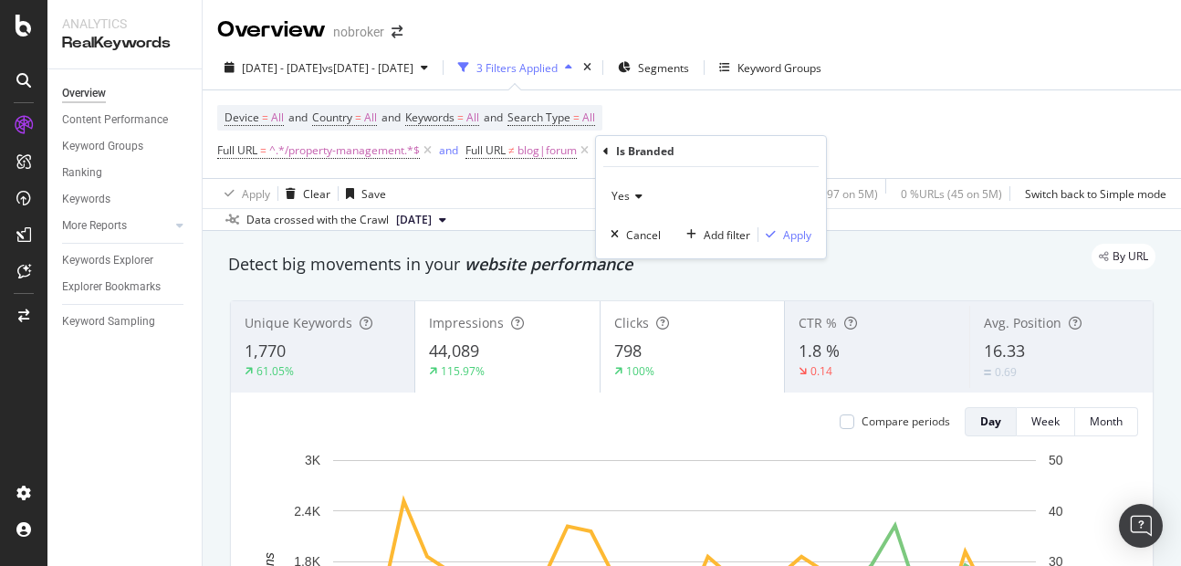
click at [631, 198] on icon at bounding box center [636, 196] width 13 height 11
click at [634, 256] on span "No" at bounding box center [627, 258] width 15 height 16
click at [795, 244] on button "Apply" at bounding box center [784, 234] width 53 height 18
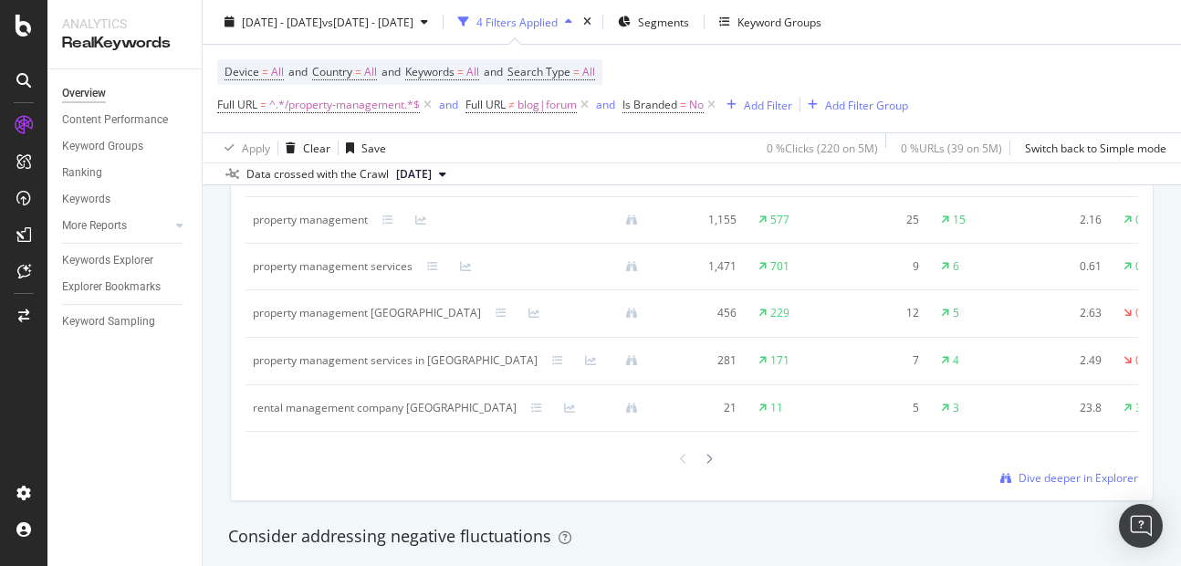
scroll to position [1793, 0]
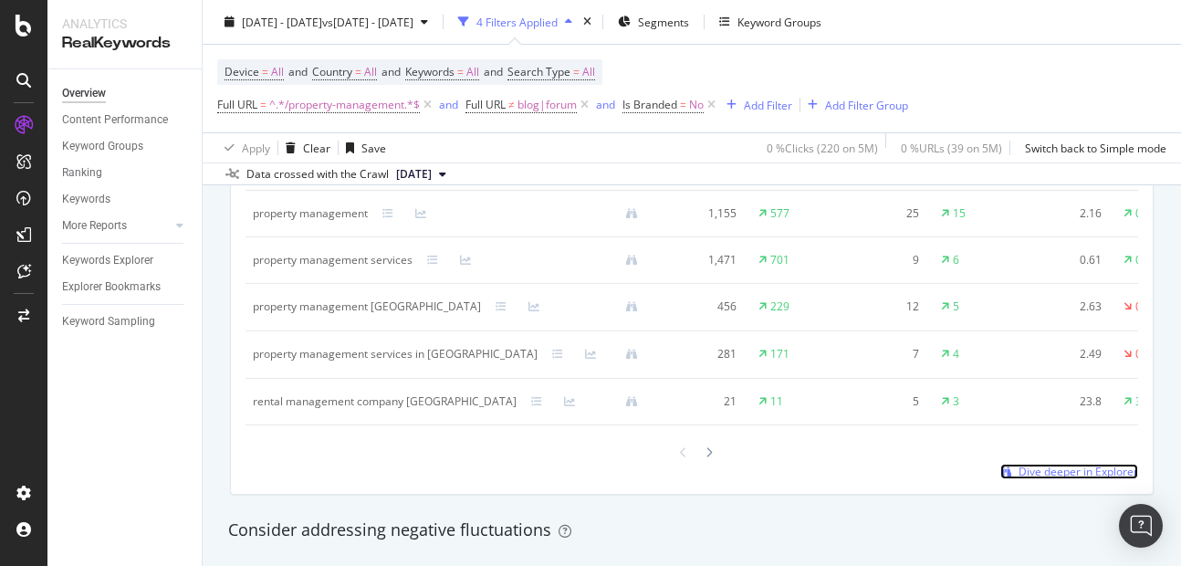
click at [1022, 479] on span "Dive deeper in Explorer" at bounding box center [1078, 471] width 120 height 16
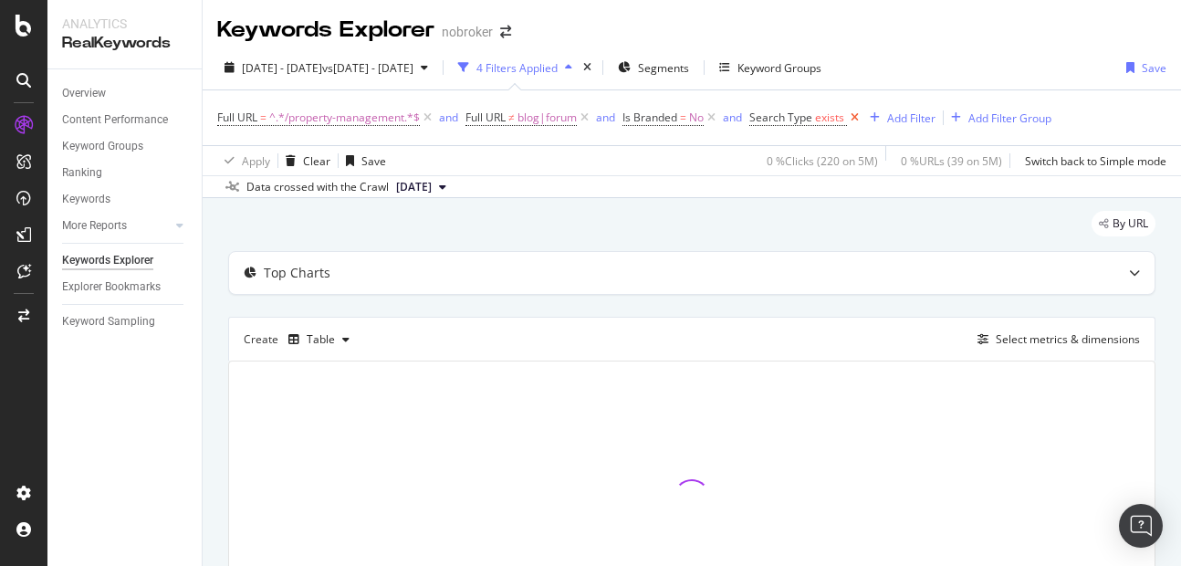
click at [852, 121] on icon at bounding box center [855, 118] width 16 height 18
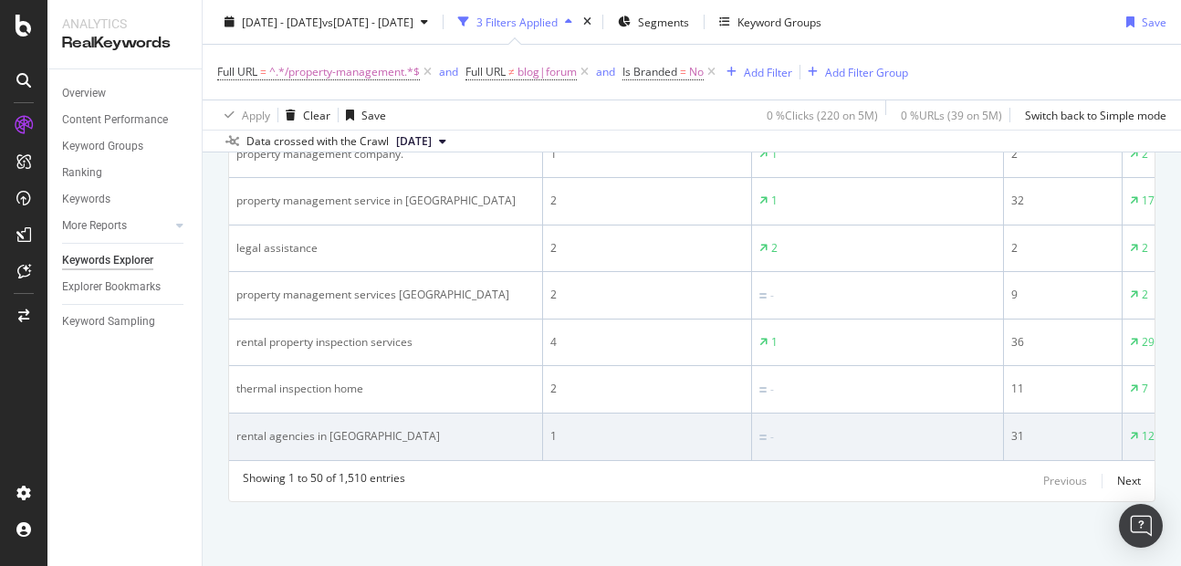
scroll to position [2467, 0]
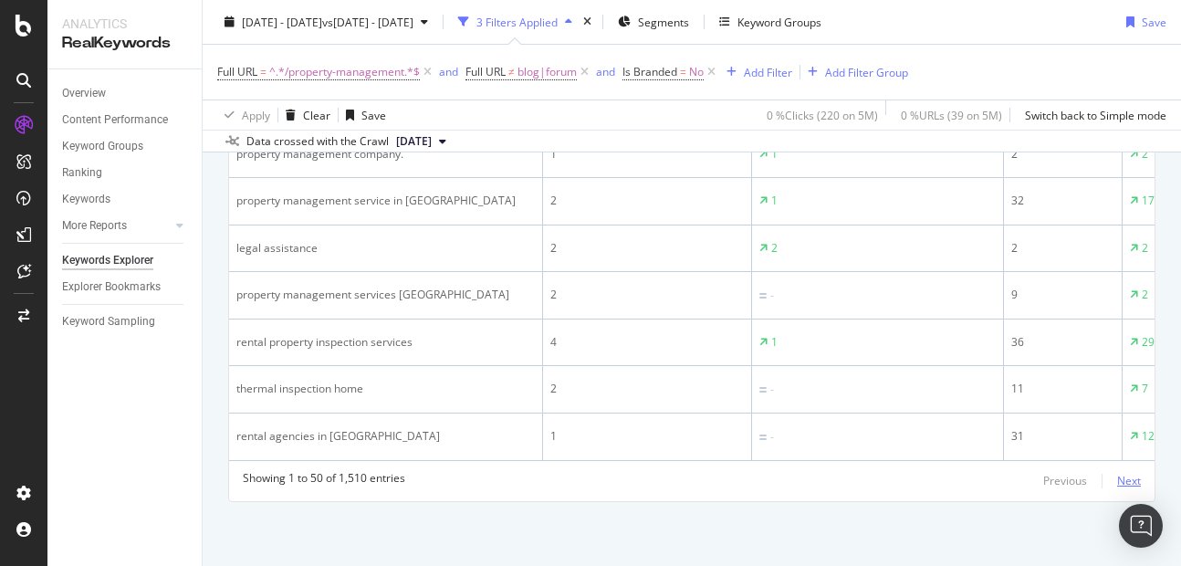
click at [1117, 481] on div "Next" at bounding box center [1129, 481] width 24 height 16
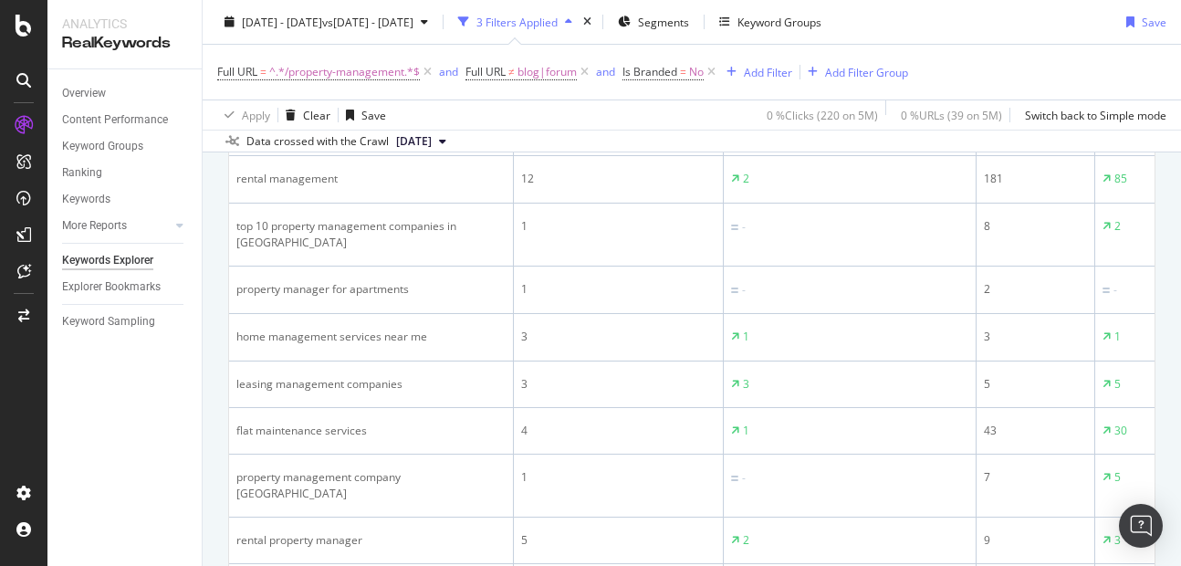
scroll to position [2424, 0]
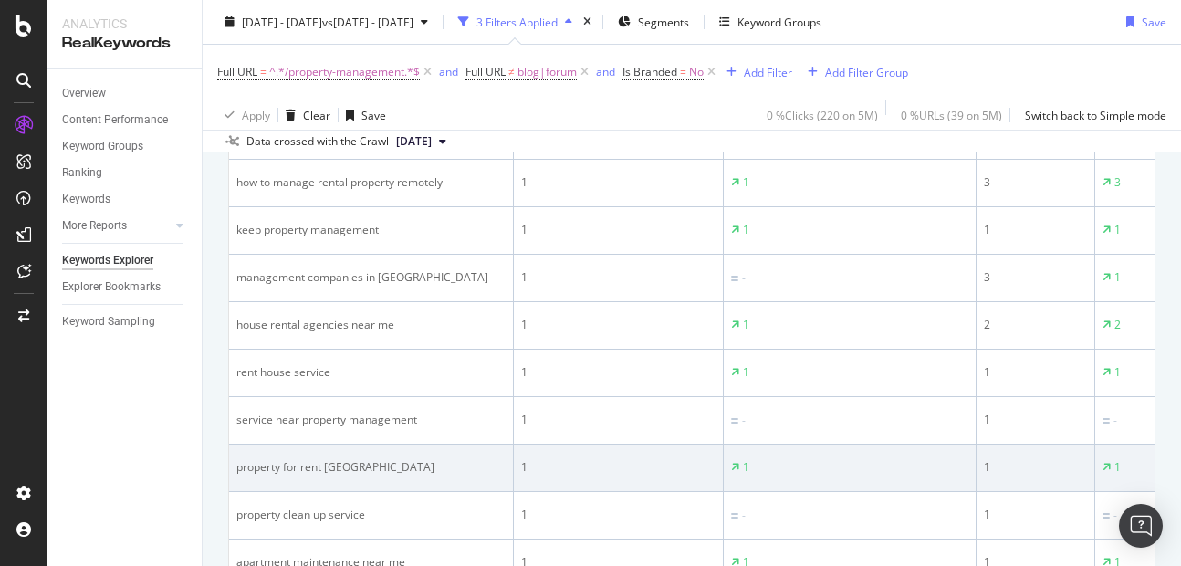
scroll to position [2506, 0]
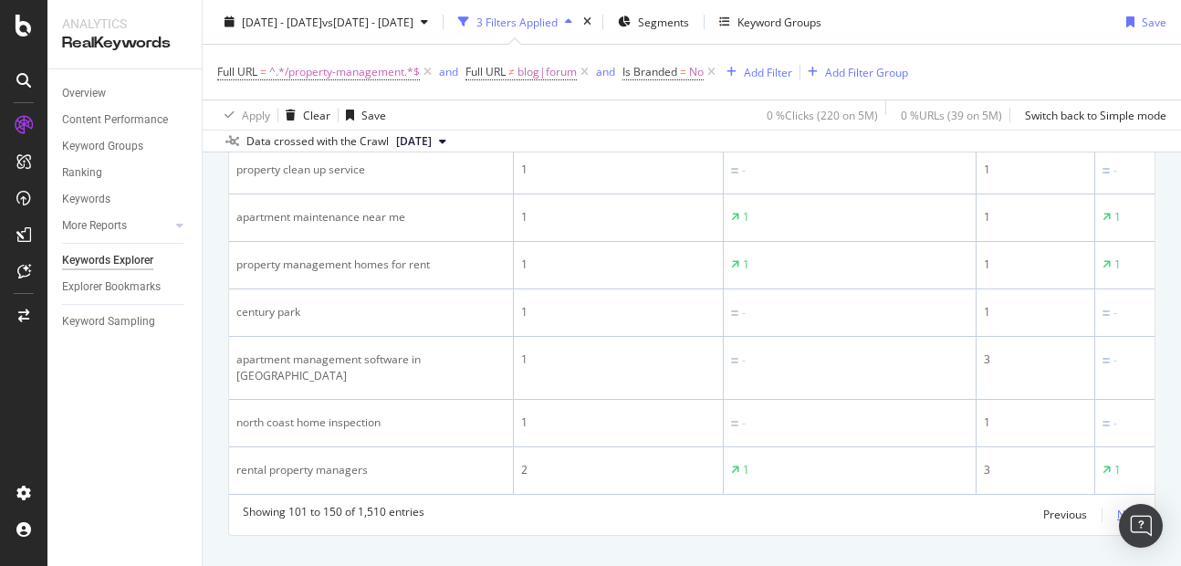
click at [1117, 506] on div "Next" at bounding box center [1129, 514] width 24 height 16
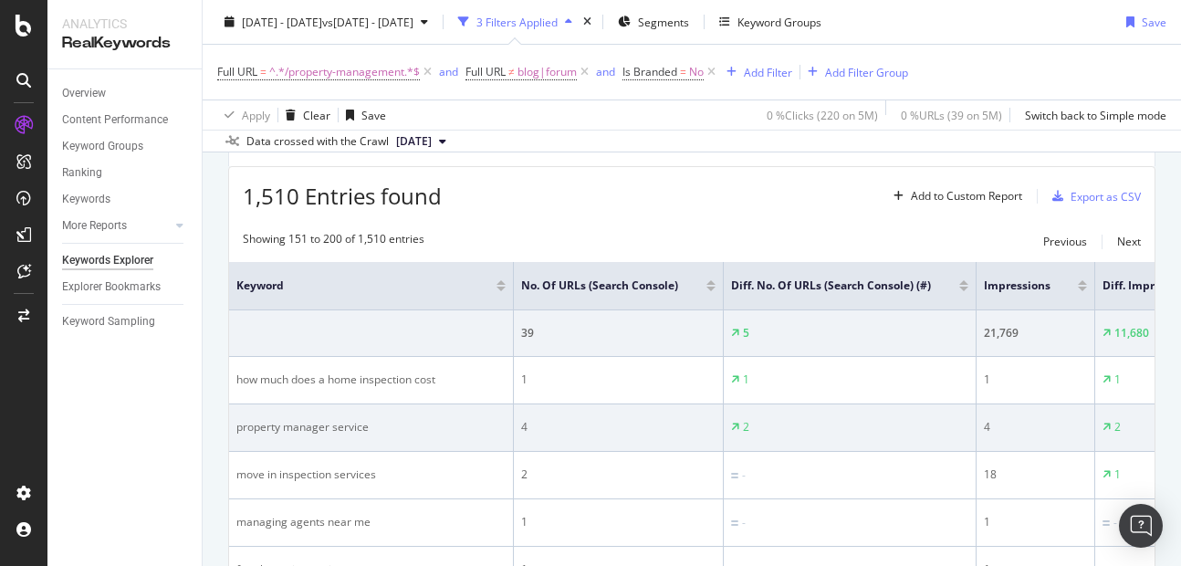
scroll to position [897, 0]
